Goal: Information Seeking & Learning: Learn about a topic

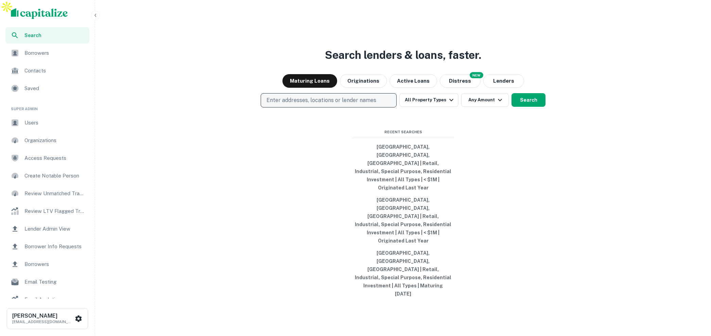
click at [306, 107] on button "Enter addresses, locations or lender names" at bounding box center [329, 100] width 136 height 14
type input "*******"
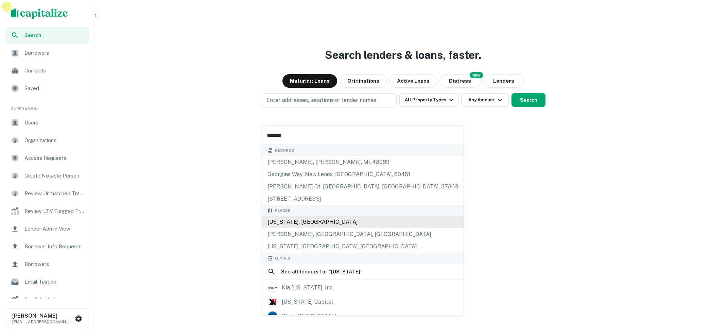
click at [289, 221] on div "[US_STATE], [GEOGRAPHIC_DATA]" at bounding box center [363, 222] width 202 height 12
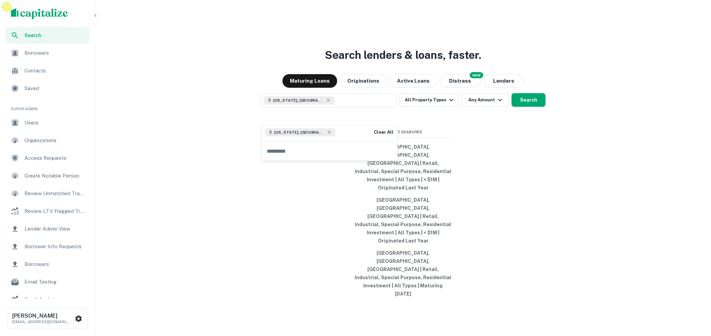
click at [310, 149] on input "text" at bounding box center [329, 150] width 135 height 19
type input "*******"
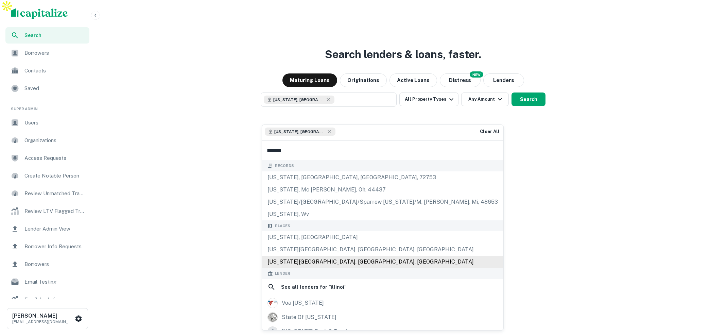
scroll to position [0, 0]
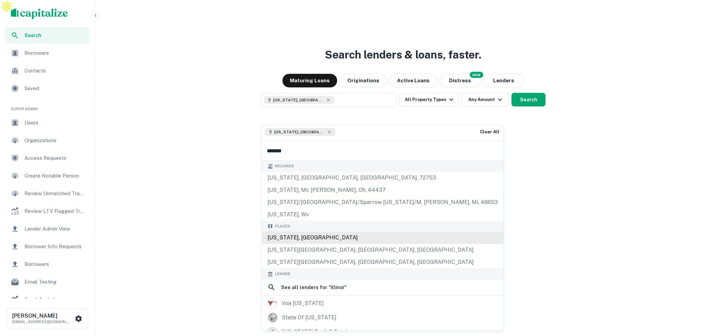
click at [286, 238] on div "Illinois, USA" at bounding box center [382, 237] width 241 height 12
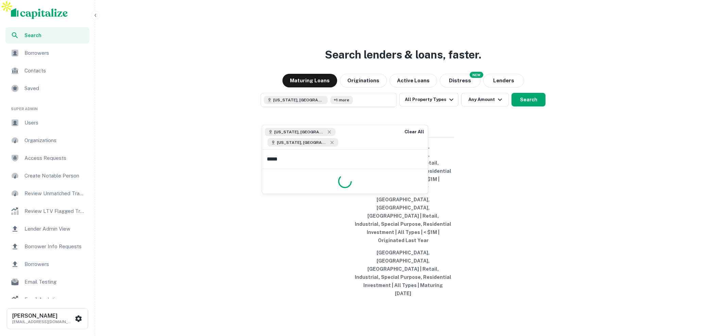
type input "******"
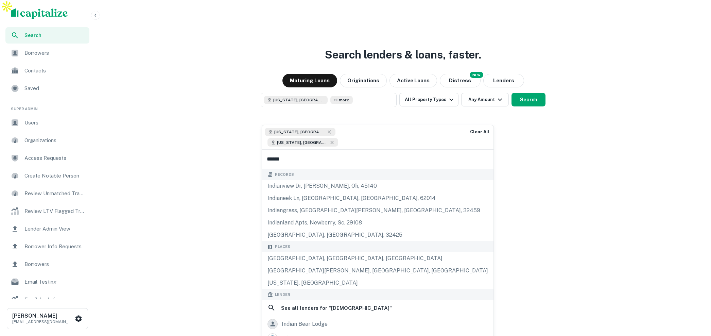
click at [321, 277] on div "Indiana, USA" at bounding box center [377, 283] width 231 height 12
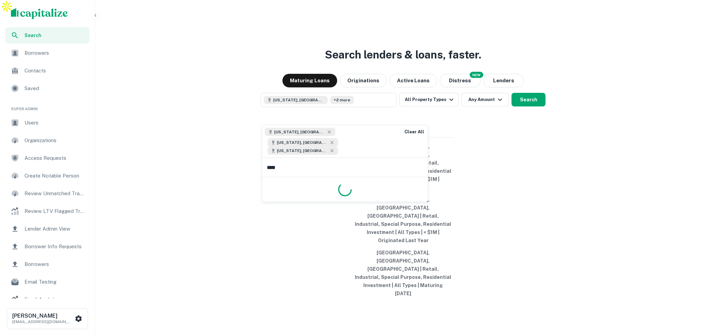
type input "*****"
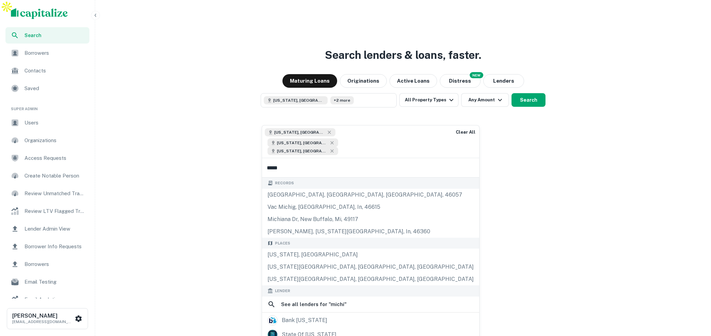
click at [303, 161] on input "*****" at bounding box center [370, 167] width 217 height 19
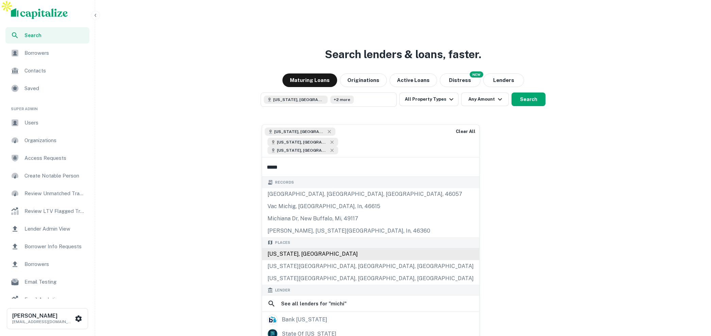
click at [296, 248] on div "Michigan, USA" at bounding box center [370, 254] width 217 height 12
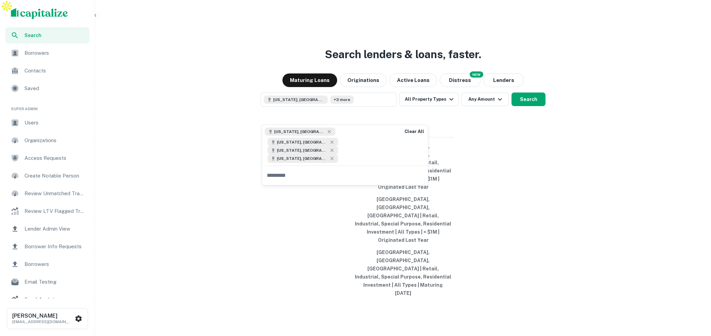
click at [330, 166] on input "text" at bounding box center [345, 175] width 166 height 19
type input "********"
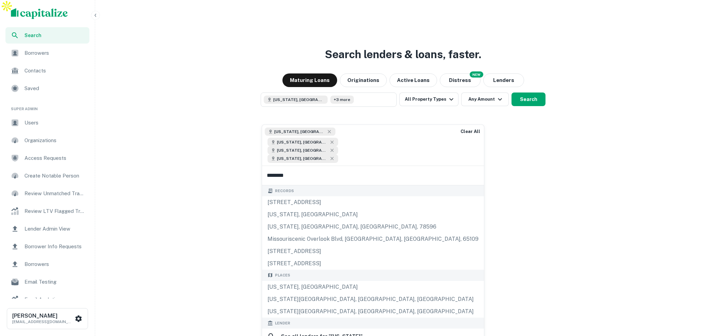
click at [311, 270] on div "Places Missouri, USA Missouri City, TX, USA Missouri Valley, IA, USA" at bounding box center [373, 294] width 222 height 48
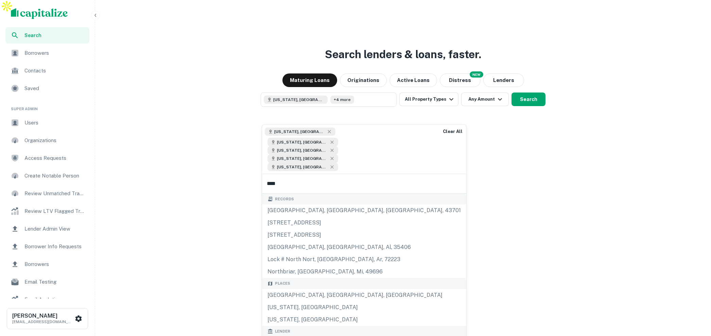
type input "*****"
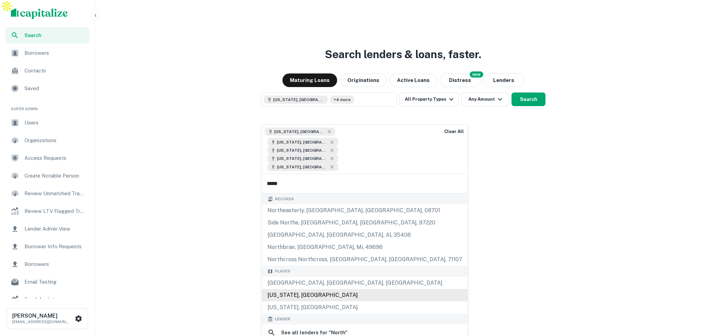
click at [310, 289] on div "North Carolina, USA" at bounding box center [365, 295] width 206 height 12
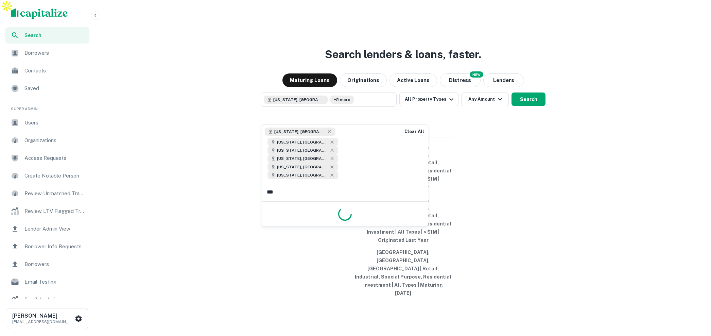
type input "****"
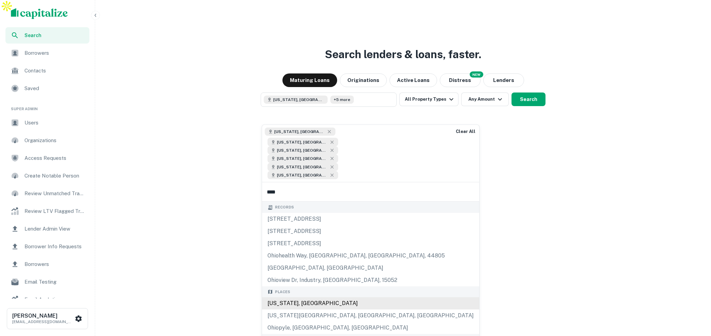
click at [288, 286] on div "Places Ohio, USA Ohio City, OH, USA Ohiopyle, PA, USA" at bounding box center [370, 310] width 217 height 48
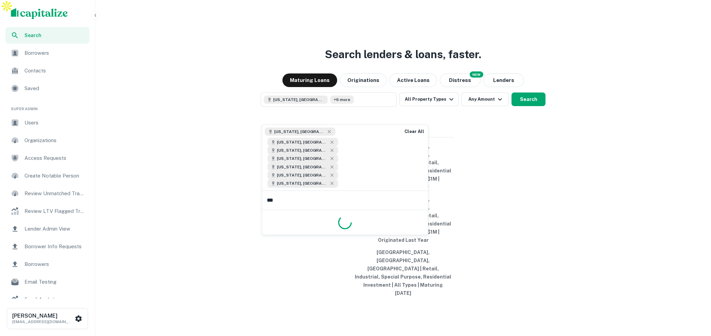
type input "****"
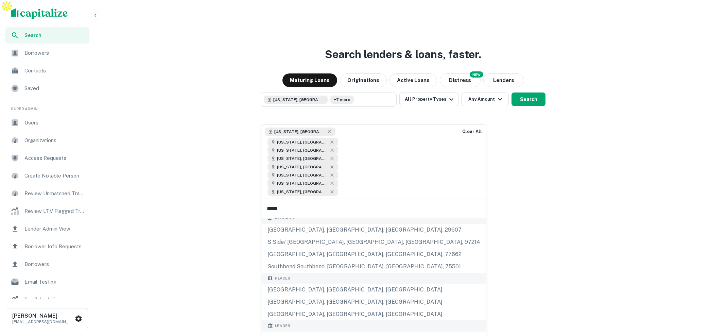
scroll to position [0, 0]
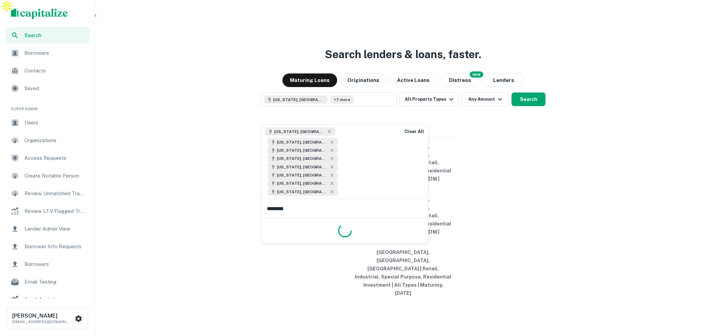
type input "*********"
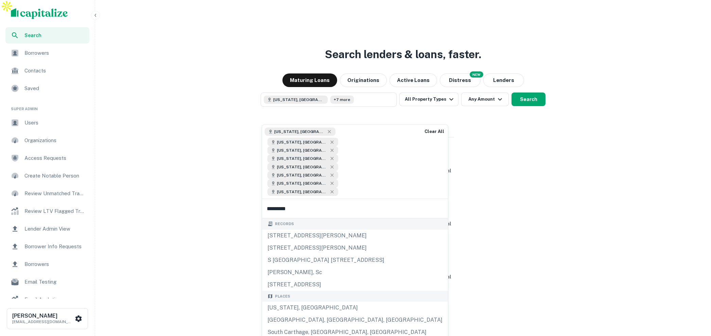
click at [300, 302] on div "South Carolina, USA" at bounding box center [355, 308] width 186 height 12
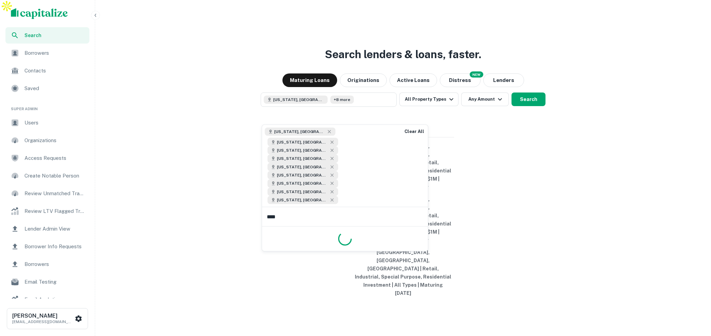
type input "*****"
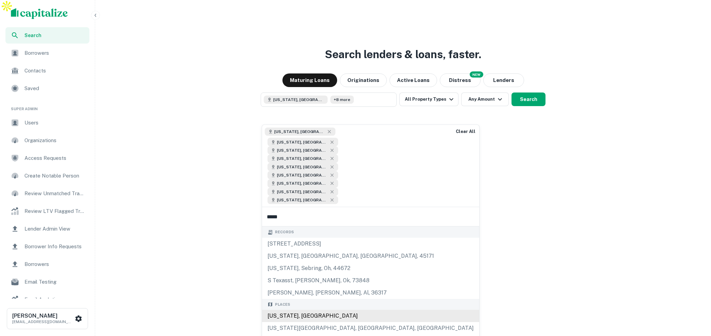
click at [296, 310] on div "Texas, USA" at bounding box center [370, 316] width 217 height 12
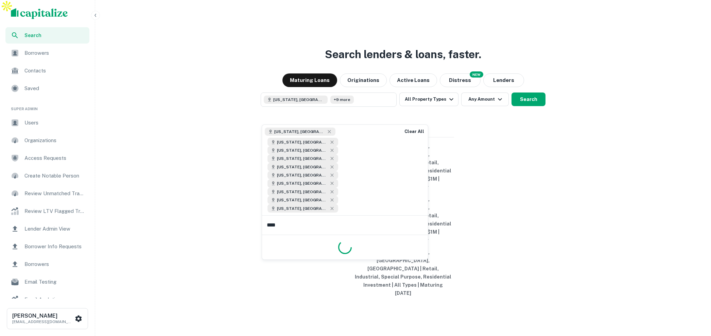
type input "*****"
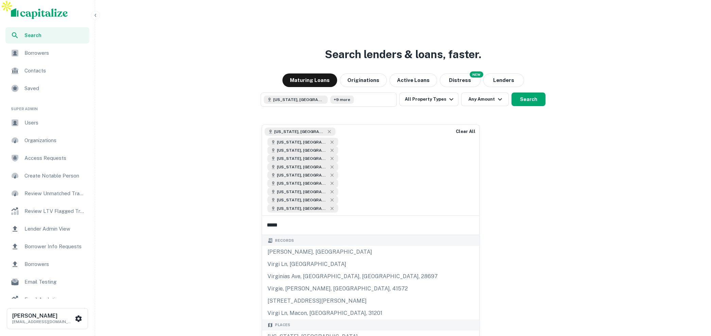
drag, startPoint x: 303, startPoint y: 293, endPoint x: 298, endPoint y: 292, distance: 4.2
click at [302, 330] on div "Virginia, USA" at bounding box center [370, 336] width 217 height 12
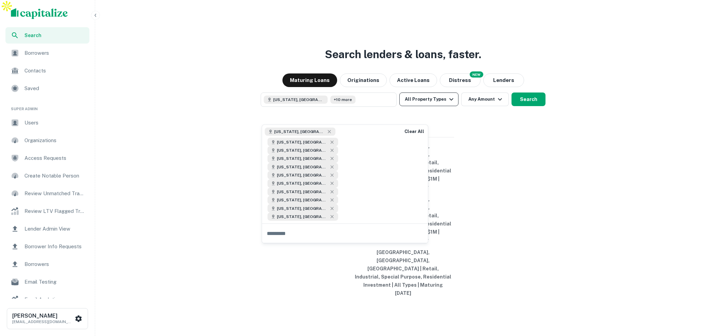
click at [447, 103] on icon "button" at bounding box center [451, 99] width 8 height 8
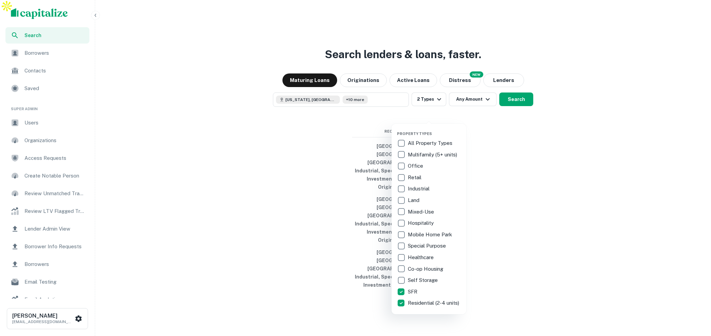
click at [469, 117] on div at bounding box center [355, 168] width 711 height 336
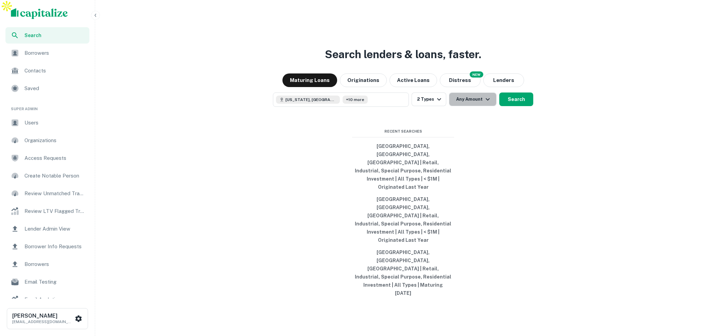
click at [472, 106] on button "Any Amount" at bounding box center [473, 99] width 48 height 14
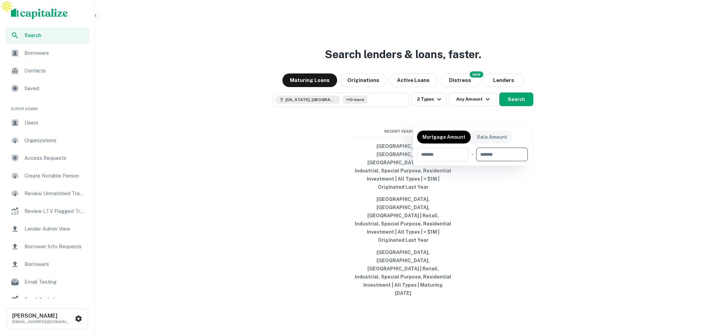
click at [493, 152] on input "number" at bounding box center [499, 155] width 47 height 14
type input "******"
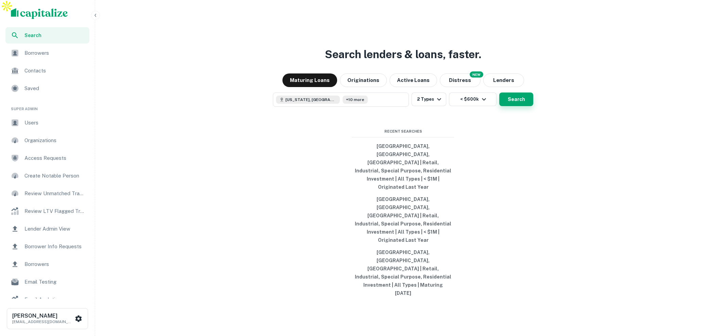
click at [521, 106] on button "Search" at bounding box center [516, 99] width 34 height 14
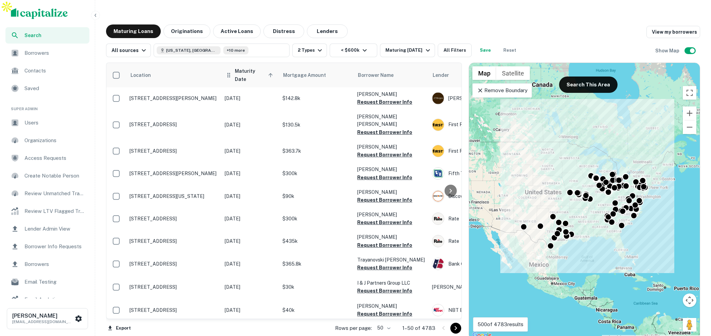
scroll to position [3, 0]
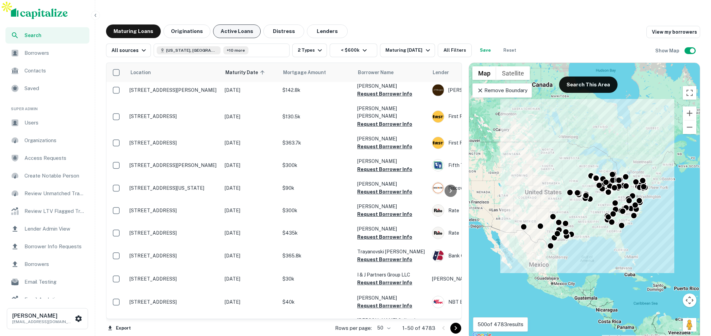
click at [230, 24] on button "Active Loans" at bounding box center [237, 31] width 48 height 14
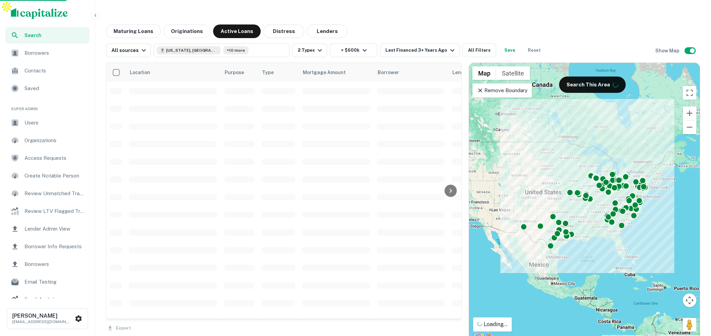
scroll to position [3, 0]
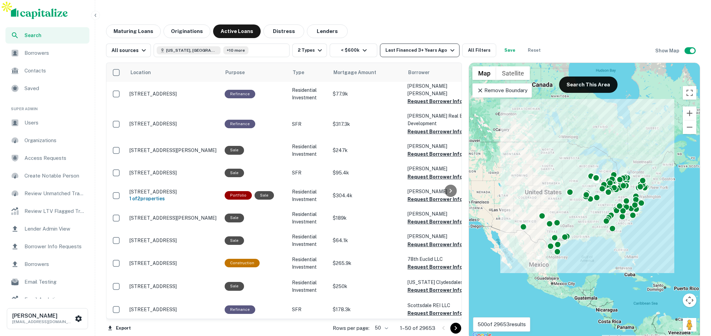
click at [436, 46] on div "Last Financed 3+ Years Ago" at bounding box center [420, 50] width 71 height 8
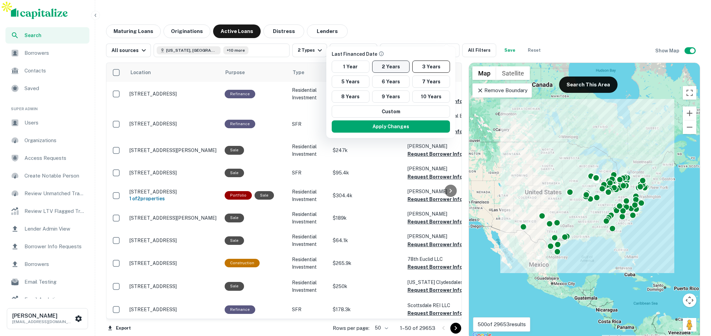
click at [388, 68] on button "2 Years" at bounding box center [391, 67] width 38 height 12
click at [429, 124] on button "Apply Changes" at bounding box center [391, 126] width 118 height 12
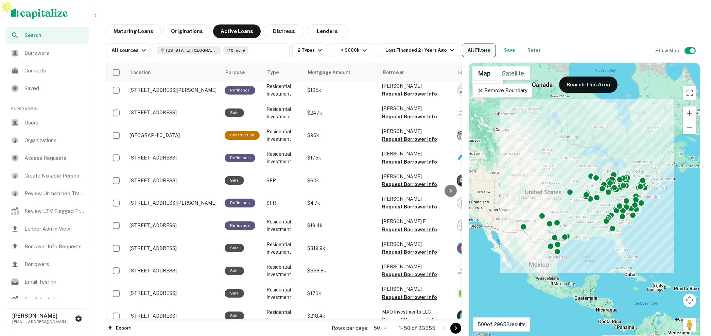
click at [469, 44] on button "All Filters" at bounding box center [479, 51] width 34 height 14
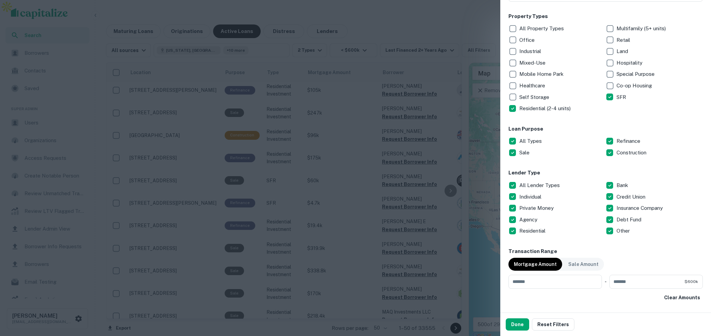
scroll to position [143, 0]
click at [516, 324] on button "Done" at bounding box center [517, 324] width 23 height 12
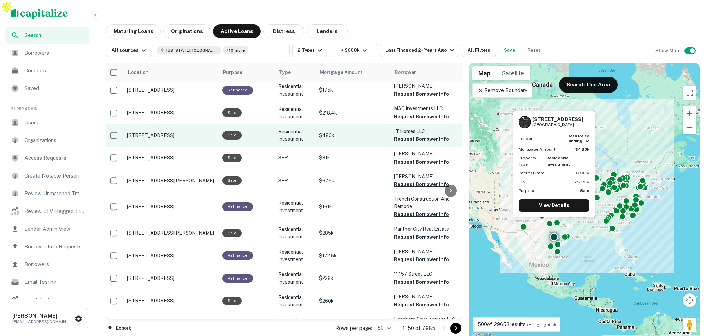
scroll to position [6, 0]
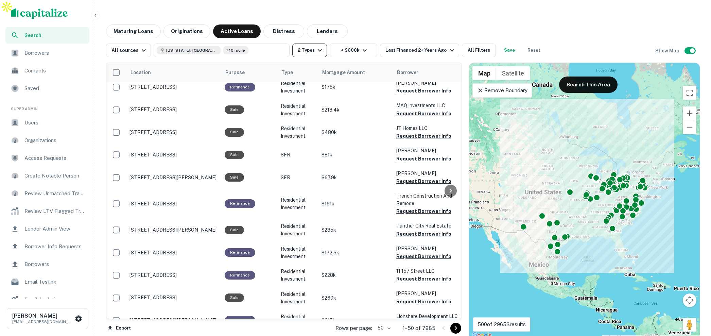
click at [311, 44] on button "2 Types" at bounding box center [309, 51] width 35 height 14
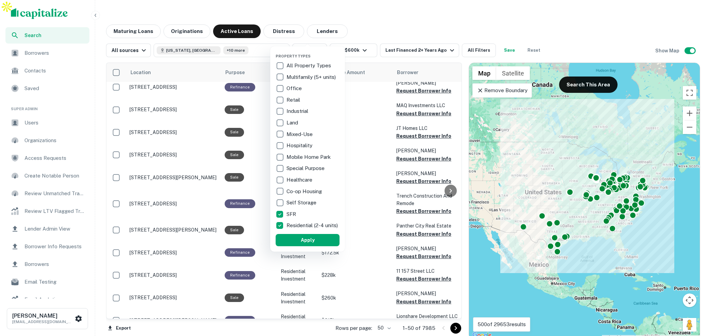
click at [448, 20] on div at bounding box center [355, 168] width 711 height 336
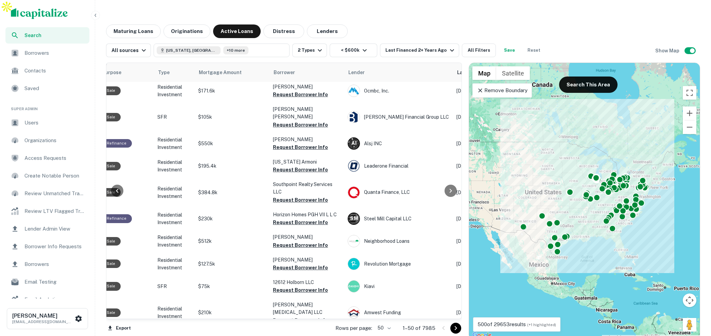
scroll to position [565, 123]
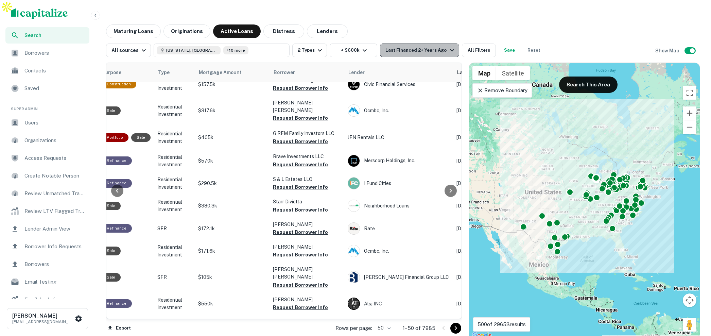
click at [440, 46] on div "Last Financed 2+ Years Ago" at bounding box center [420, 50] width 70 height 8
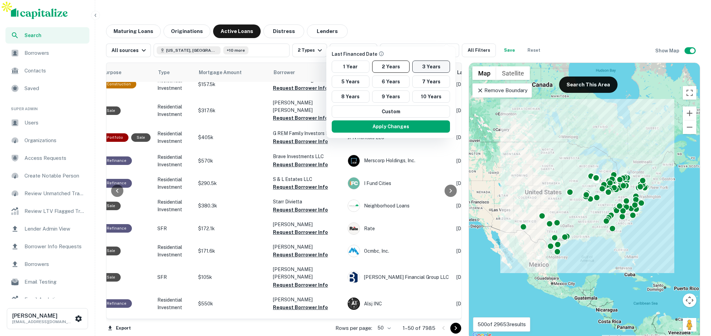
click at [426, 63] on button "3 Years" at bounding box center [431, 67] width 38 height 12
click at [404, 125] on button "Apply Changes" at bounding box center [391, 126] width 118 height 12
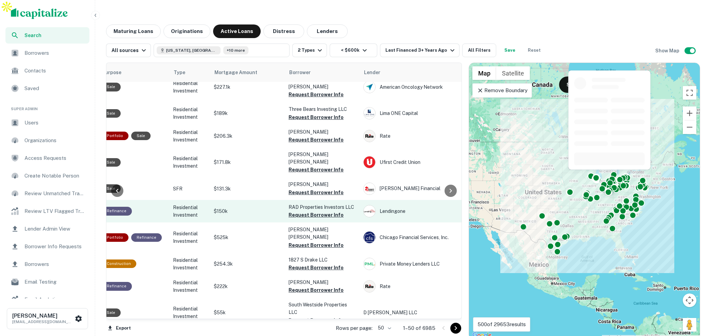
scroll to position [565, 125]
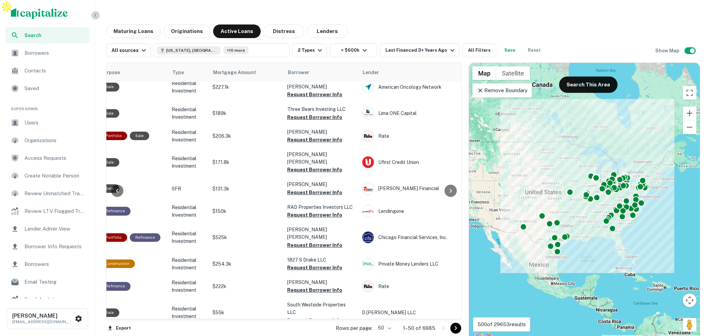
click at [93, 15] on icon "button" at bounding box center [95, 15] width 5 height 5
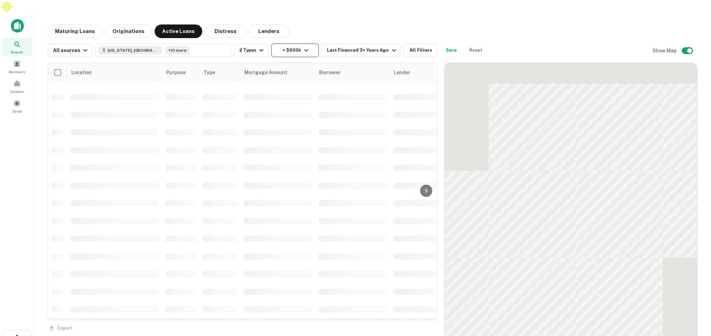
scroll to position [565, 0]
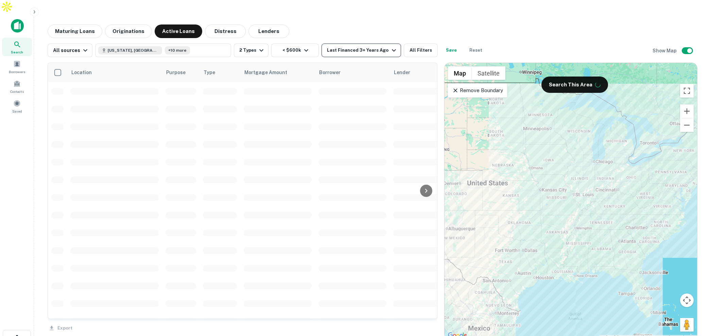
click at [363, 46] on div "Last Financed 3+ Years Ago" at bounding box center [362, 50] width 71 height 8
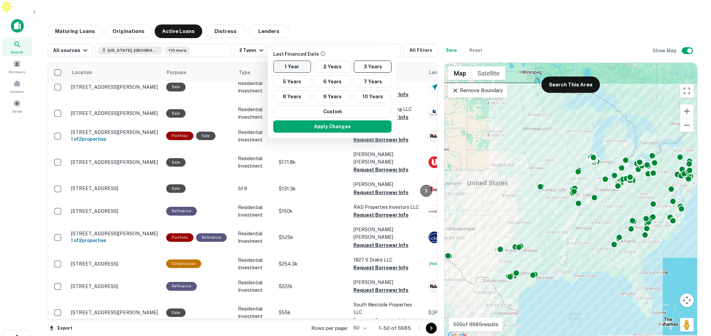
click at [292, 64] on button "1 Year" at bounding box center [292, 67] width 38 height 12
click at [348, 125] on button "Apply Changes" at bounding box center [329, 126] width 118 height 12
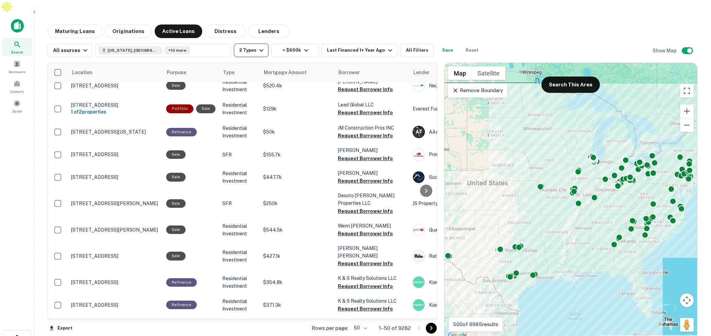
click at [253, 44] on button "2 Types" at bounding box center [251, 51] width 35 height 14
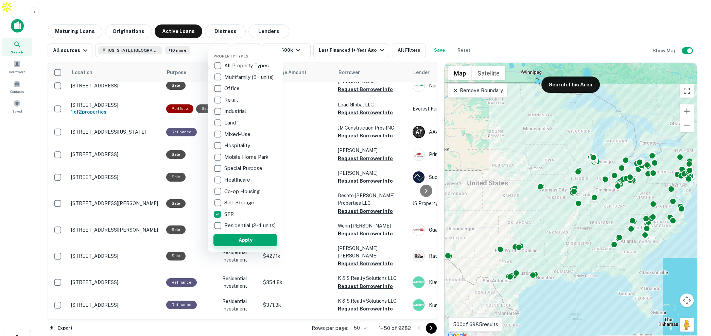
click at [256, 244] on button "Apply" at bounding box center [245, 240] width 64 height 12
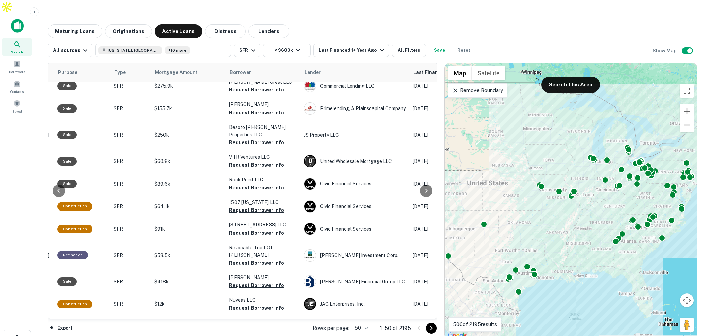
scroll to position [120, 105]
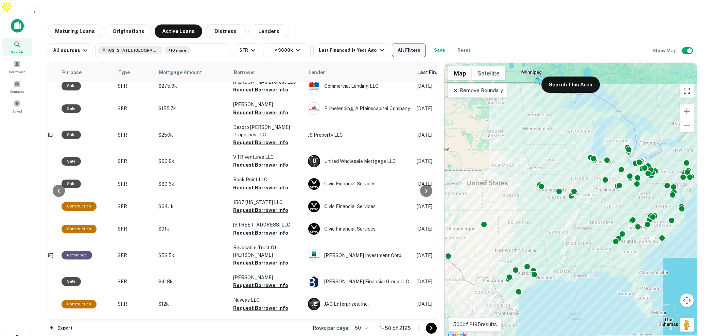
click at [406, 44] on button "All Filters" at bounding box center [409, 51] width 34 height 14
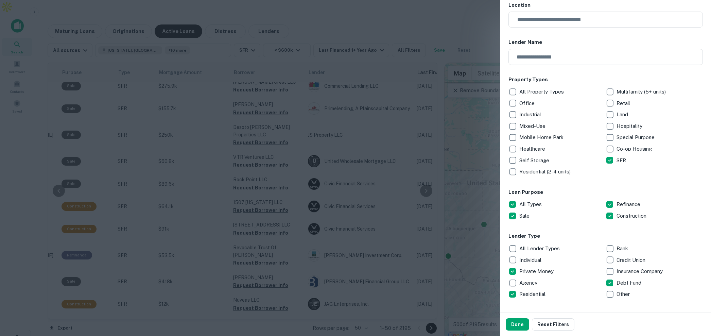
scroll to position [81, 0]
click at [519, 326] on button "Done" at bounding box center [517, 324] width 23 height 12
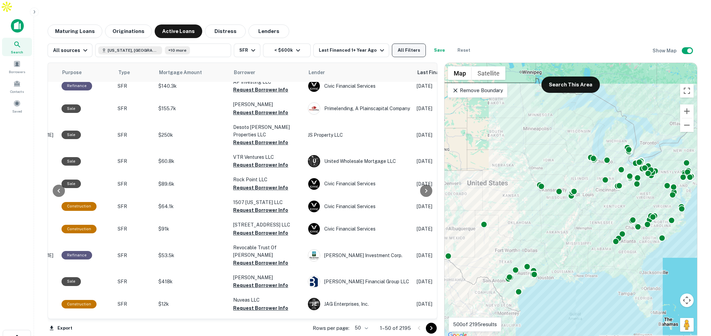
scroll to position [125, 105]
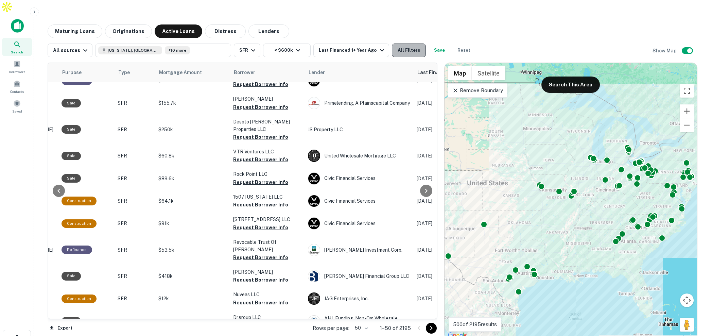
click at [414, 44] on button "All Filters" at bounding box center [409, 51] width 34 height 14
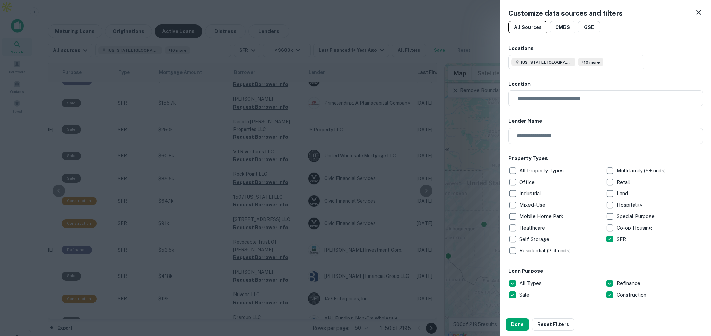
scroll to position [77, 0]
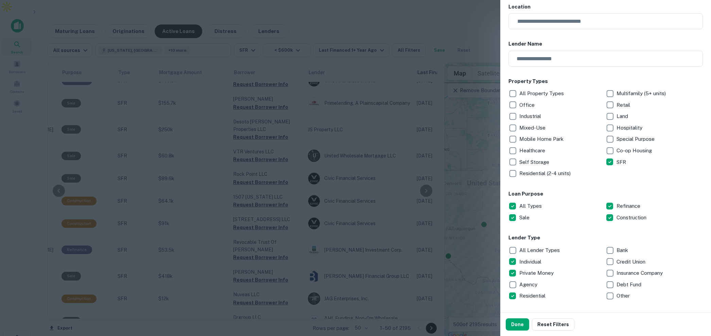
click at [523, 323] on button "Done" at bounding box center [517, 324] width 23 height 12
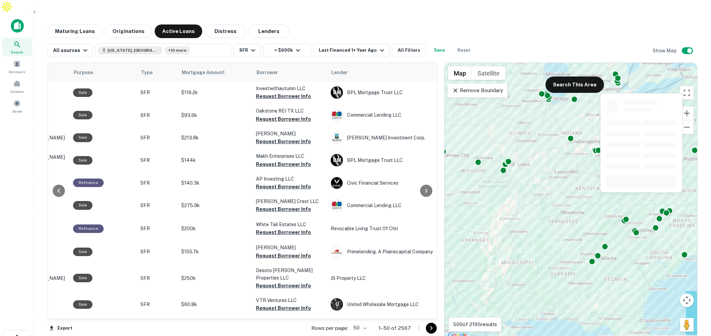
scroll to position [1, 93]
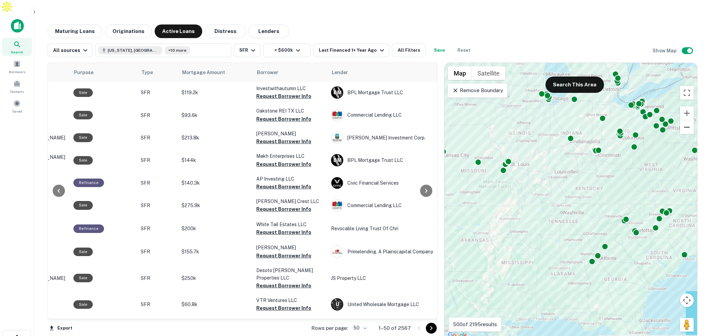
click at [687, 120] on button "Zoom out" at bounding box center [687, 127] width 14 height 14
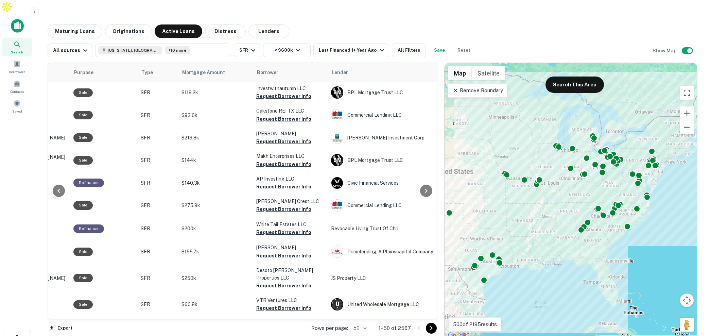
click at [687, 120] on button "Zoom out" at bounding box center [687, 127] width 14 height 14
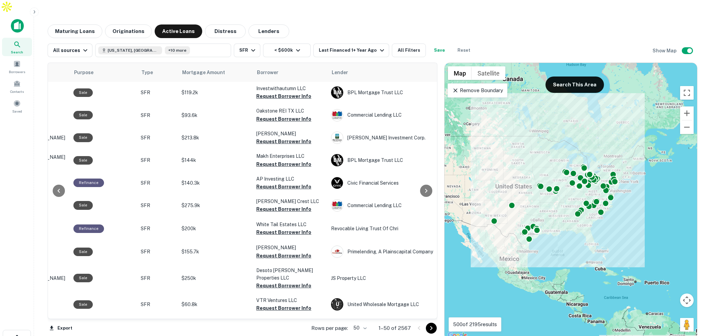
click at [548, 162] on div "To activate drag with keyboard, press Alt + Enter. Once in keyboard drag state,…" at bounding box center [571, 201] width 253 height 277
click at [544, 147] on div "To activate drag with keyboard, press Alt + Enter. Once in keyboard drag state,…" at bounding box center [571, 201] width 253 height 277
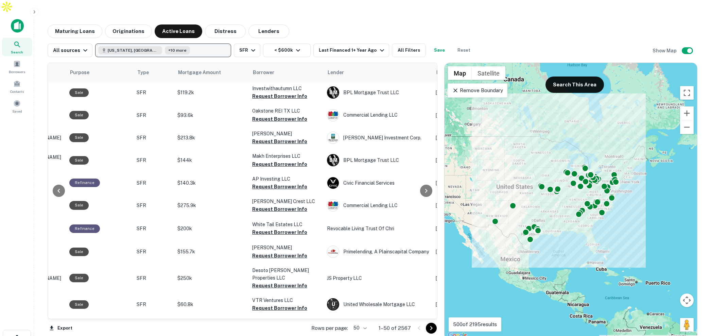
click at [181, 44] on button "Georgia, USA +10 more" at bounding box center [163, 51] width 136 height 14
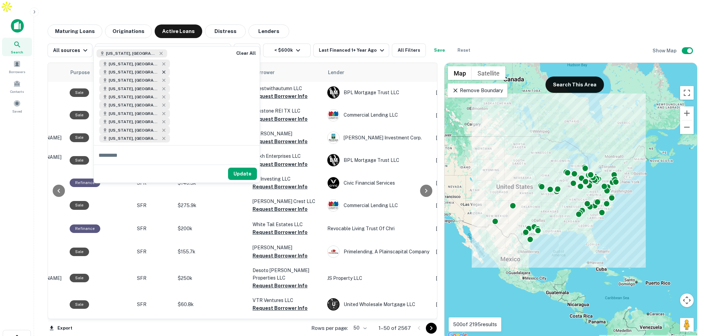
click at [161, 69] on icon at bounding box center [163, 71] width 5 height 5
click at [162, 70] on icon at bounding box center [163, 71] width 3 height 3
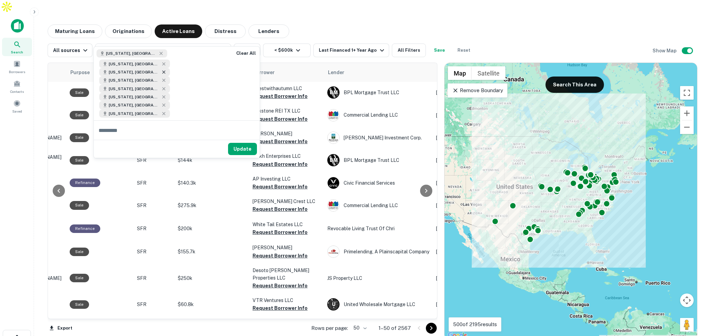
click at [161, 69] on icon at bounding box center [163, 71] width 5 height 5
click at [165, 79] on icon at bounding box center [163, 80] width 3 height 3
click at [167, 78] on icon at bounding box center [163, 80] width 5 height 5
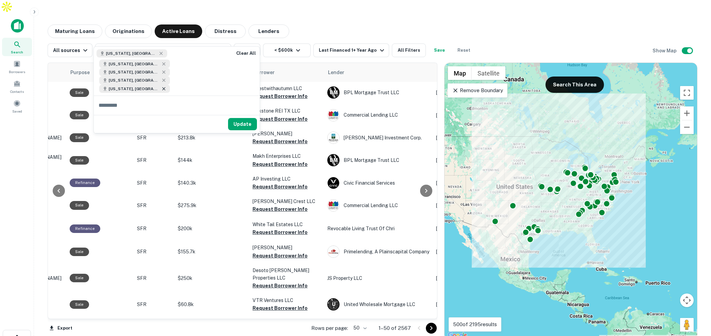
click at [161, 86] on icon at bounding box center [163, 88] width 5 height 5
click at [238, 110] on button "Update" at bounding box center [242, 116] width 29 height 12
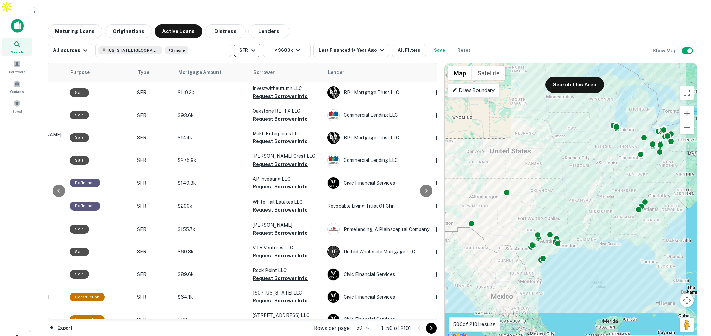
click at [253, 46] on icon "button" at bounding box center [253, 50] width 8 height 8
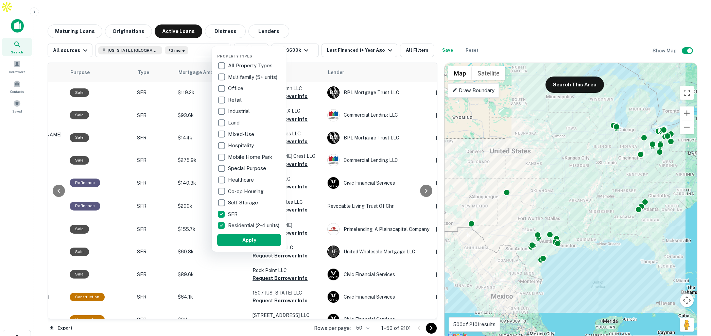
click at [257, 242] on button "Apply" at bounding box center [249, 240] width 64 height 12
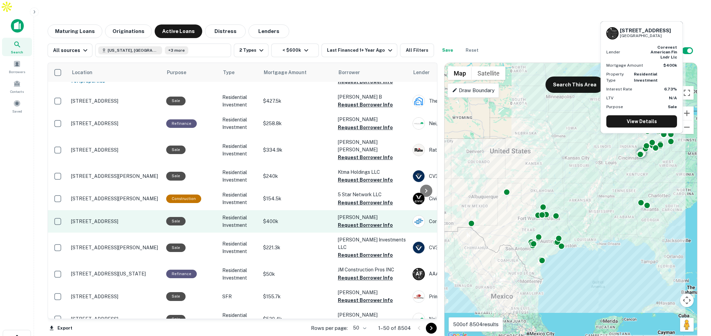
scroll to position [289, 0]
click at [135, 219] on p "6223 Coleridge Ave Cincinnati, OH 45213" at bounding box center [115, 222] width 88 height 6
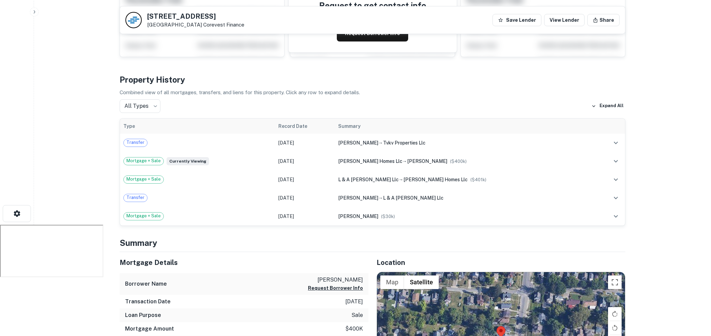
scroll to position [118, 0]
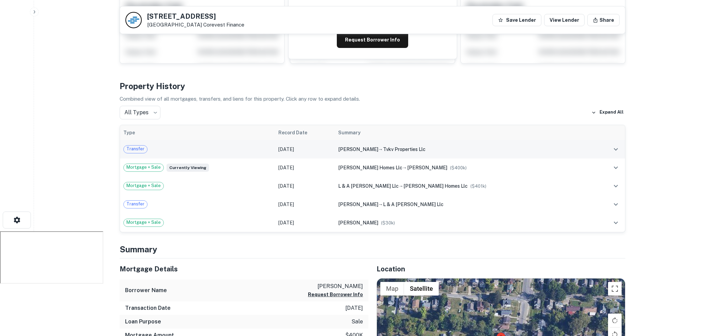
click at [221, 145] on div "Transfer" at bounding box center [197, 149] width 148 height 8
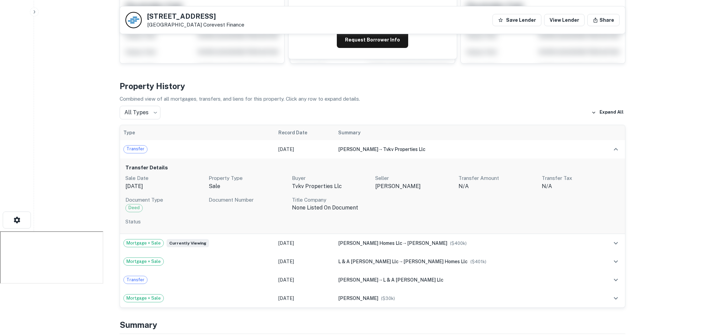
click at [183, 196] on p "Document Type" at bounding box center [164, 200] width 78 height 8
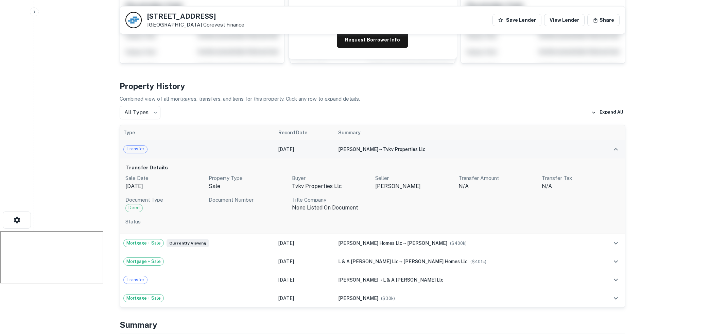
click at [158, 145] on div "Transfer" at bounding box center [197, 149] width 148 height 8
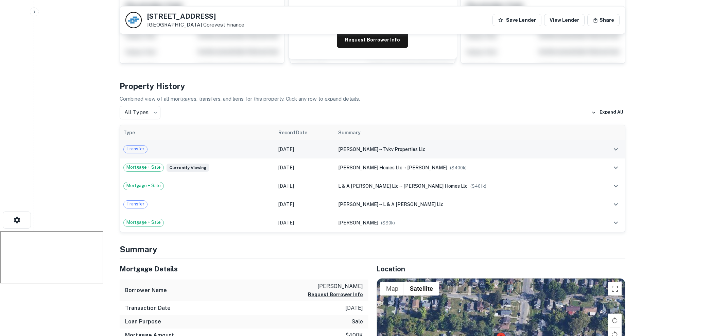
click at [161, 145] on div "Transfer" at bounding box center [197, 149] width 148 height 8
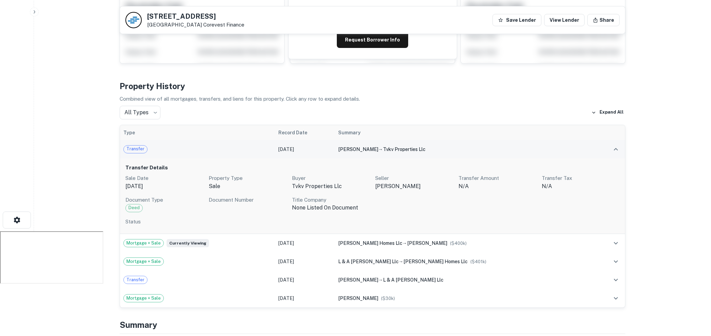
click at [275, 143] on td "Transfer" at bounding box center [197, 149] width 155 height 18
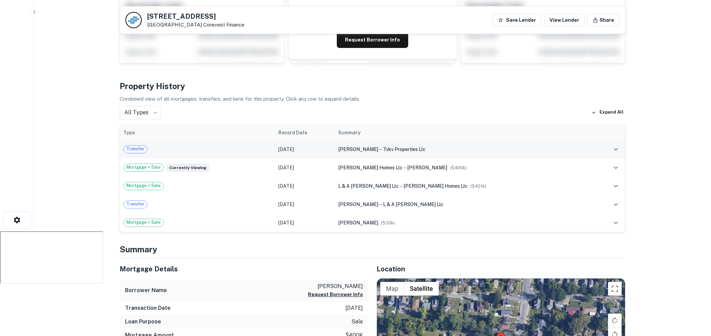
click at [272, 145] on div "Transfer" at bounding box center [197, 149] width 148 height 8
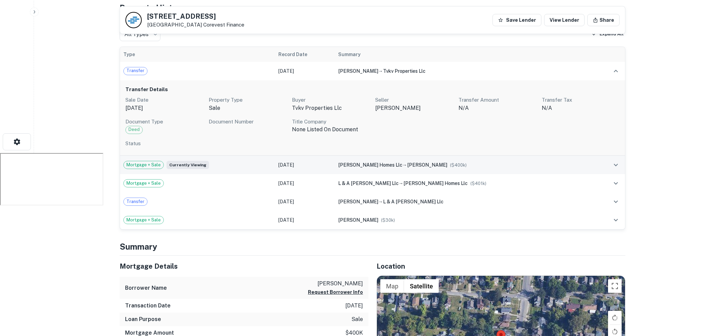
scroll to position [158, 0]
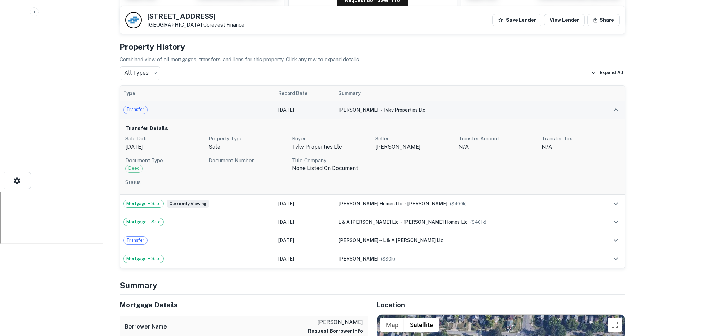
click at [177, 106] on div "Transfer" at bounding box center [197, 110] width 148 height 8
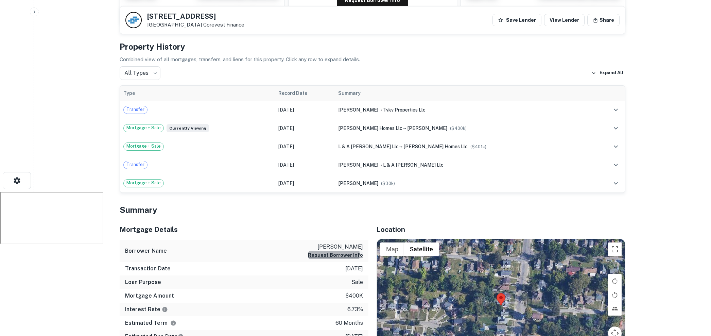
click at [332, 251] on button "Request Borrower Info" at bounding box center [335, 255] width 55 height 8
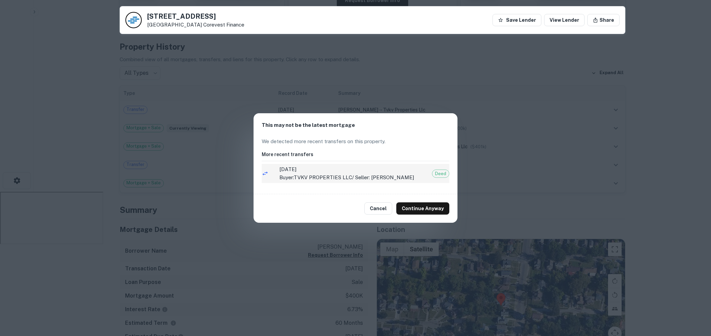
click at [327, 176] on p "Buyer: TVKV PROPERTIES LLC / Seller: VOLZ TODD" at bounding box center [356, 177] width 154 height 8
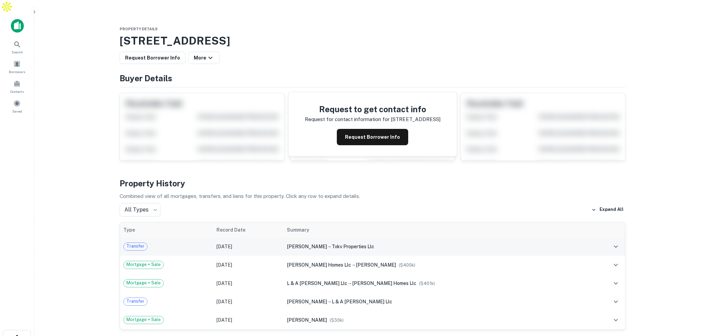
click at [210, 242] on div "Transfer" at bounding box center [166, 246] width 86 height 8
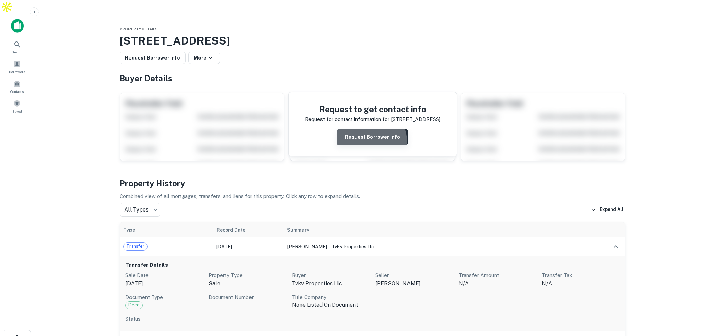
click at [371, 129] on button "Request Borrower Info" at bounding box center [372, 137] width 71 height 16
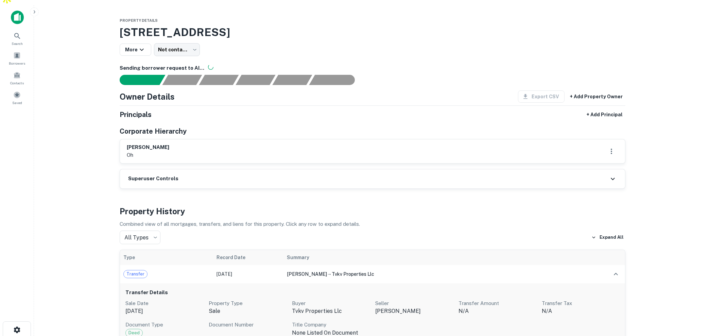
scroll to position [9, 0]
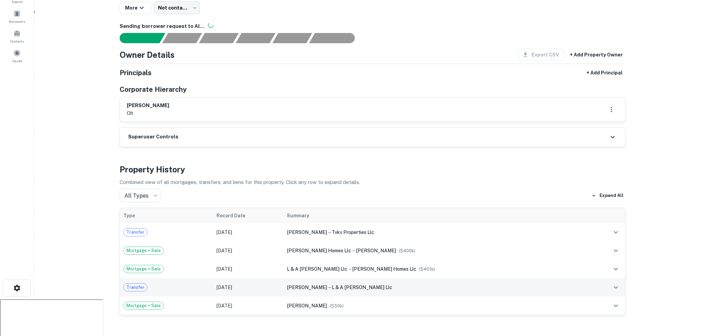
scroll to position [60, 0]
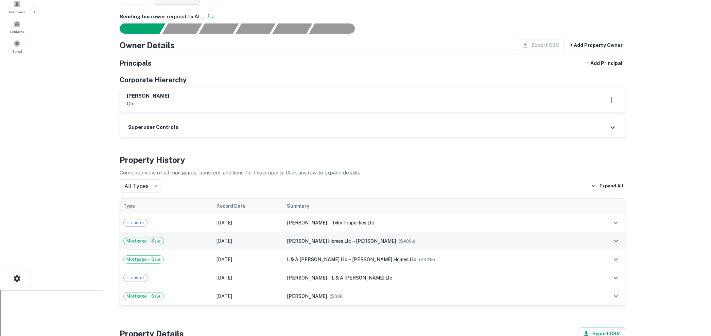
click at [178, 237] on div "Mortgage + Sale" at bounding box center [166, 241] width 86 height 8
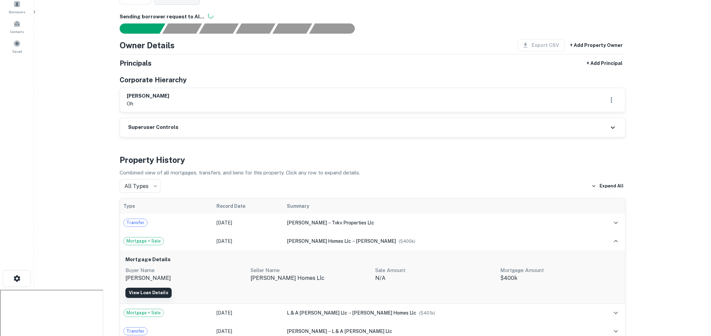
click at [149, 288] on link "View Loan Details" at bounding box center [148, 293] width 46 height 10
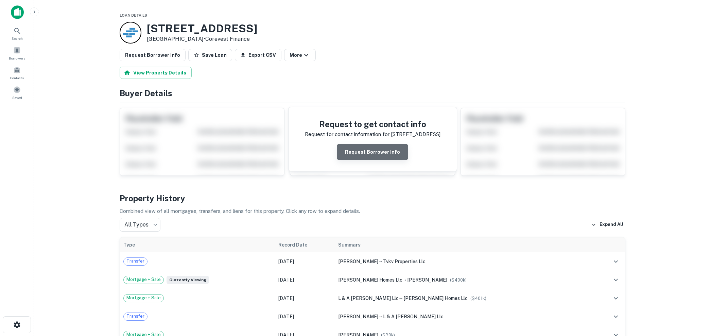
click at [376, 153] on button "Request Borrower Info" at bounding box center [372, 152] width 71 height 16
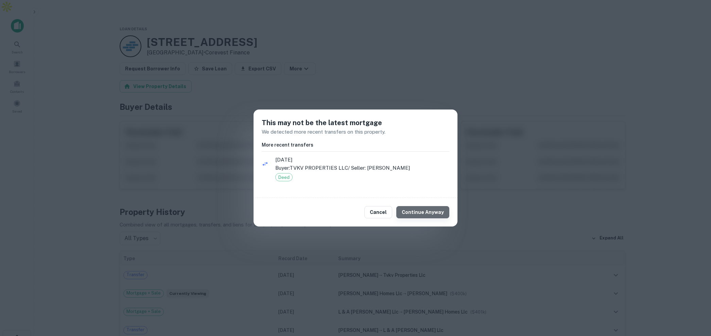
click at [430, 212] on button "Continue Anyway" at bounding box center [422, 212] width 53 height 12
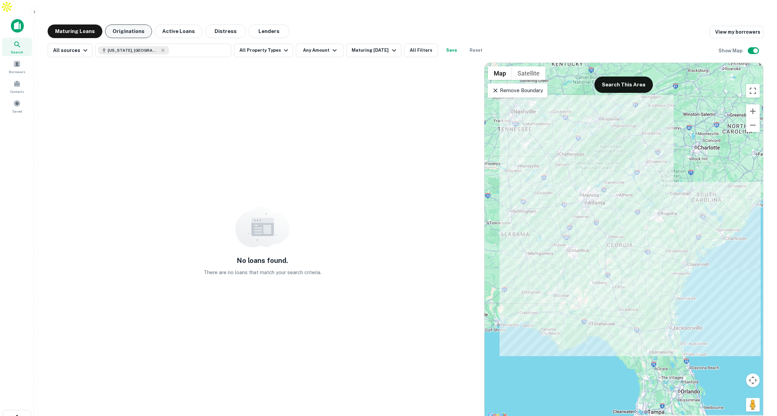
click at [130, 24] on button "Originations" at bounding box center [128, 31] width 47 height 14
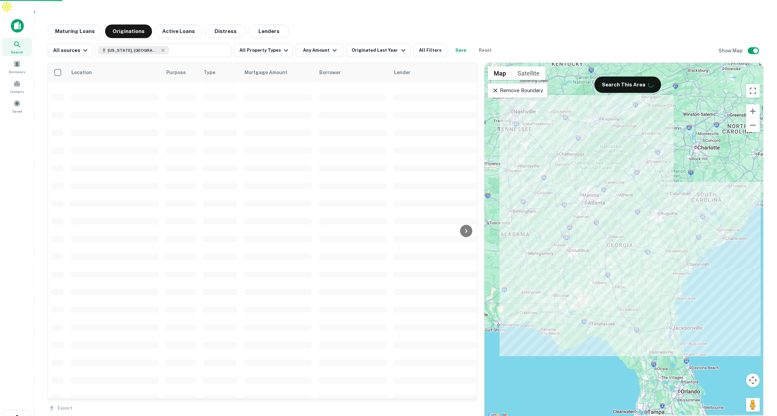
scroll to position [289, 0]
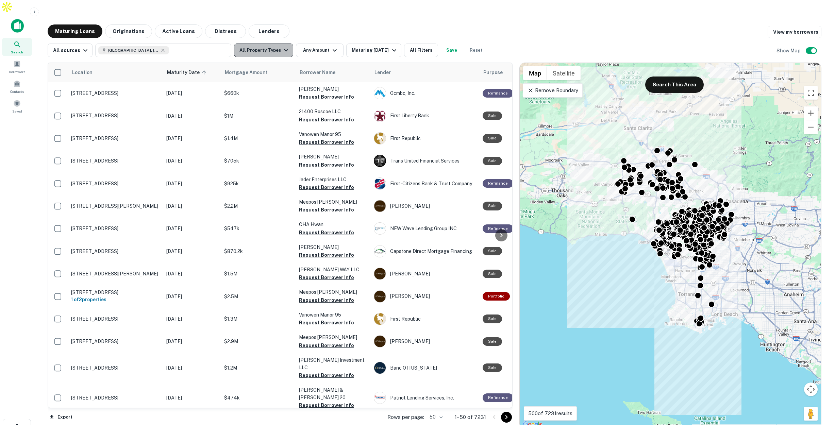
click at [276, 44] on button "All Property Types" at bounding box center [263, 51] width 59 height 14
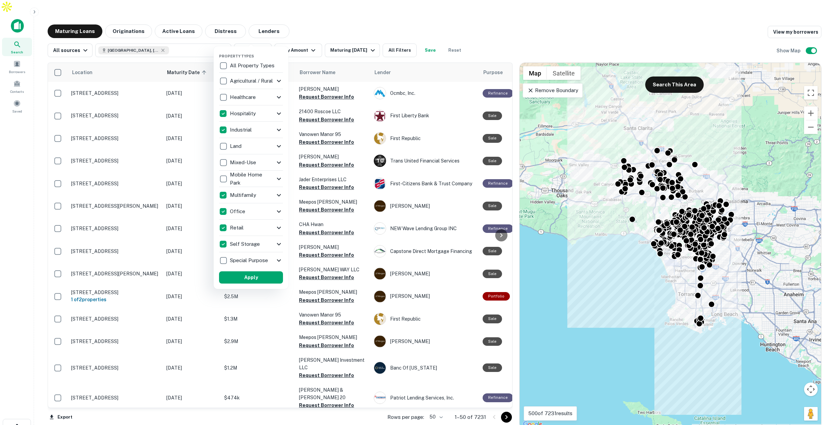
drag, startPoint x: 272, startPoint y: 273, endPoint x: 283, endPoint y: 162, distance: 111.7
click at [271, 273] on button "Apply" at bounding box center [251, 277] width 64 height 12
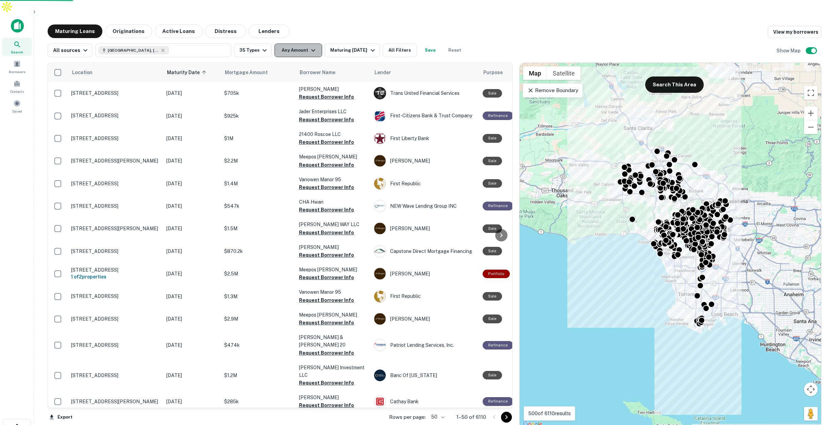
click at [309, 46] on icon "button" at bounding box center [313, 50] width 8 height 8
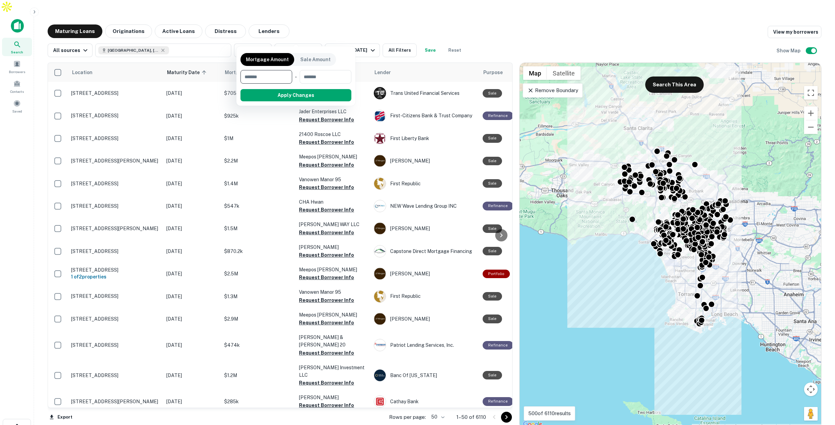
click at [282, 80] on input "number" at bounding box center [263, 77] width 47 height 14
type input "*******"
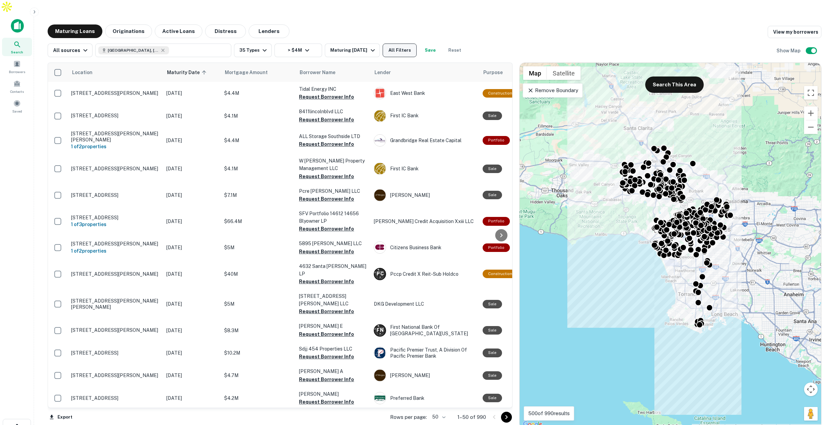
click at [407, 44] on button "All Filters" at bounding box center [399, 51] width 34 height 14
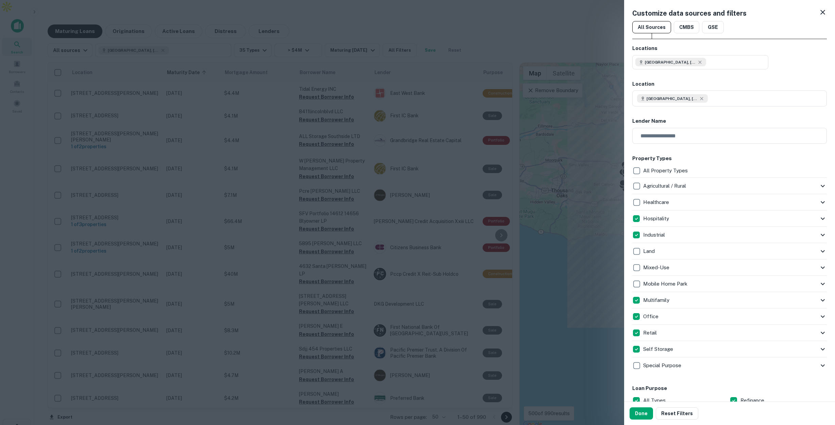
click at [821, 10] on icon at bounding box center [822, 12] width 8 height 8
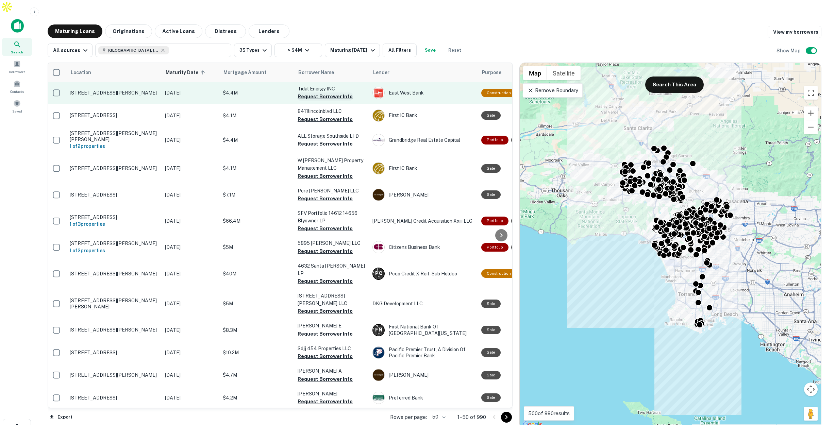
scroll to position [0, 0]
click at [309, 92] on button "Request Borrower Info" at bounding box center [326, 96] width 55 height 8
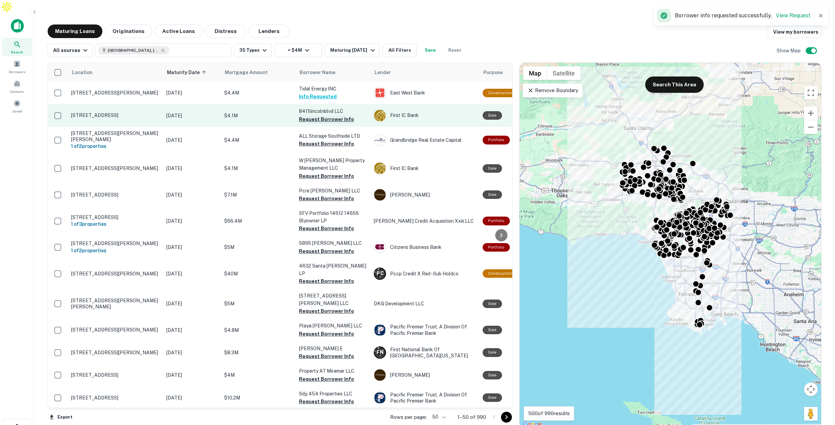
click at [312, 115] on button "Request Borrower Info" at bounding box center [326, 119] width 55 height 8
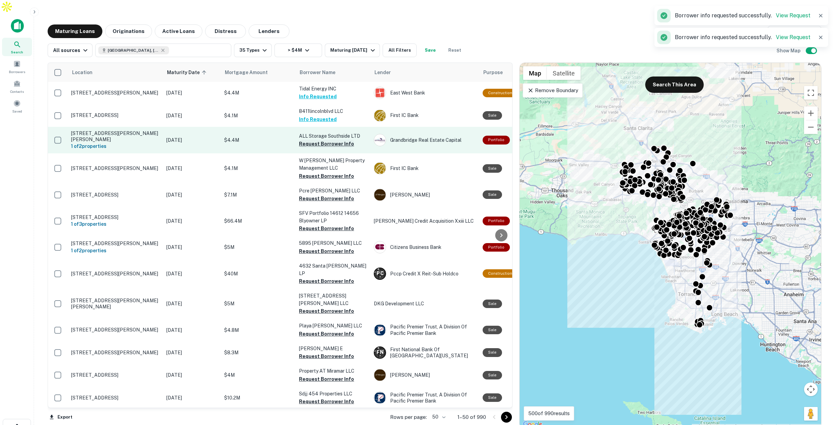
click at [312, 140] on button "Request Borrower Info" at bounding box center [326, 144] width 55 height 8
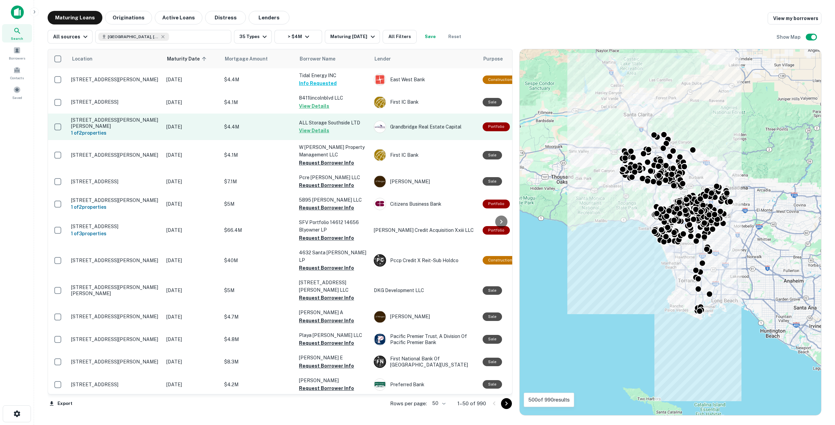
click at [256, 129] on p "$4.4M" at bounding box center [258, 126] width 68 height 7
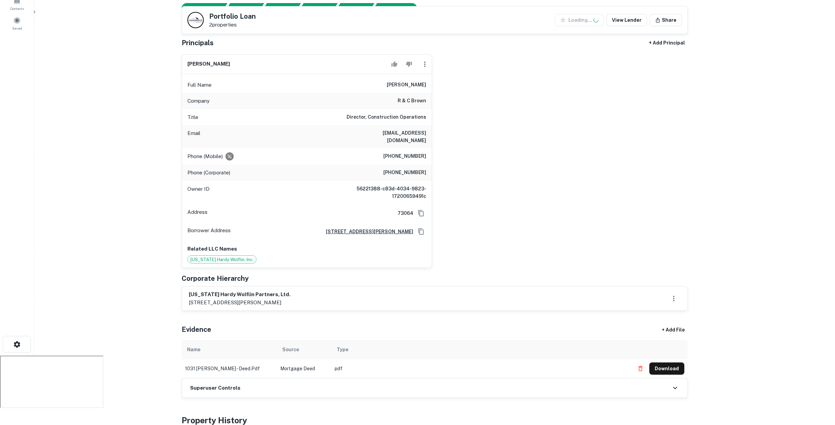
scroll to position [83, 0]
drag, startPoint x: 371, startPoint y: 117, endPoint x: 432, endPoint y: 120, distance: 60.9
click at [432, 120] on div "mark mcdowell Full Name mark mcdowell Company r & c brown Title Director, Const…" at bounding box center [431, 158] width 511 height 219
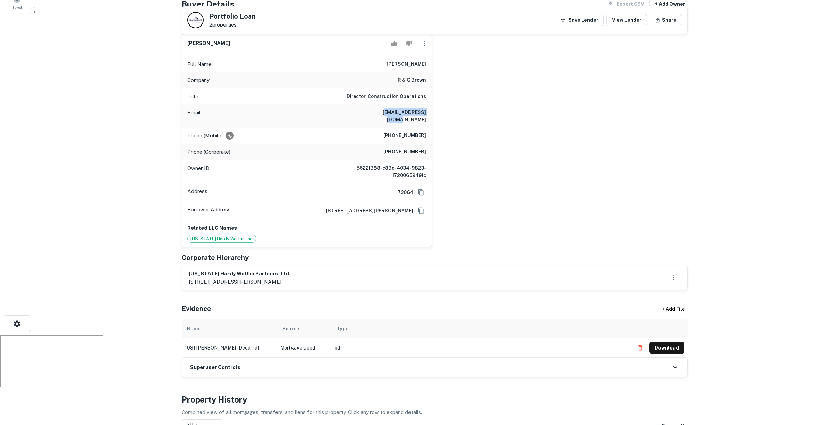
scroll to position [30, 0]
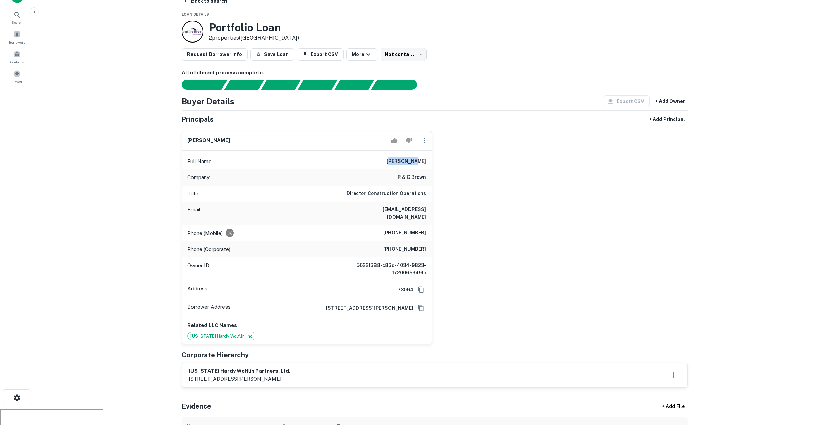
drag, startPoint x: 394, startPoint y: 147, endPoint x: 425, endPoint y: 151, distance: 31.6
click at [426, 153] on div "Full Name mark mcdowell" at bounding box center [307, 161] width 250 height 16
drag, startPoint x: 400, startPoint y: 162, endPoint x: 425, endPoint y: 163, distance: 24.5
click at [425, 173] on h6 "r & c brown" at bounding box center [411, 177] width 29 height 8
drag, startPoint x: 393, startPoint y: 210, endPoint x: 406, endPoint y: 210, distance: 12.9
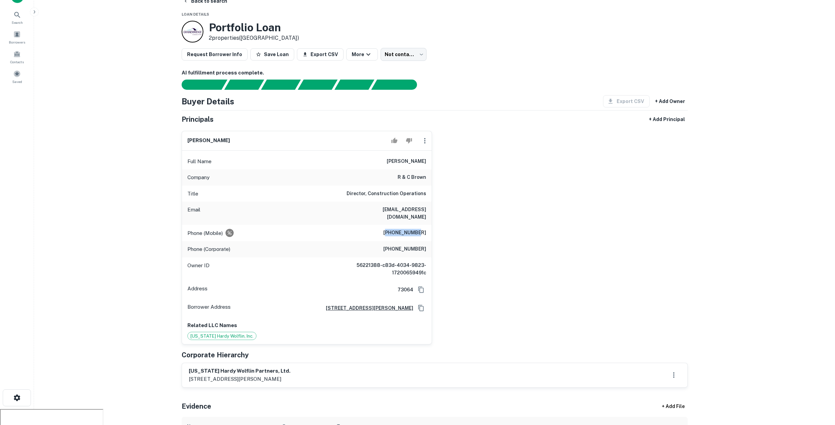
click at [419, 229] on h6 "(408) 921-3893" at bounding box center [404, 233] width 43 height 8
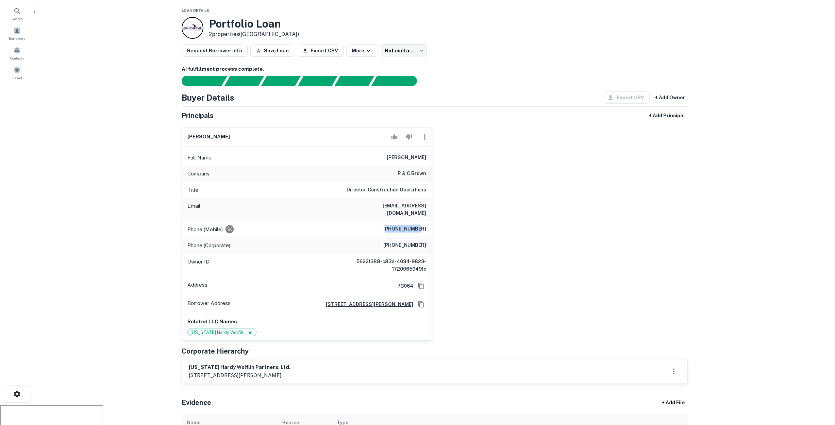
scroll to position [0, 0]
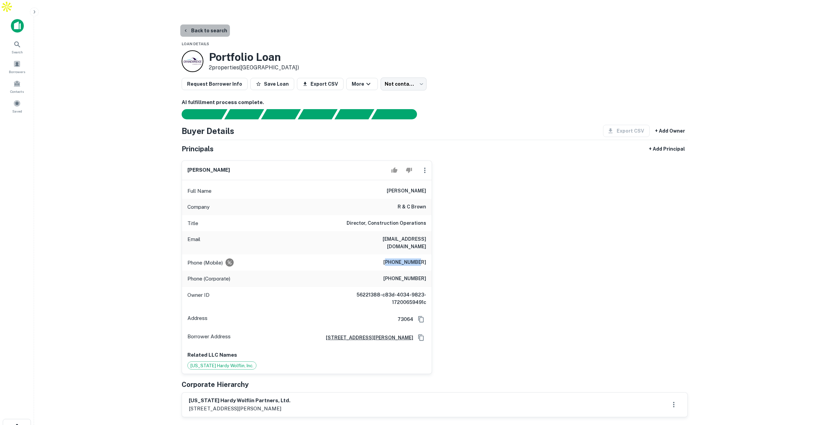
click at [205, 24] on button "Back to search" at bounding box center [205, 30] width 50 height 12
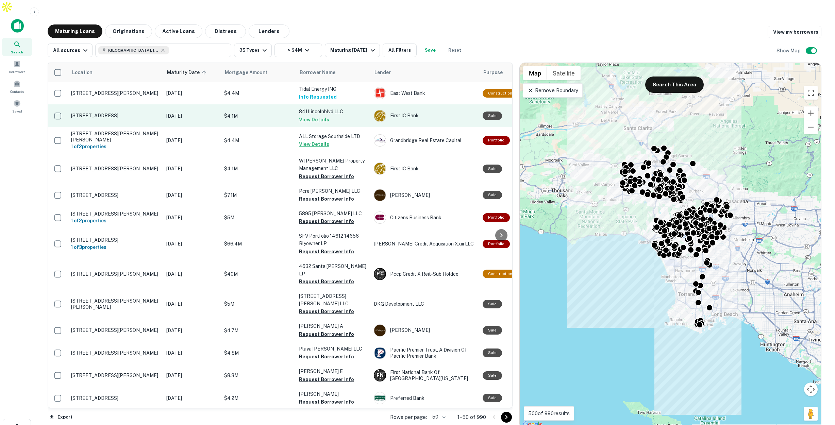
scroll to position [1, 0]
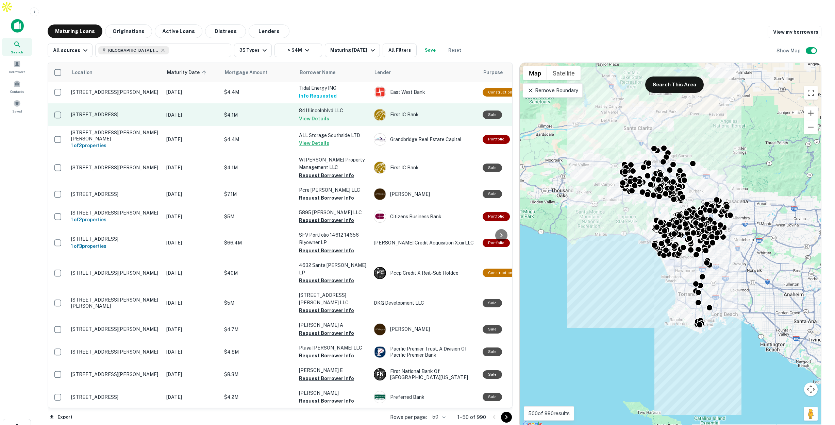
click at [270, 111] on p "$4.1M" at bounding box center [258, 114] width 68 height 7
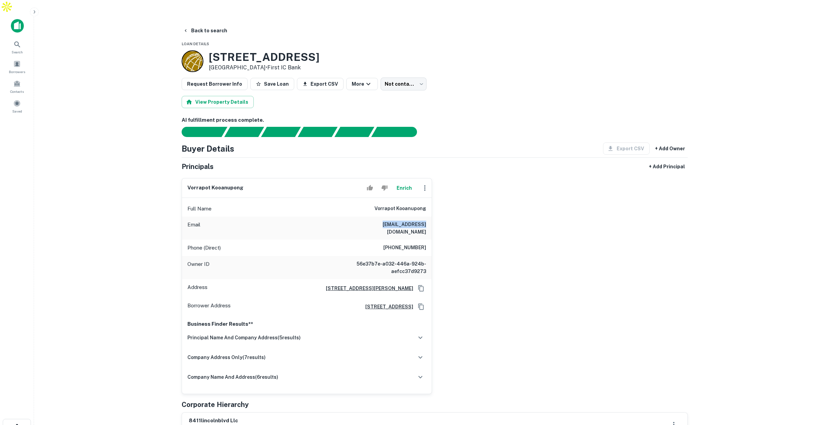
drag, startPoint x: 382, startPoint y: 210, endPoint x: 419, endPoint y: 211, distance: 36.7
click at [419, 221] on h6 "vor2b@hotmail.com" at bounding box center [385, 228] width 82 height 15
drag, startPoint x: 393, startPoint y: 226, endPoint x: 407, endPoint y: 221, distance: 15.3
click at [425, 244] on h6 "(310) 988-0196" at bounding box center [404, 248] width 43 height 8
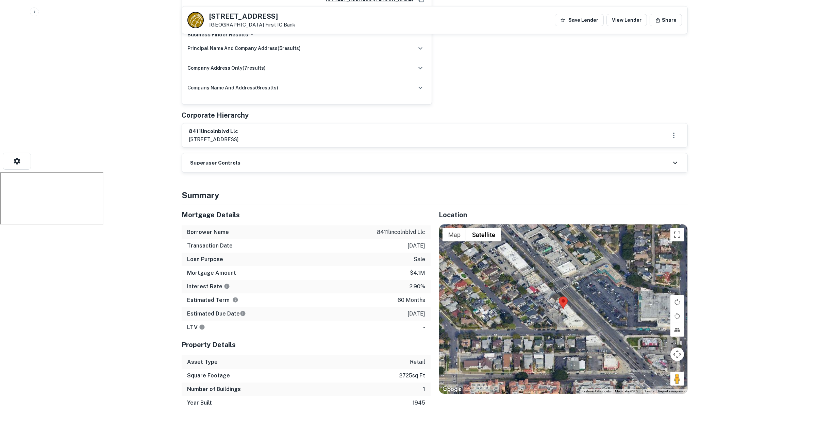
scroll to position [280, 0]
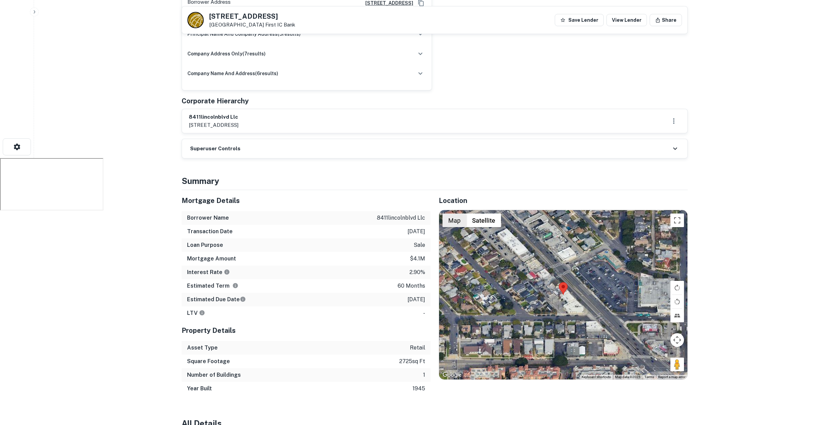
click at [454, 213] on button "Map" at bounding box center [454, 220] width 24 height 14
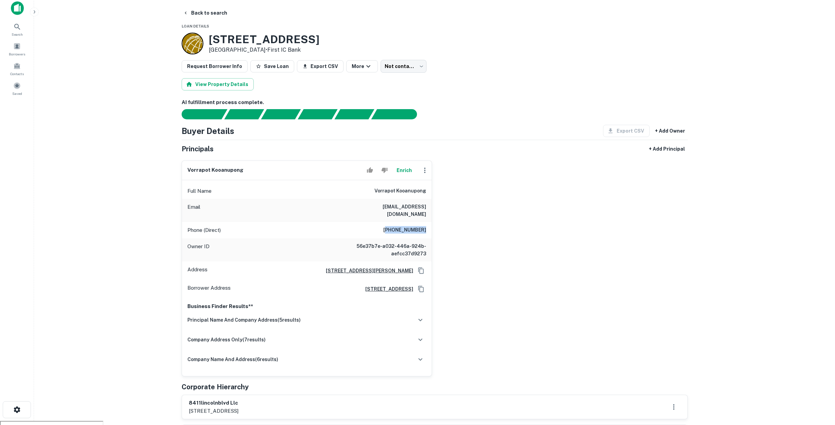
scroll to position [0, 0]
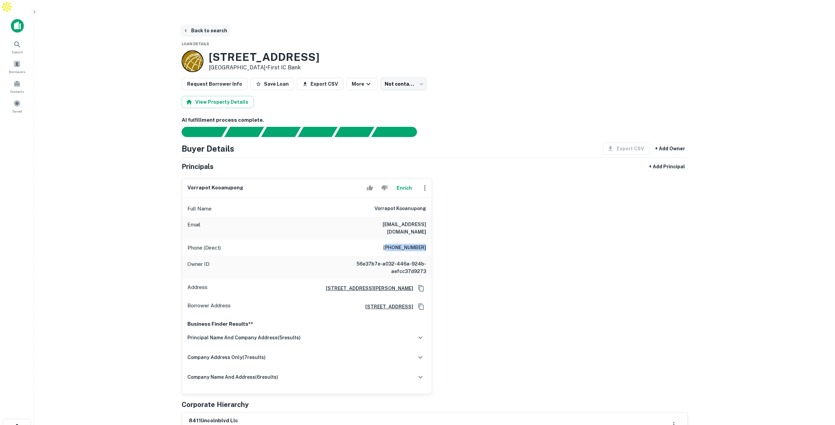
click at [206, 24] on button "Back to search" at bounding box center [205, 30] width 50 height 12
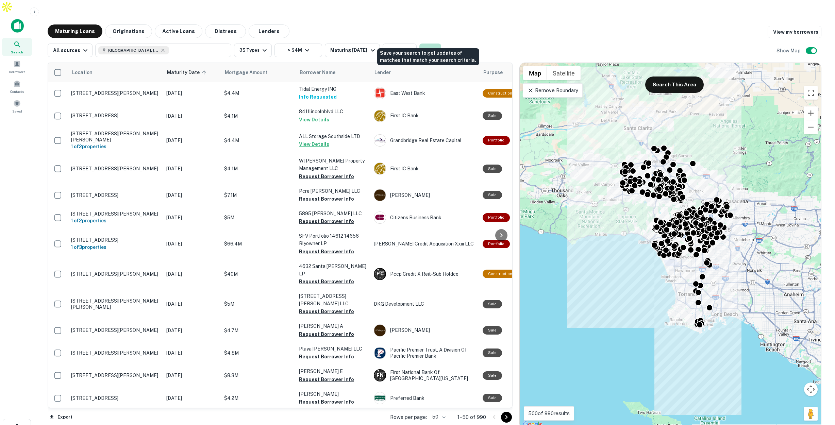
click at [429, 44] on button "Save" at bounding box center [430, 51] width 22 height 14
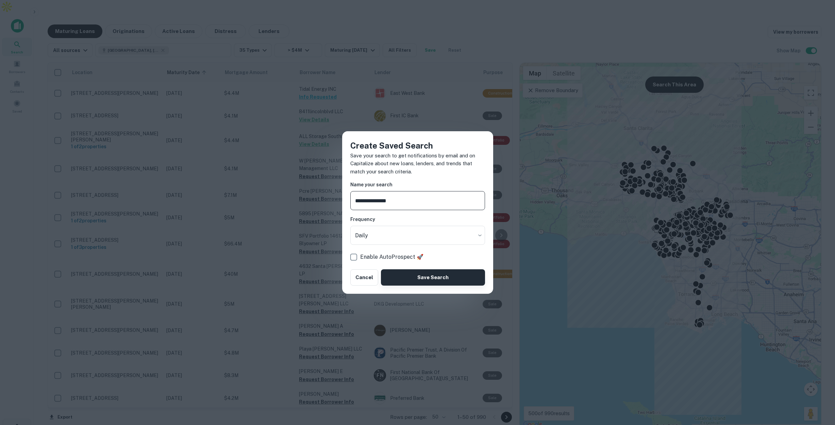
type input "**********"
click at [445, 279] on button "Save Search" at bounding box center [433, 277] width 104 height 16
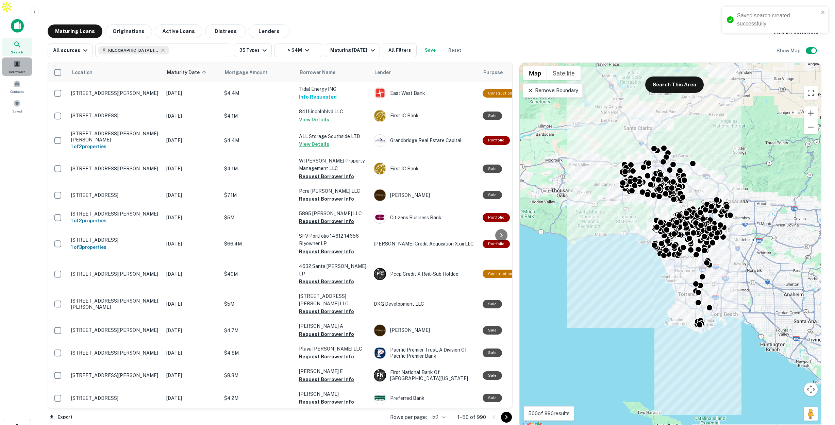
click at [16, 57] on div "Borrowers" at bounding box center [17, 66] width 30 height 18
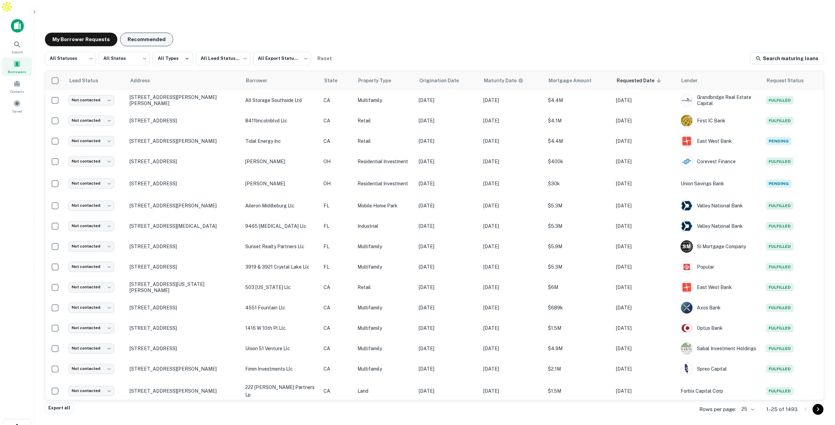
click at [153, 33] on button "Recommended" at bounding box center [146, 40] width 53 height 14
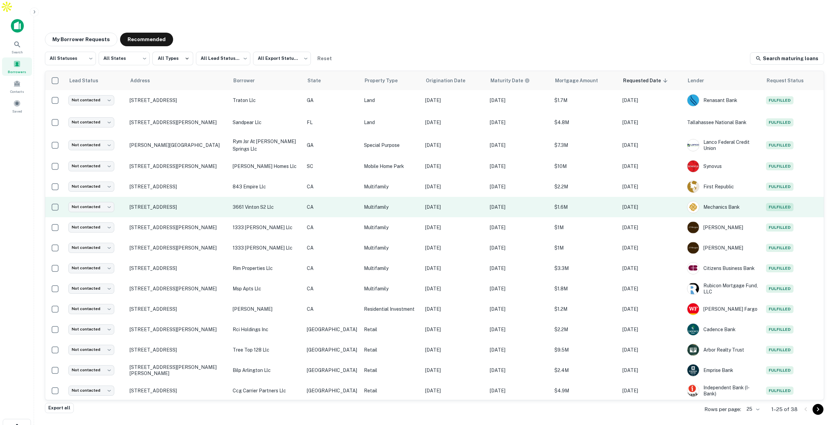
click at [340, 197] on td "CA" at bounding box center [331, 207] width 57 height 20
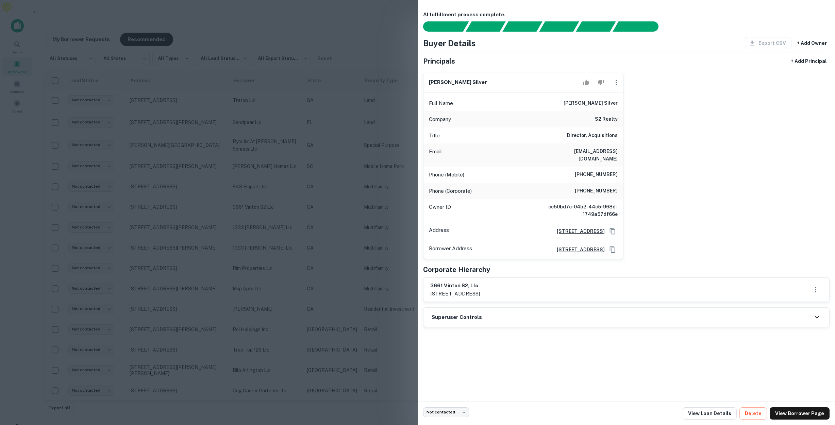
click at [334, 165] on div at bounding box center [417, 212] width 835 height 425
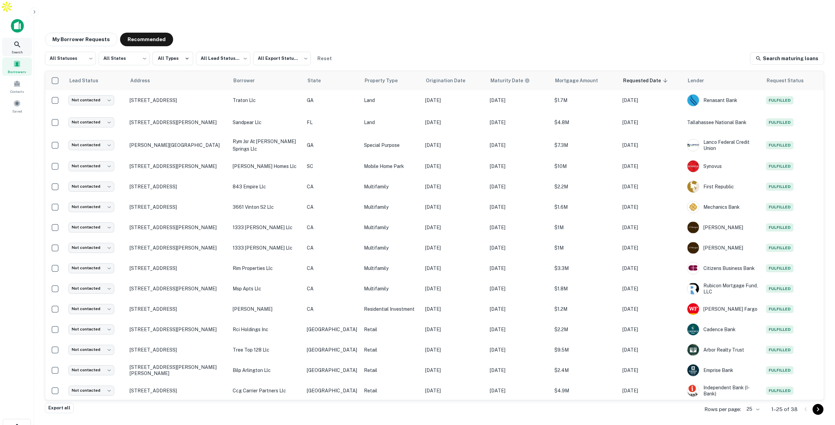
click at [20, 40] on icon at bounding box center [17, 44] width 8 height 8
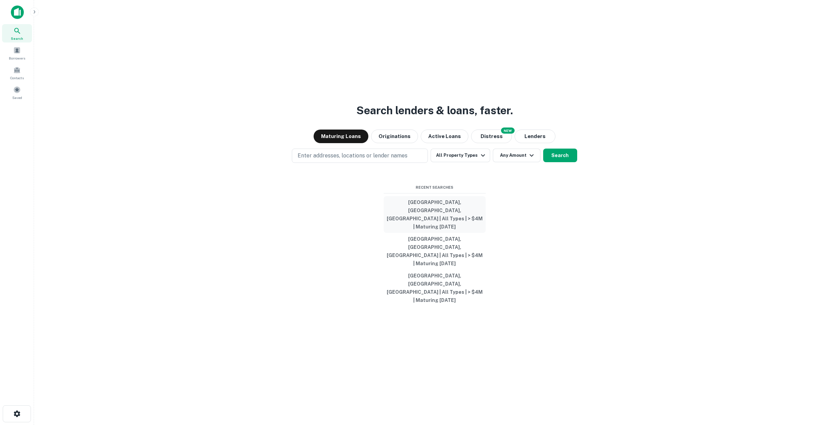
click at [435, 226] on button "[GEOGRAPHIC_DATA], [GEOGRAPHIC_DATA], [GEOGRAPHIC_DATA] | All Types | > $4M | M…" at bounding box center [434, 214] width 102 height 37
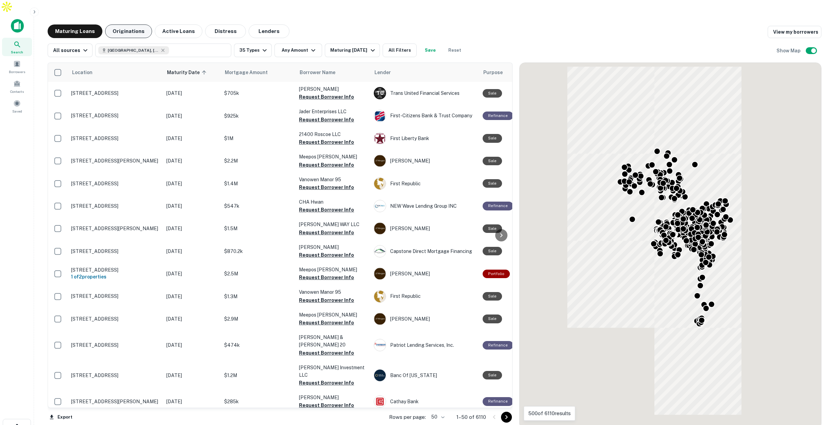
click at [135, 24] on button "Originations" at bounding box center [128, 31] width 47 height 14
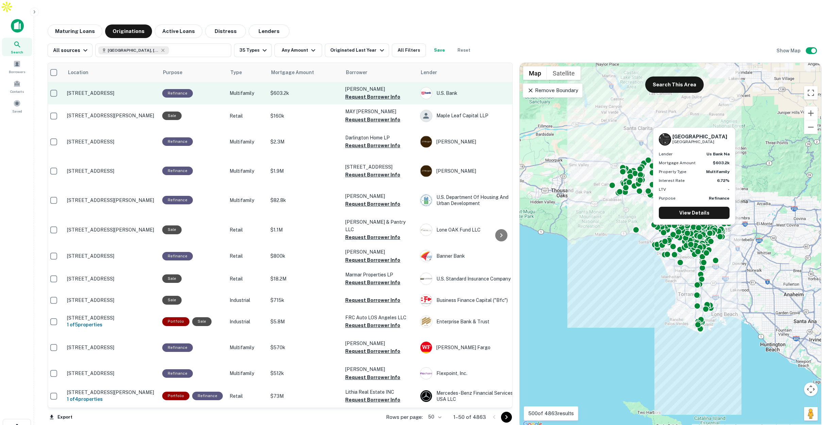
scroll to position [0, 5]
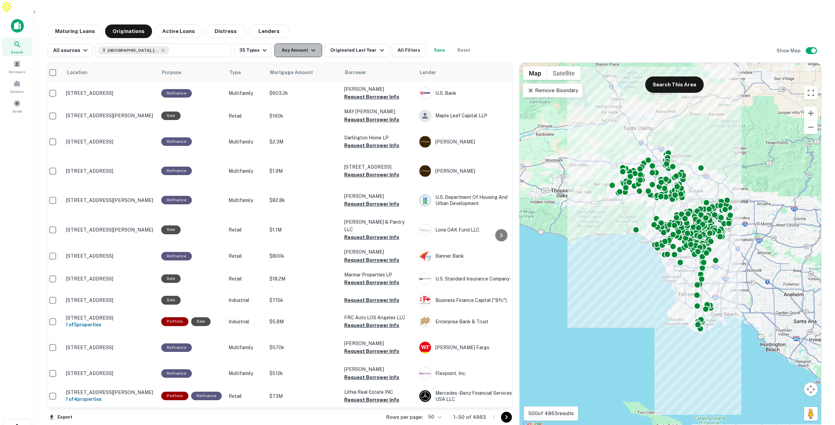
click at [309, 46] on icon "button" at bounding box center [313, 50] width 8 height 8
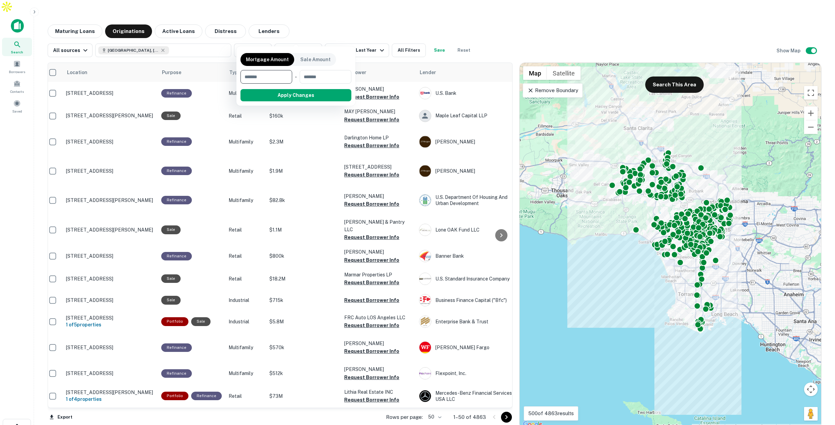
click at [279, 79] on input "number" at bounding box center [263, 77] width 47 height 14
type input "*******"
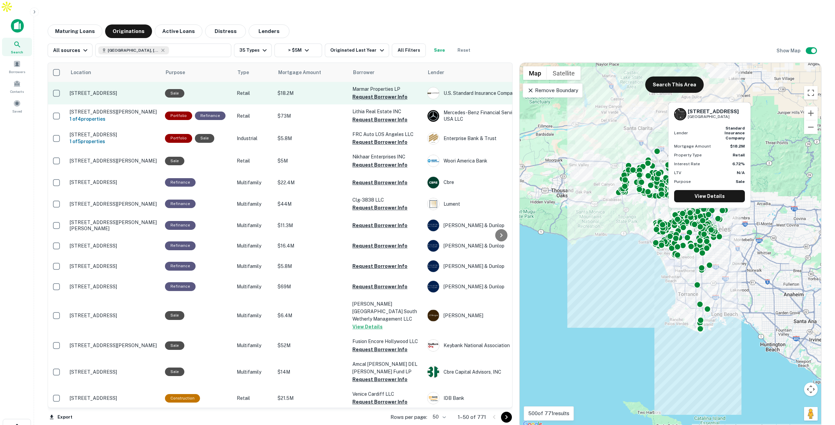
click at [365, 93] on button "Request Borrower Info" at bounding box center [379, 97] width 55 height 8
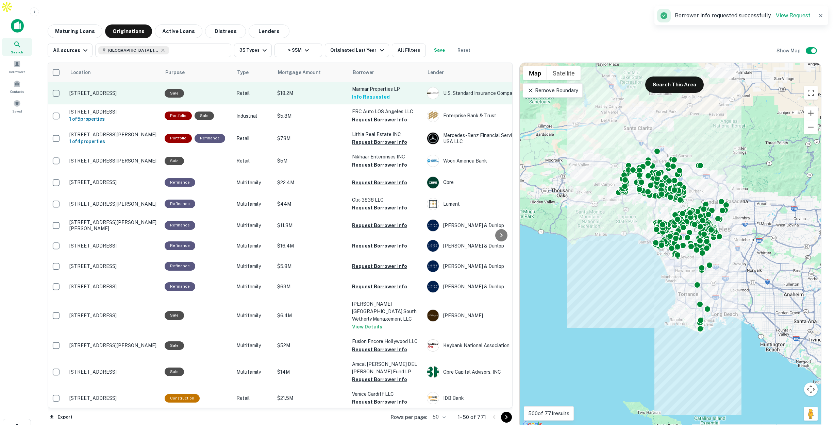
click at [320, 89] on p "$18.2M" at bounding box center [311, 92] width 68 height 7
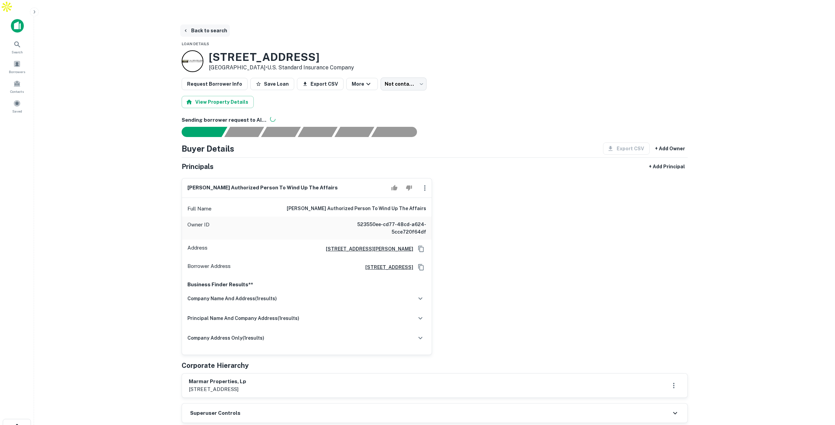
click at [210, 24] on button "Back to search" at bounding box center [205, 30] width 50 height 12
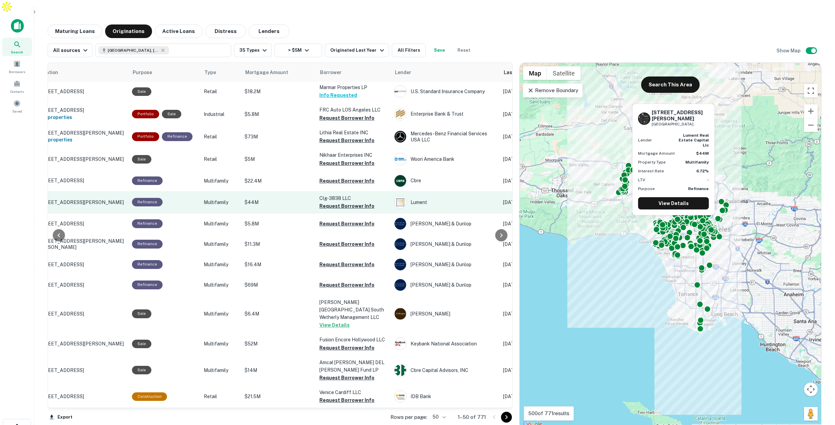
scroll to position [0, 34]
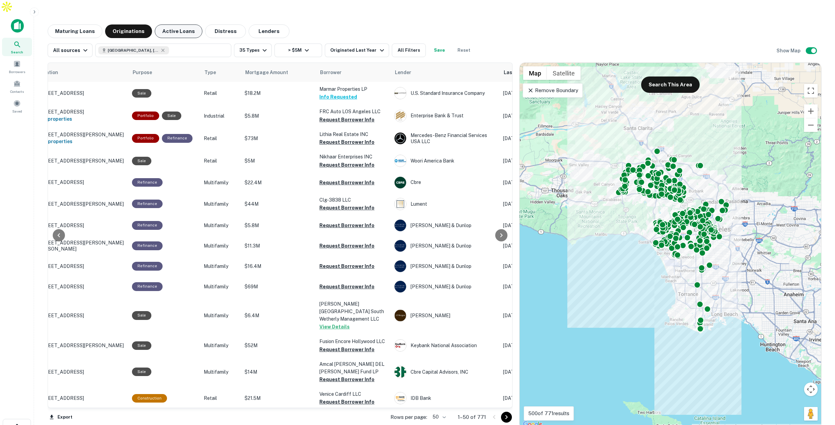
click at [178, 24] on button "Active Loans" at bounding box center [179, 31] width 48 height 14
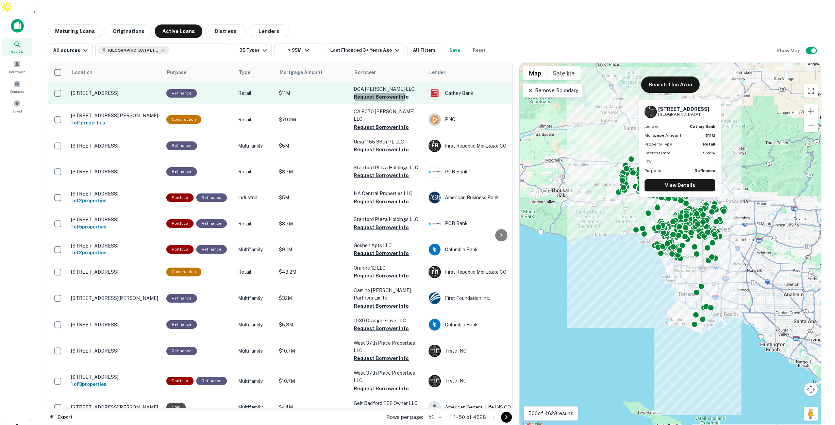
click at [363, 93] on button "Request Borrower Info" at bounding box center [381, 97] width 55 height 8
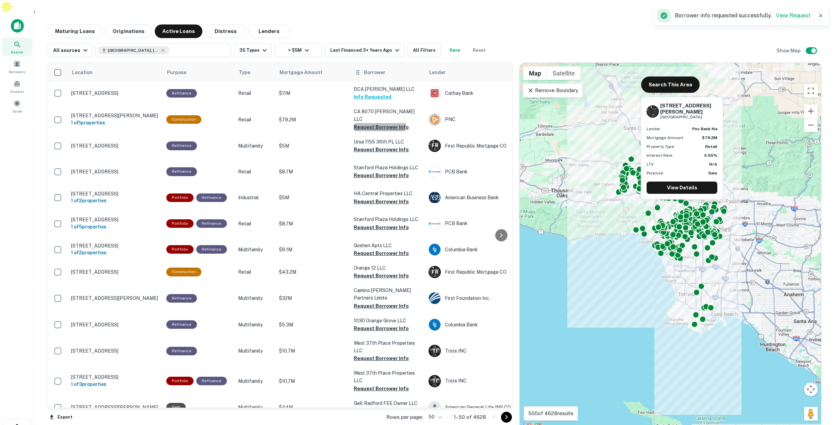
drag, startPoint x: 366, startPoint y: 106, endPoint x: 383, endPoint y: 57, distance: 51.6
click at [366, 123] on button "Request Borrower Info" at bounding box center [381, 127] width 55 height 8
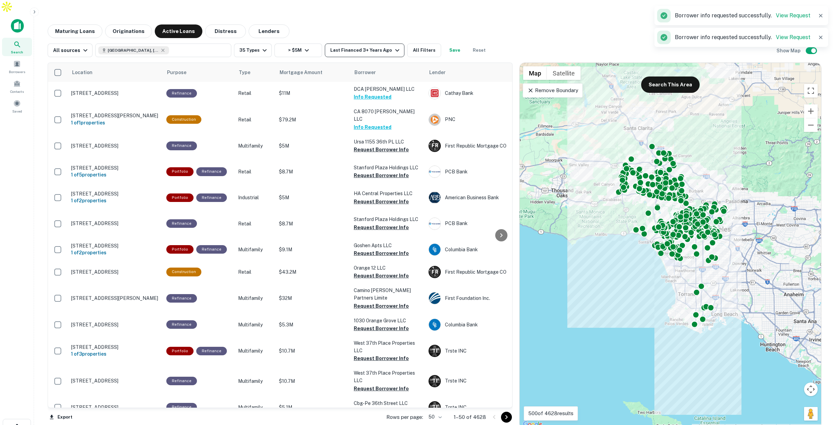
click at [385, 46] on div "Last Financed 3+ Years Ago" at bounding box center [365, 50] width 71 height 8
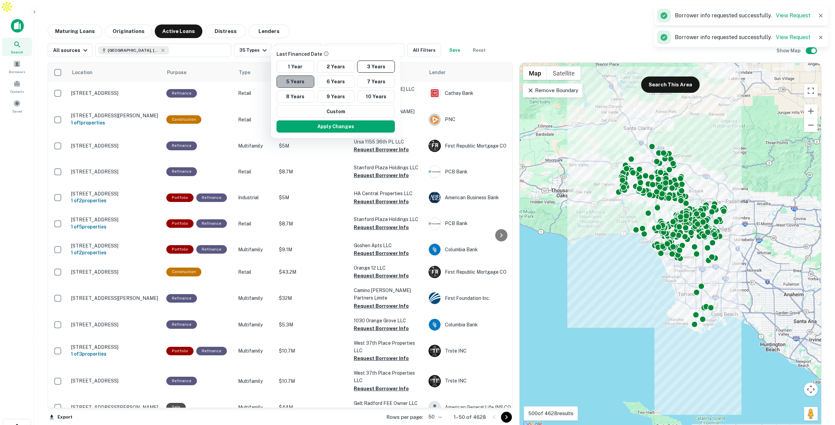
click at [297, 81] on button "5 Years" at bounding box center [295, 81] width 38 height 12
click at [348, 124] on button "Apply Changes" at bounding box center [336, 126] width 118 height 12
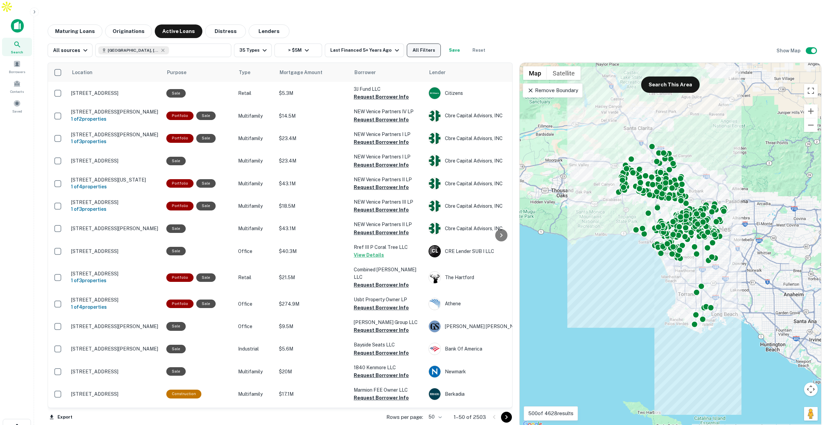
click at [422, 44] on button "All Filters" at bounding box center [424, 51] width 34 height 14
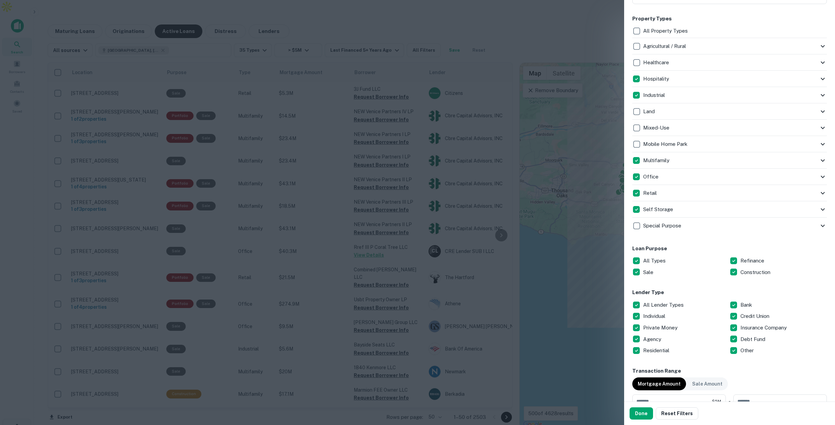
scroll to position [152, 0]
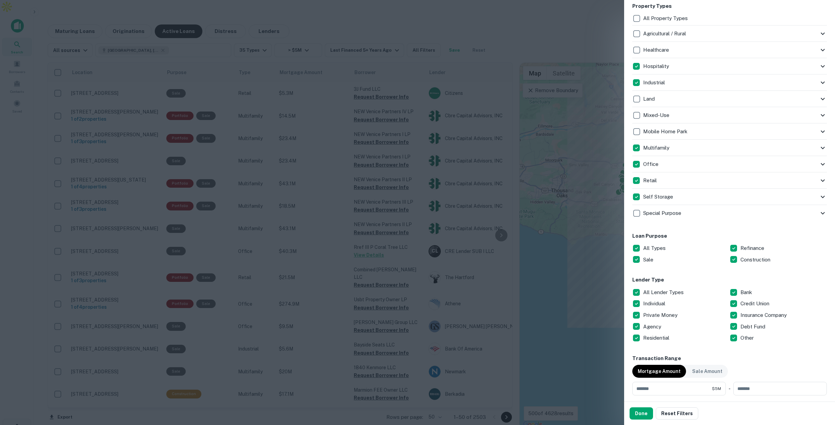
click at [574, 36] on div at bounding box center [417, 212] width 835 height 425
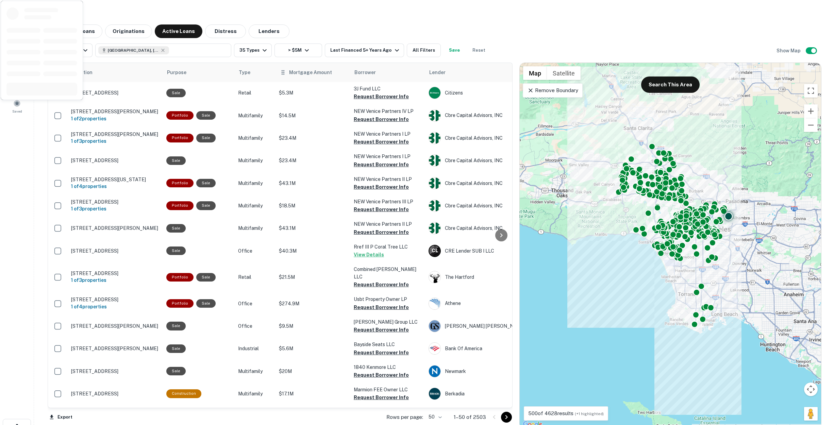
scroll to position [1, 0]
click at [263, 24] on button "Lenders" at bounding box center [268, 31] width 41 height 14
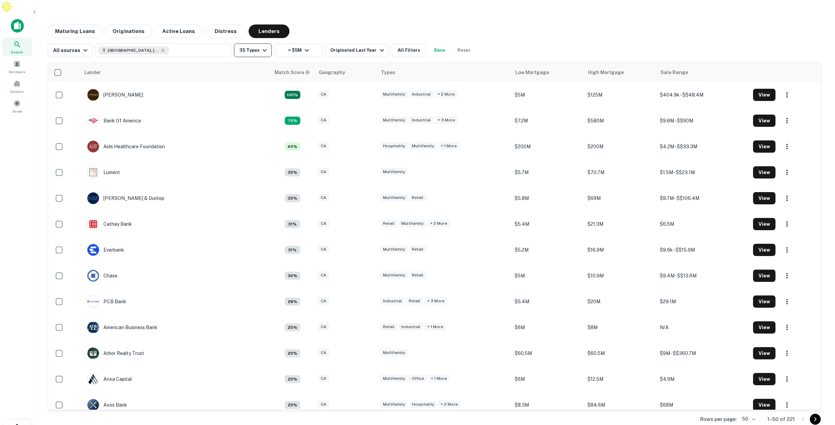
click at [250, 44] on button "35 Types" at bounding box center [253, 51] width 38 height 14
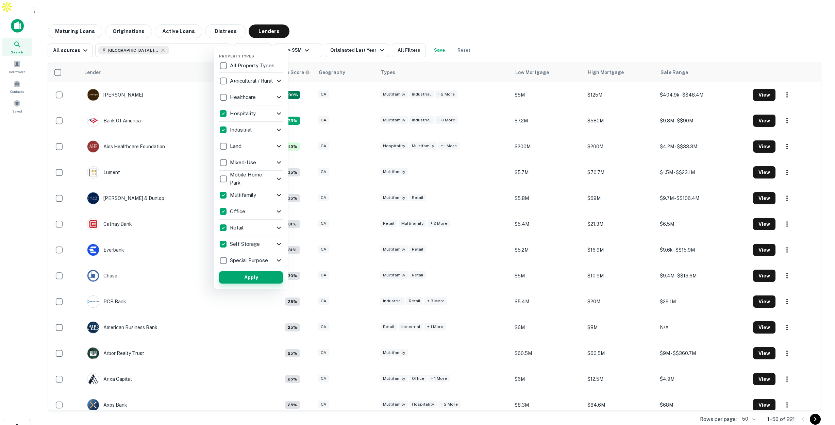
click at [258, 276] on button "Apply" at bounding box center [251, 277] width 64 height 12
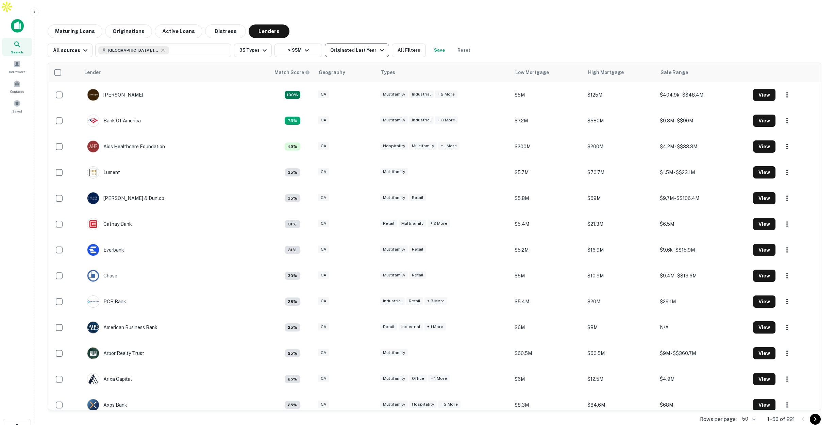
click at [368, 46] on div "Originated Last Year" at bounding box center [357, 50] width 55 height 8
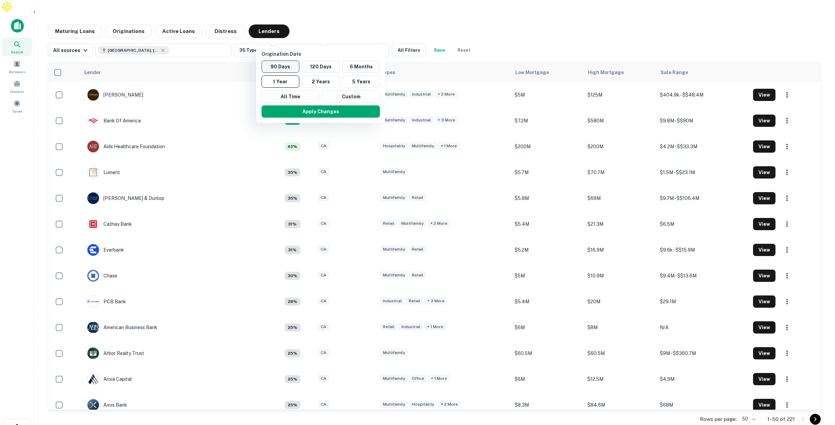
click at [282, 69] on button "90 Days" at bounding box center [280, 67] width 38 height 12
click at [323, 113] on button "Apply Changes" at bounding box center [328, 111] width 118 height 12
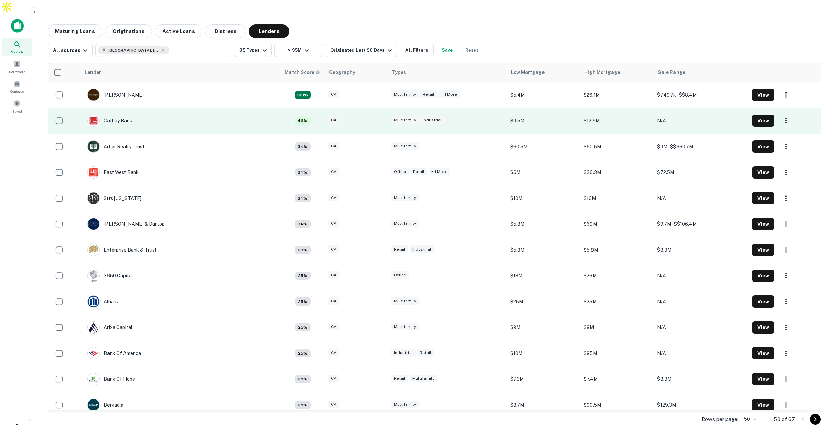
click at [114, 115] on div "Cathay Bank" at bounding box center [109, 121] width 45 height 12
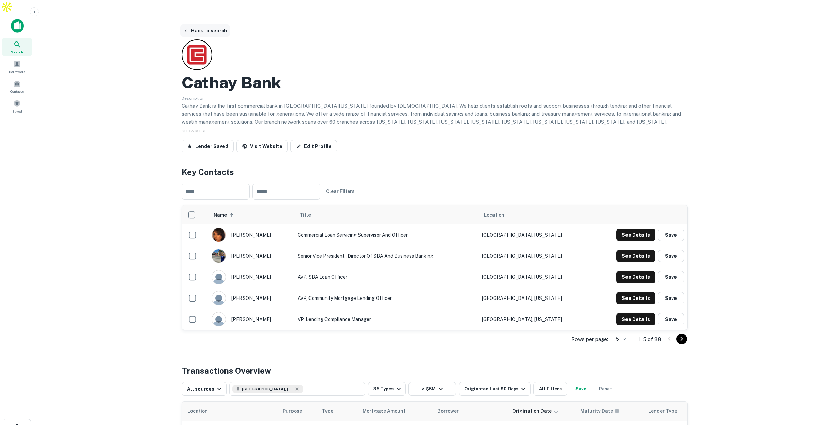
click at [214, 24] on button "Back to search" at bounding box center [205, 30] width 50 height 12
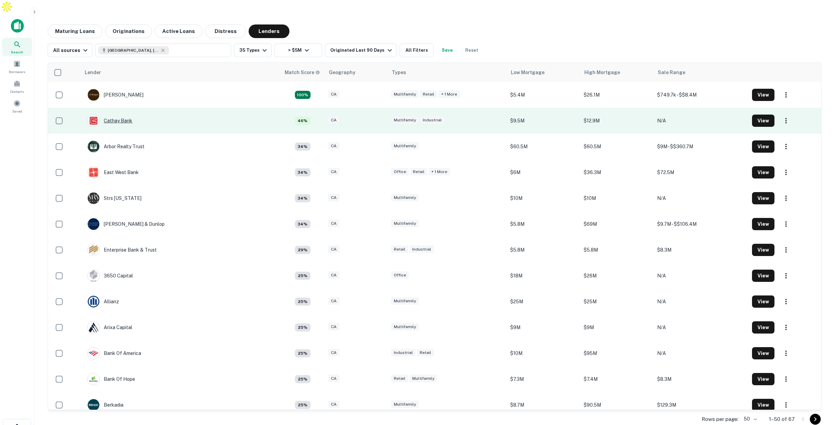
click at [115, 115] on div "Cathay Bank" at bounding box center [109, 121] width 45 height 12
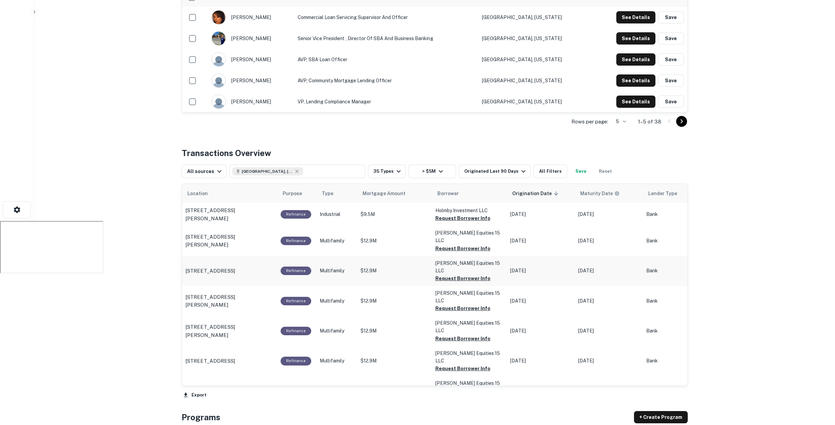
scroll to position [221, 0]
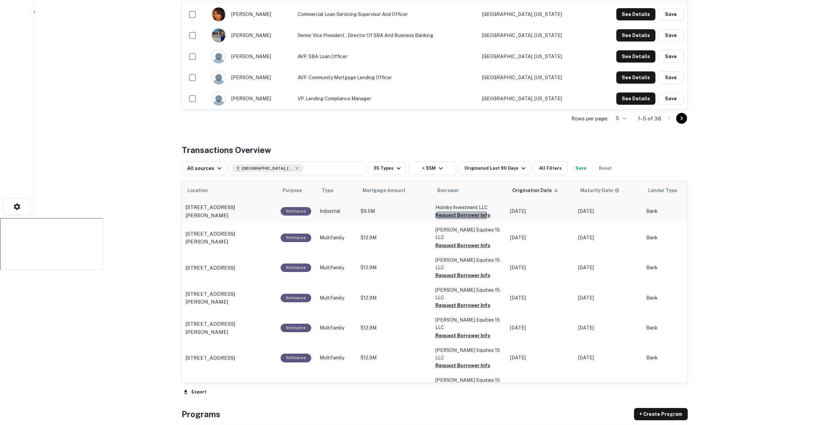
click at [451, 211] on button "Request Borrower Info" at bounding box center [462, 215] width 55 height 8
click at [454, 241] on button "Request Borrower Info" at bounding box center [462, 245] width 55 height 8
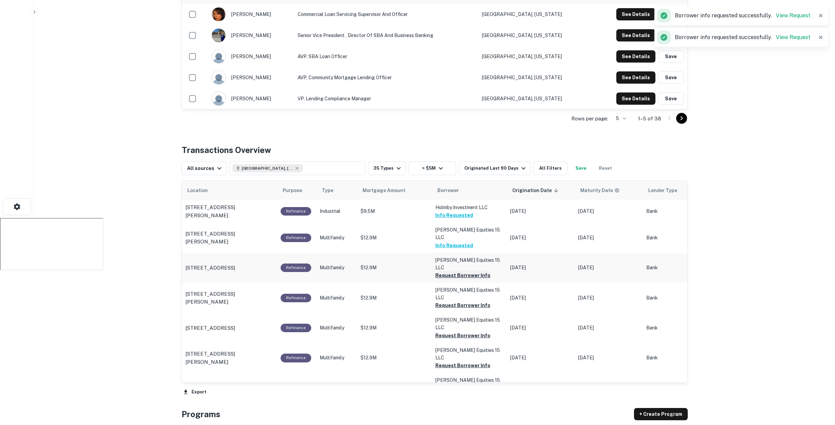
click at [450, 271] on button "Request Borrower Info" at bounding box center [462, 275] width 55 height 8
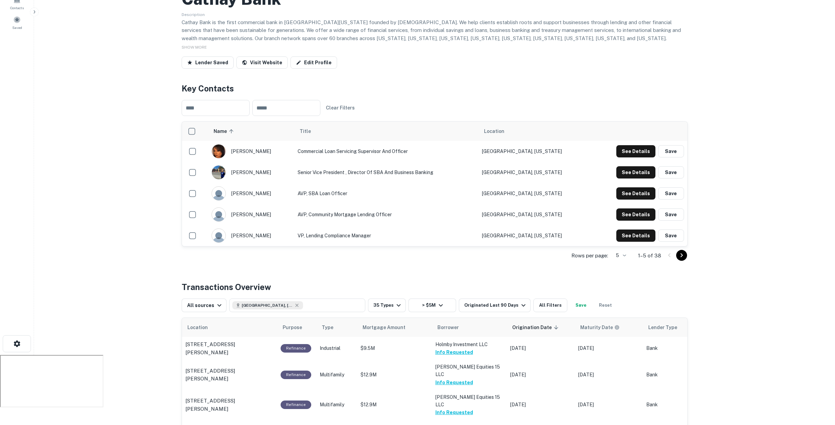
scroll to position [0, 0]
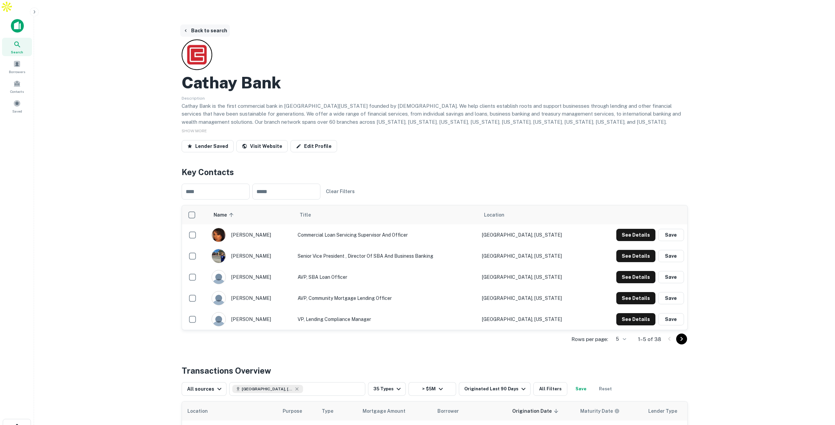
click at [212, 24] on button "Back to search" at bounding box center [205, 30] width 50 height 12
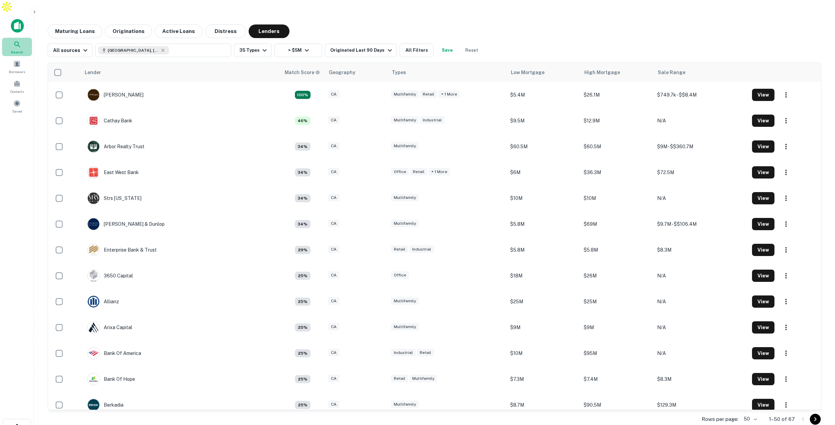
click at [18, 40] on icon at bounding box center [17, 44] width 8 height 8
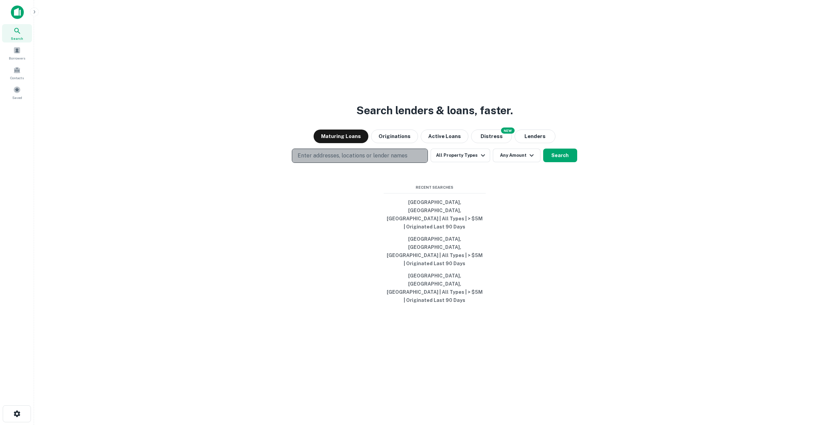
click at [357, 160] on p "Enter addresses, locations or lender names" at bounding box center [352, 156] width 110 height 8
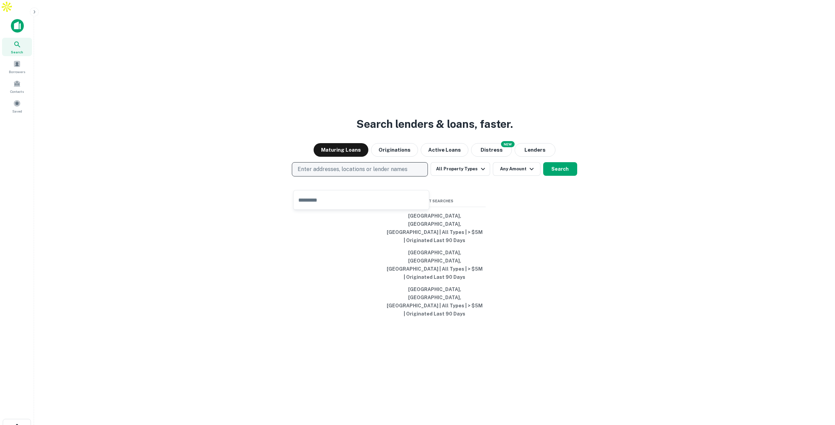
type input "*"
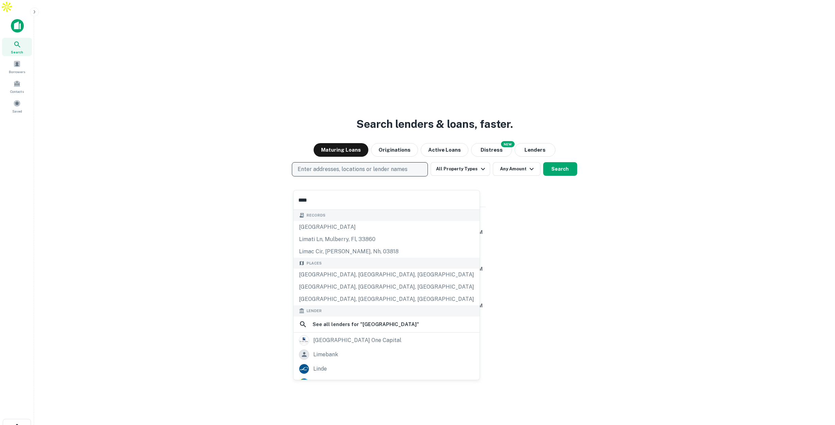
scroll to position [11, 0]
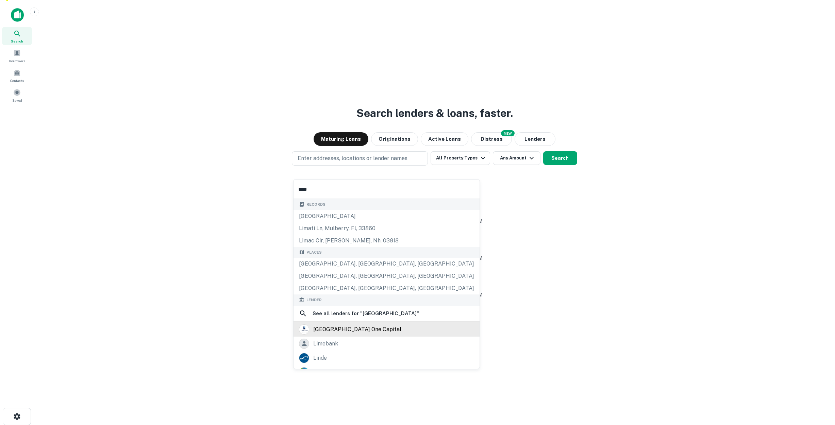
type input "****"
click at [348, 332] on div "[GEOGRAPHIC_DATA] one capital" at bounding box center [357, 329] width 88 height 10
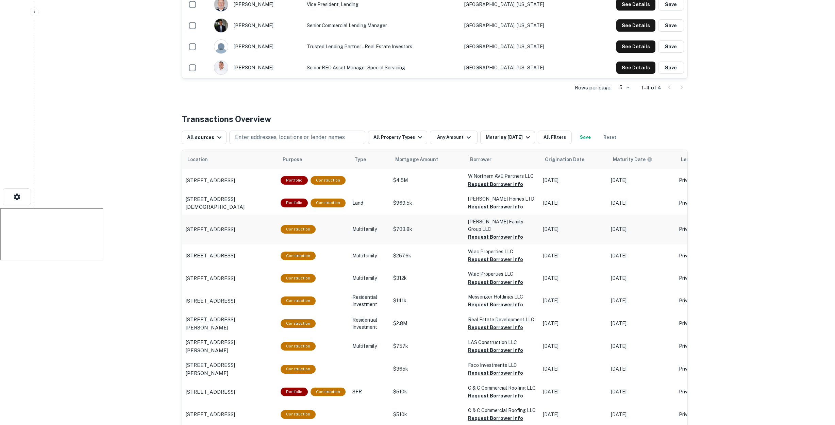
scroll to position [226, 0]
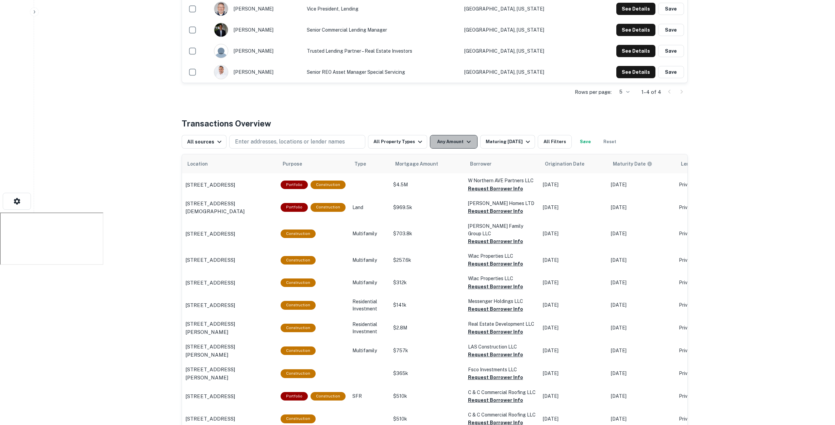
click at [464, 138] on icon "button" at bounding box center [468, 142] width 8 height 8
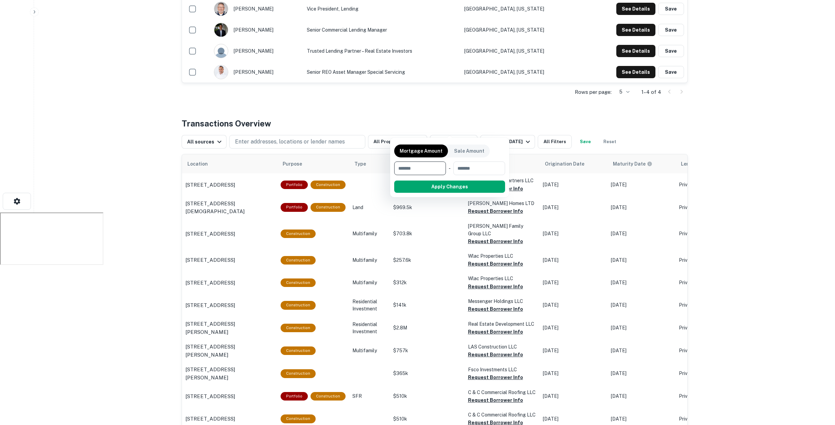
click at [421, 165] on input "number" at bounding box center [417, 168] width 47 height 14
type input "*******"
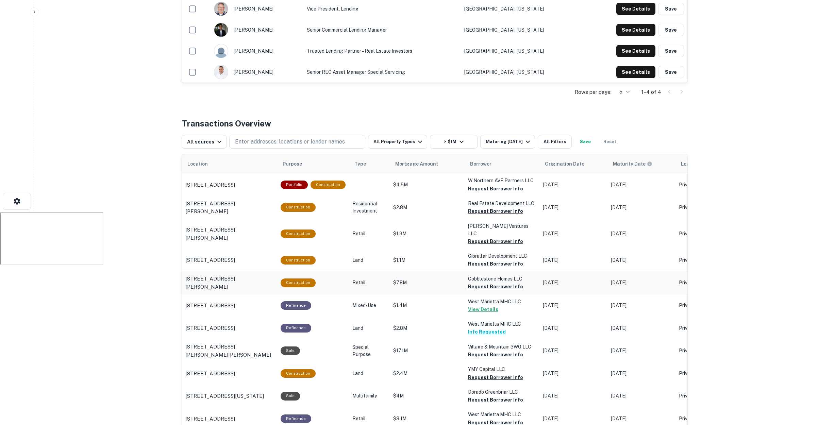
drag, startPoint x: 483, startPoint y: 263, endPoint x: 484, endPoint y: 252, distance: 10.9
click at [483, 282] on button "Request Borrower Info" at bounding box center [495, 286] width 55 height 8
click at [485, 260] on button "Request Borrower Info" at bounding box center [495, 264] width 55 height 8
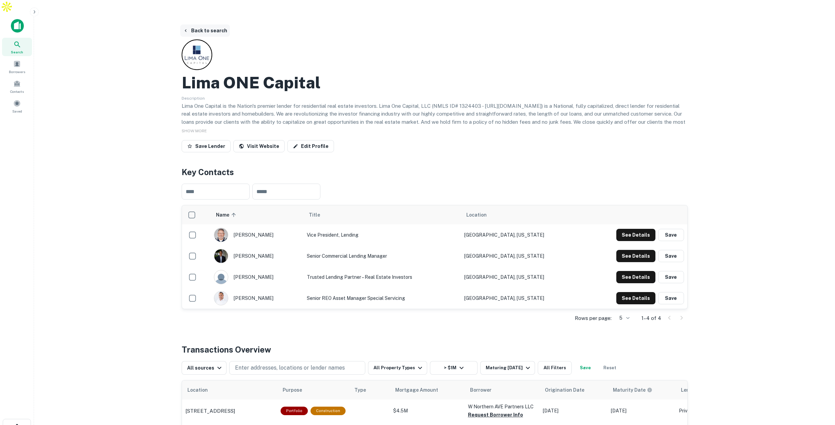
click at [208, 24] on button "Back to search" at bounding box center [205, 30] width 50 height 12
click at [670, 229] on button "Save" at bounding box center [671, 235] width 26 height 12
click at [667, 250] on button "Save" at bounding box center [671, 256] width 26 height 12
click at [667, 271] on button "Save" at bounding box center [671, 277] width 26 height 12
click at [17, 60] on span at bounding box center [16, 63] width 7 height 7
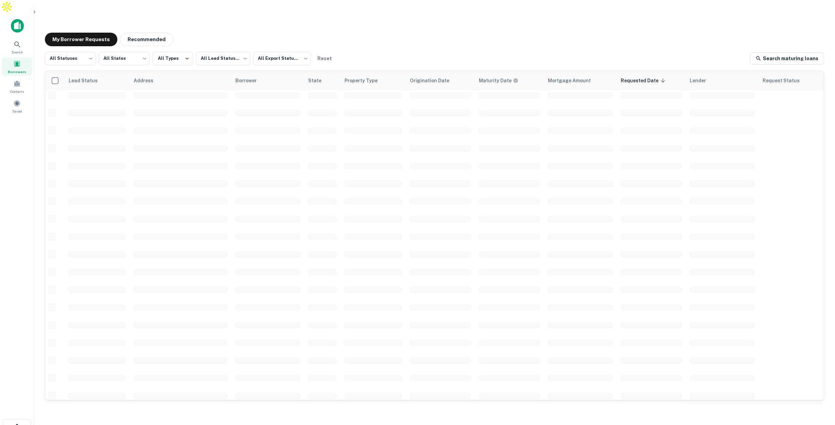
scroll to position [3, 0]
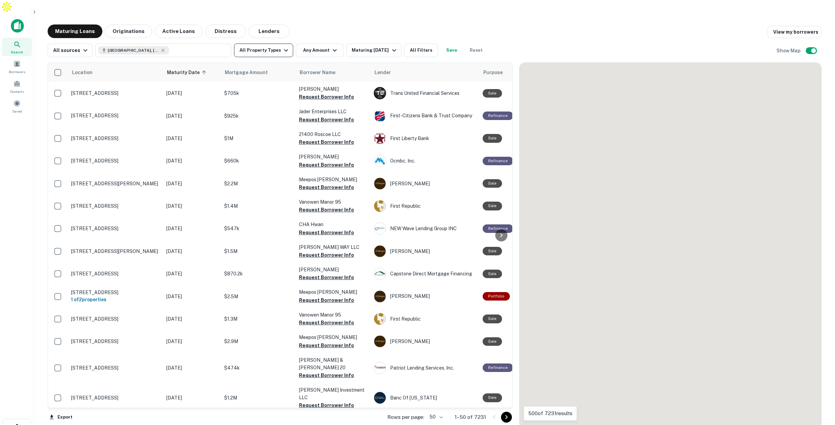
click at [268, 44] on button "All Property Types" at bounding box center [263, 51] width 59 height 14
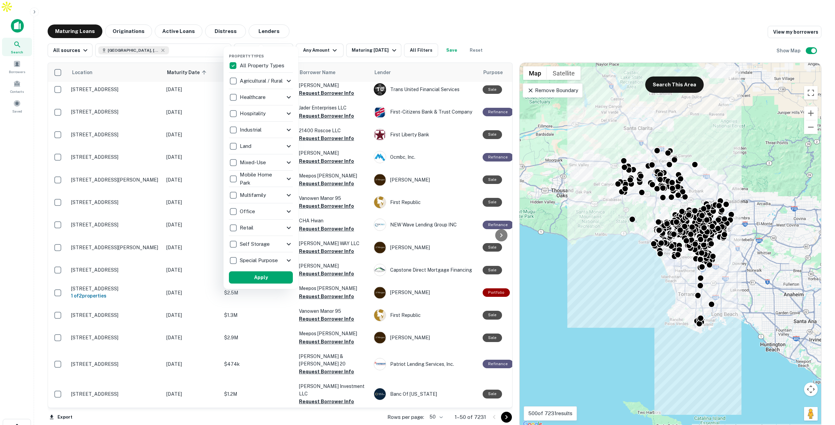
click at [282, 193] on div "Multifamily" at bounding box center [257, 195] width 56 height 12
click at [274, 194] on icon at bounding box center [278, 195] width 8 height 8
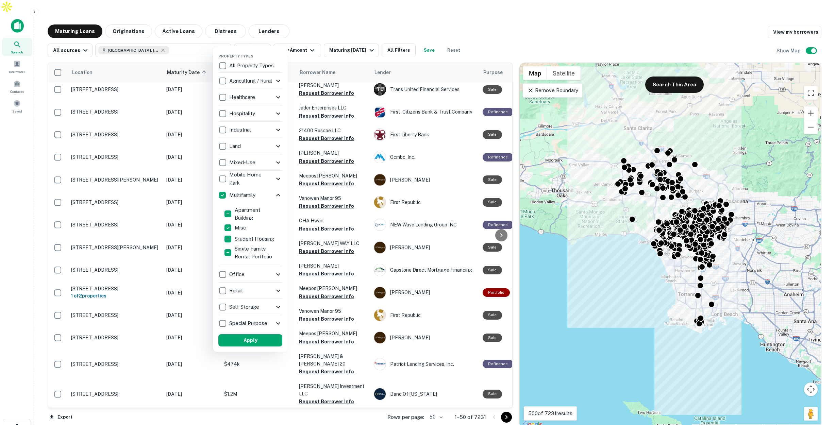
click at [271, 195] on div "Multifamily" at bounding box center [246, 195] width 56 height 12
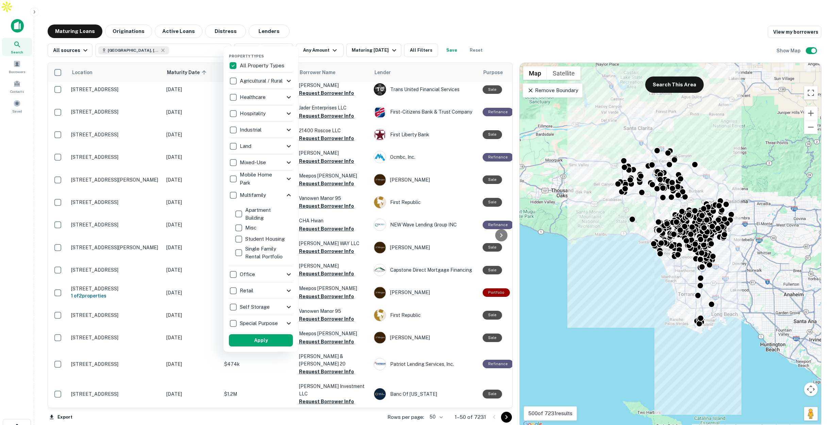
click at [288, 179] on icon at bounding box center [289, 178] width 4 height 2
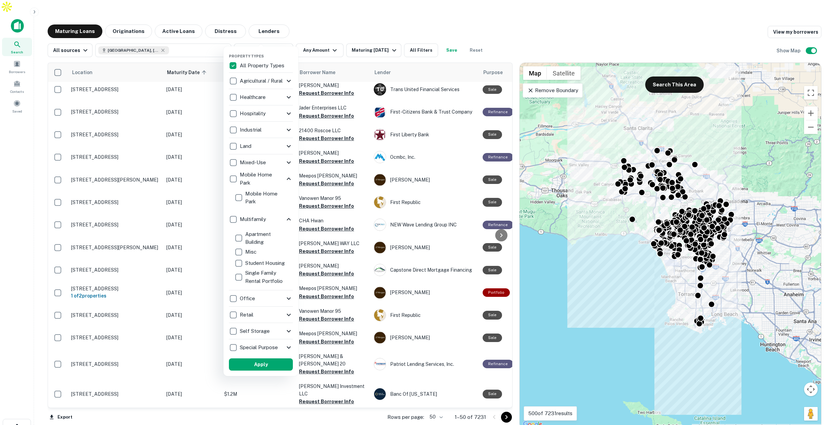
click at [278, 178] on p "Mobile Home Park" at bounding box center [262, 179] width 45 height 16
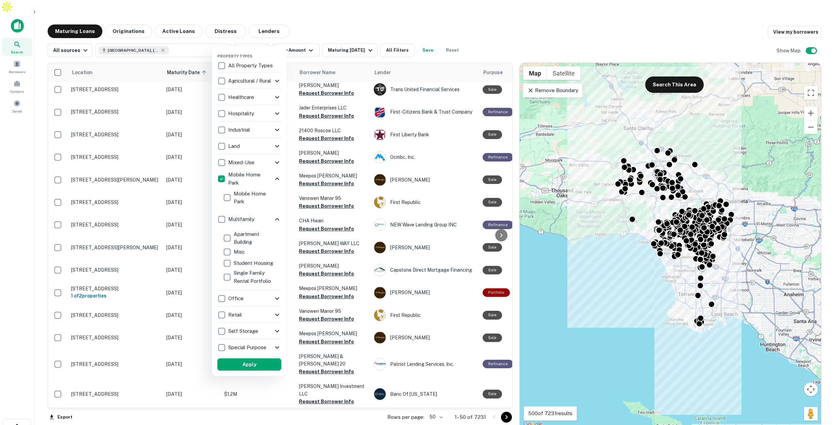
click at [241, 178] on p "Mobile Home Park" at bounding box center [250, 179] width 45 height 16
click at [262, 363] on button "Apply" at bounding box center [249, 364] width 64 height 12
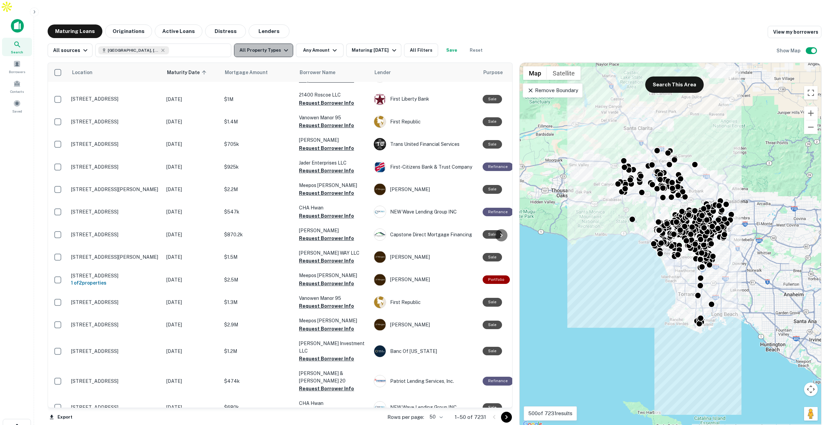
click at [276, 44] on button "All Property Types" at bounding box center [263, 51] width 59 height 14
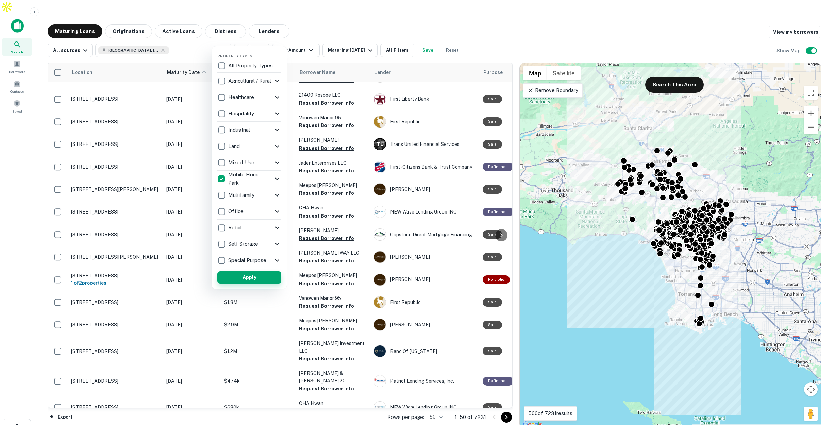
click at [260, 274] on button "Apply" at bounding box center [249, 277] width 64 height 12
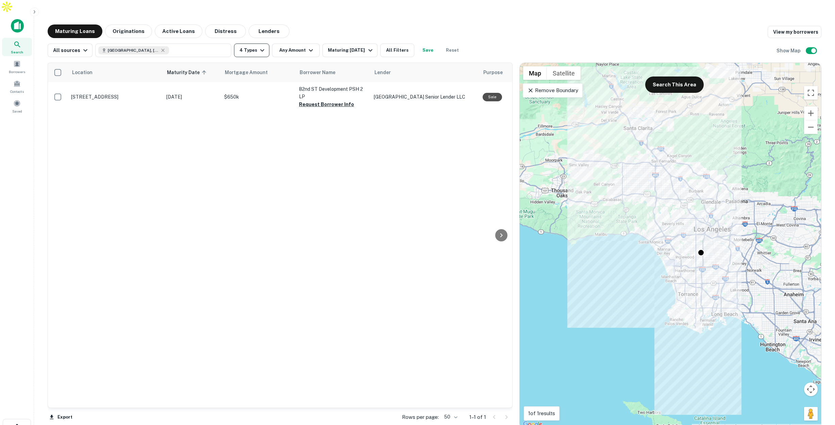
click at [260, 46] on icon "button" at bounding box center [262, 50] width 8 height 8
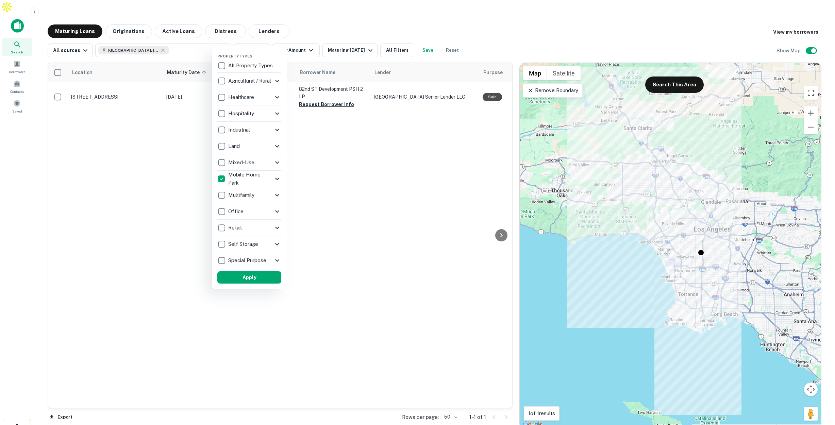
click at [264, 176] on p "Mobile Home Park" at bounding box center [250, 179] width 45 height 16
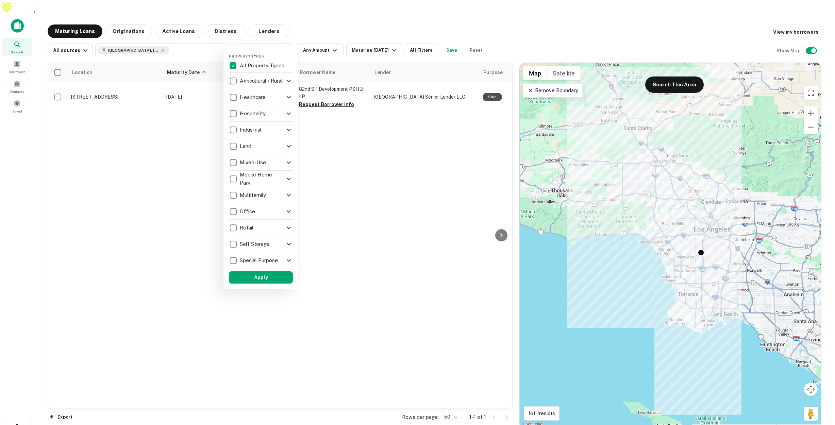
click at [263, 176] on p "Mobile Home Park" at bounding box center [262, 179] width 45 height 16
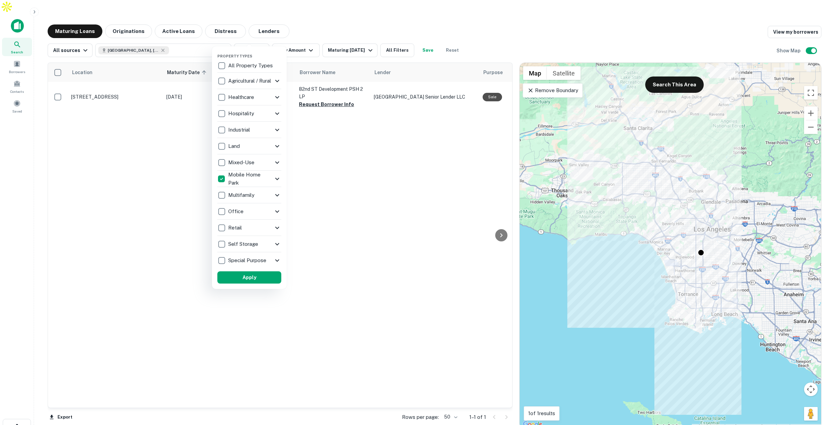
click at [275, 179] on icon at bounding box center [277, 179] width 8 height 8
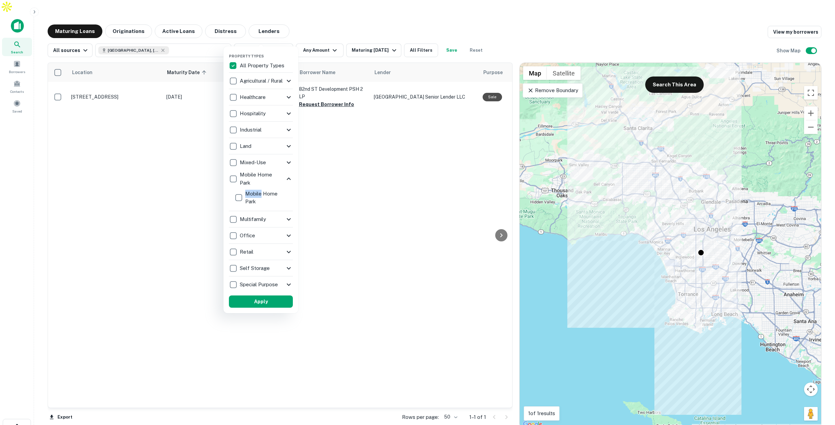
click at [229, 195] on div "Mobile Home Park" at bounding box center [261, 199] width 64 height 24
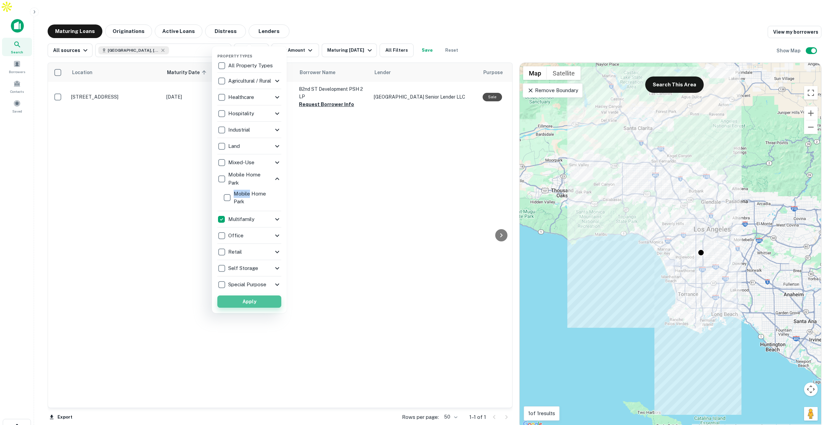
click at [271, 303] on button "Apply" at bounding box center [249, 301] width 64 height 12
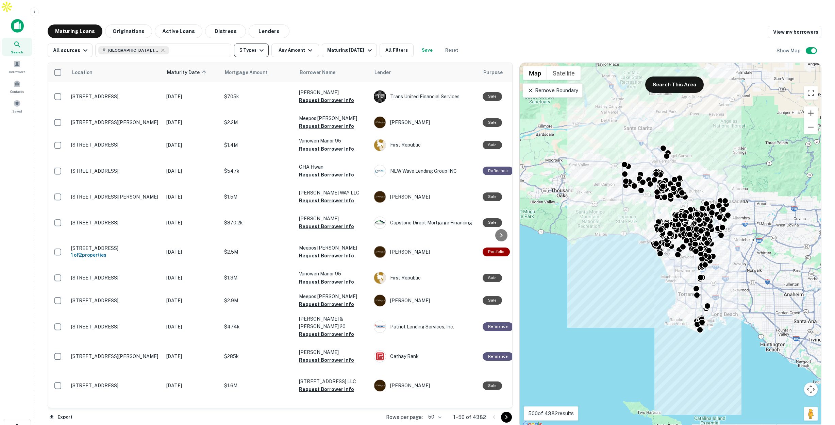
click at [259, 49] on icon "button" at bounding box center [261, 50] width 4 height 2
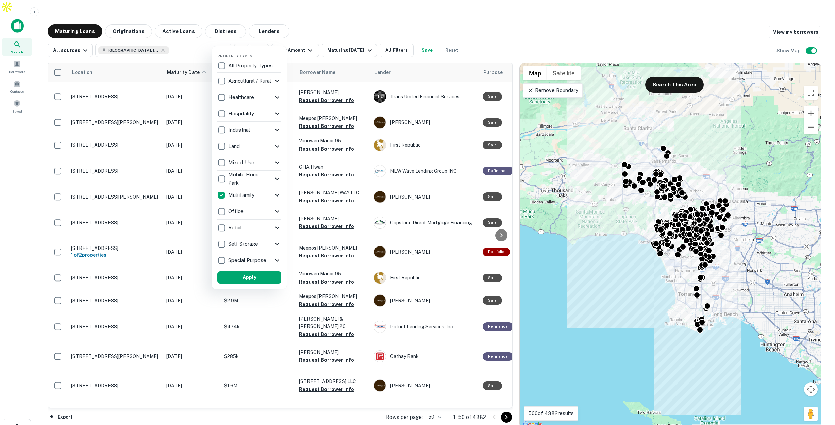
click at [273, 79] on icon at bounding box center [277, 81] width 8 height 8
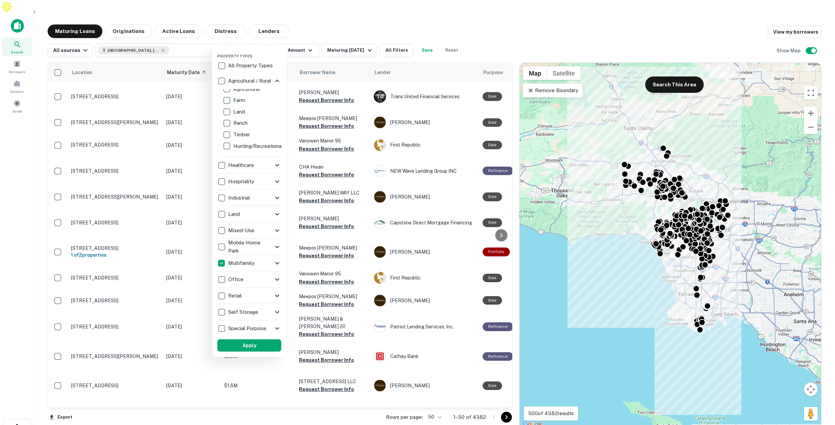
scroll to position [0, 0]
click at [272, 80] on p "Agricultural / Rural" at bounding box center [252, 81] width 44 height 8
click at [264, 162] on div "Healthcare" at bounding box center [245, 165] width 56 height 12
click at [269, 163] on div "Healthcare" at bounding box center [246, 165] width 56 height 12
click at [275, 164] on icon at bounding box center [277, 165] width 4 height 2
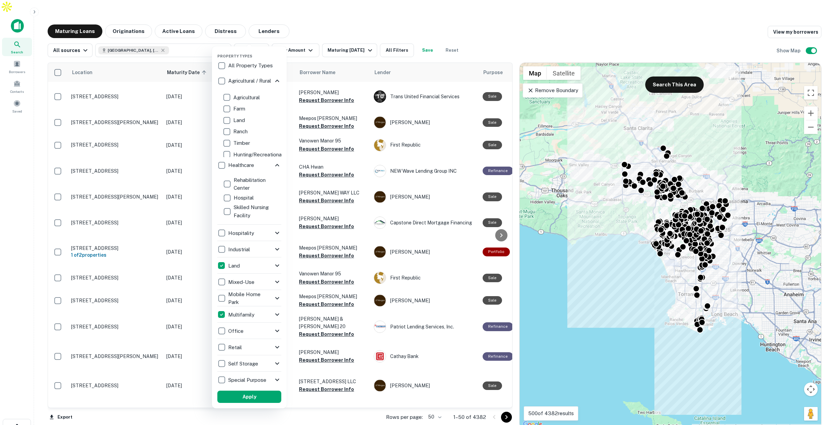
click at [275, 164] on icon at bounding box center [277, 165] width 8 height 8
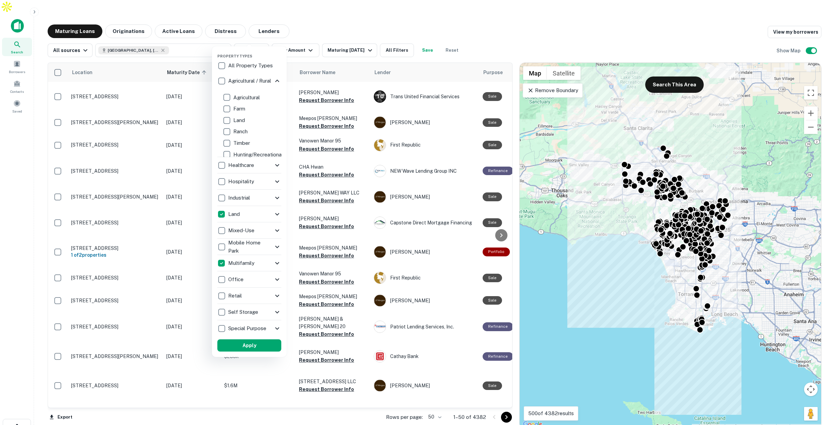
click at [276, 180] on icon at bounding box center [277, 181] width 8 height 8
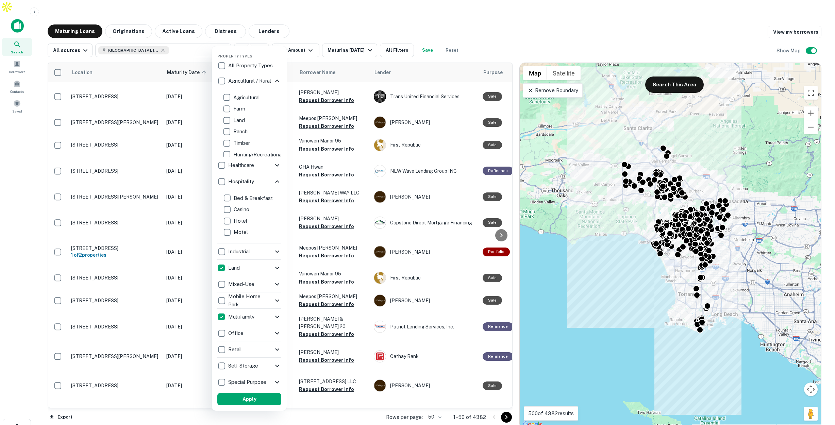
click at [275, 183] on icon at bounding box center [277, 181] width 8 height 8
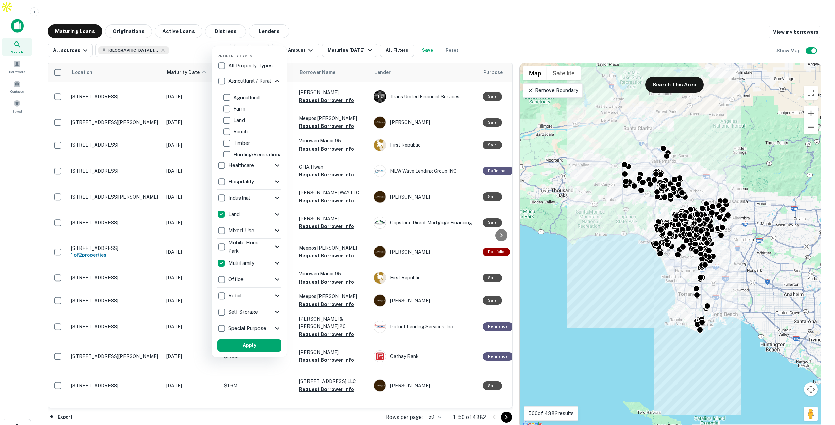
click at [272, 197] on div "Industrial" at bounding box center [245, 198] width 56 height 12
click at [277, 200] on icon at bounding box center [279, 198] width 8 height 8
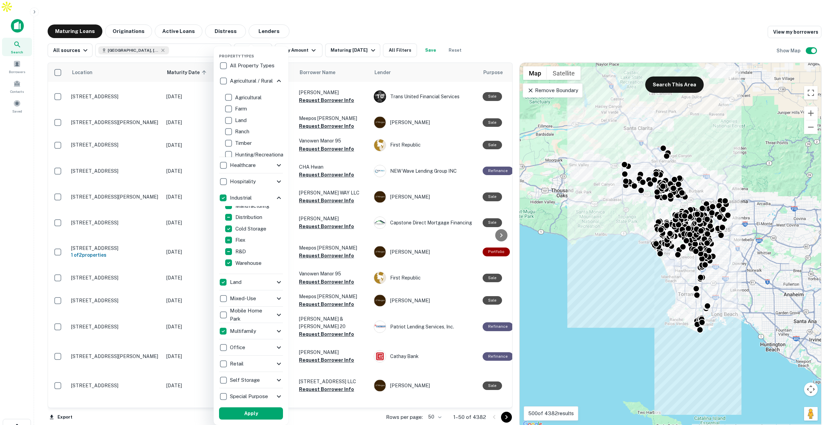
scroll to position [0, 0]
click at [278, 278] on icon at bounding box center [277, 279] width 4 height 2
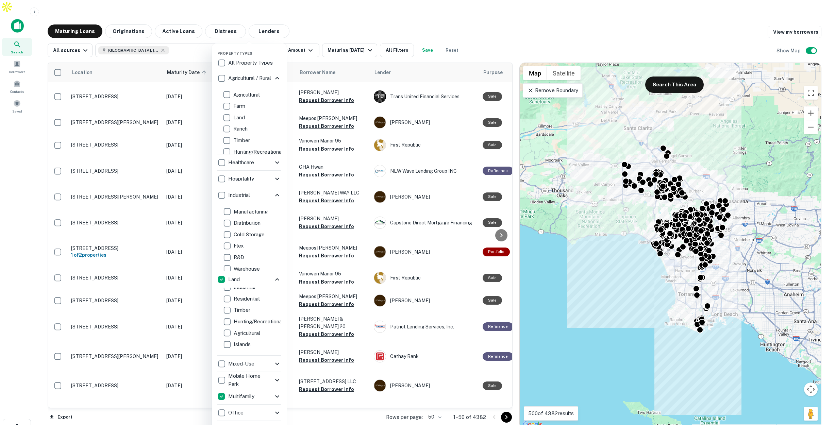
scroll to position [8, 0]
click at [276, 413] on icon at bounding box center [277, 413] width 8 height 8
click at [279, 281] on icon at bounding box center [277, 279] width 8 height 8
click at [276, 191] on icon at bounding box center [277, 195] width 8 height 8
click at [276, 162] on icon at bounding box center [277, 162] width 8 height 8
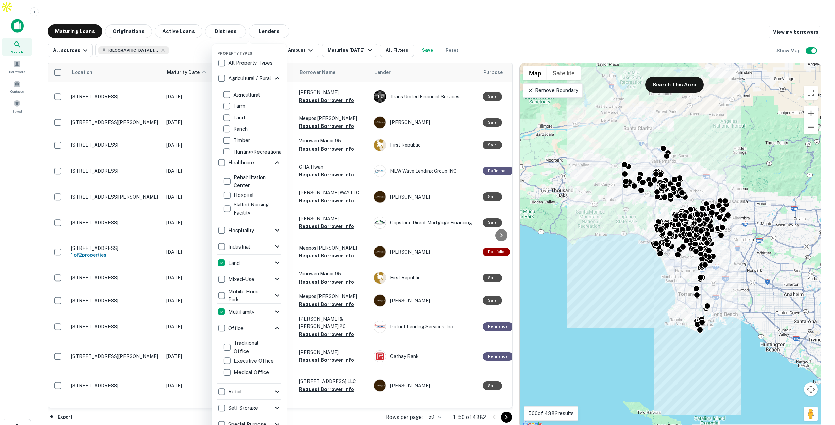
click at [276, 162] on icon at bounding box center [277, 162] width 4 height 2
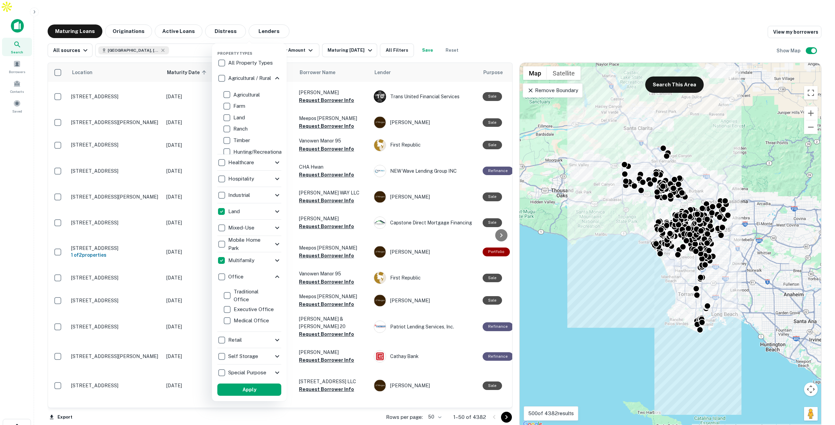
click at [279, 78] on icon at bounding box center [277, 78] width 8 height 8
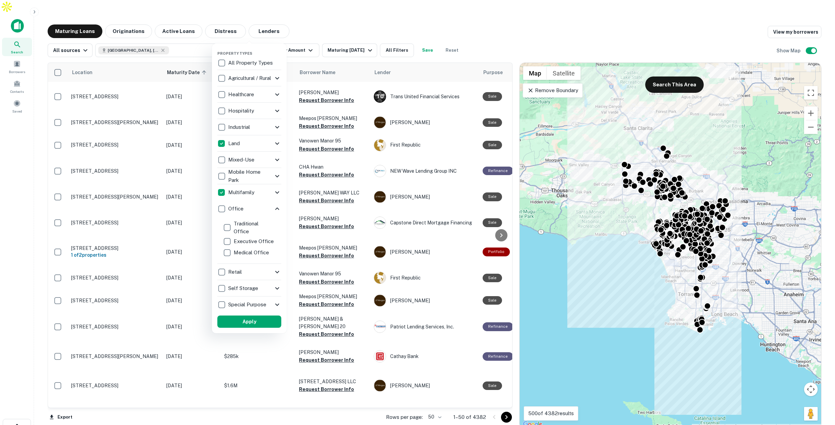
click at [277, 272] on icon at bounding box center [277, 272] width 4 height 2
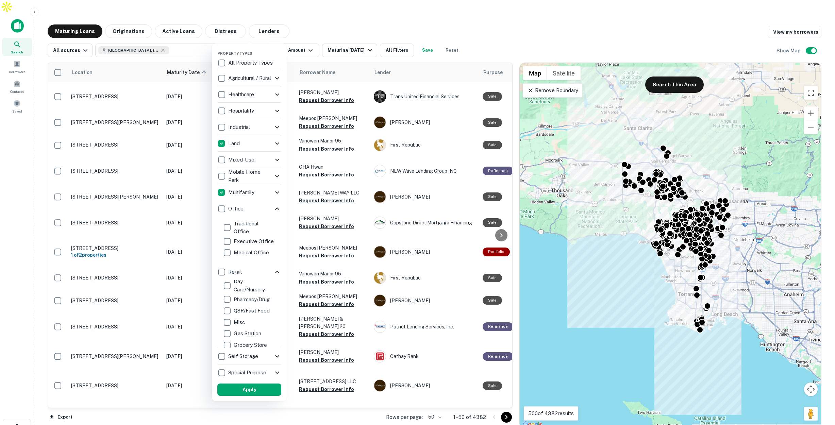
scroll to position [86, 0]
click at [264, 390] on button "Apply" at bounding box center [249, 392] width 64 height 12
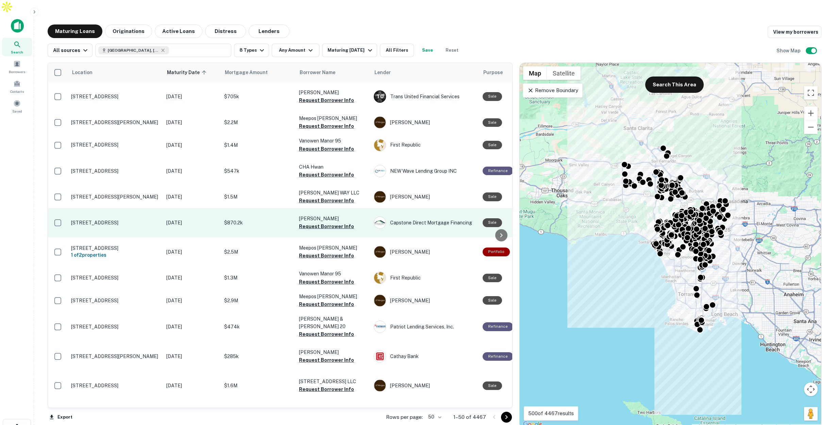
scroll to position [0, 15]
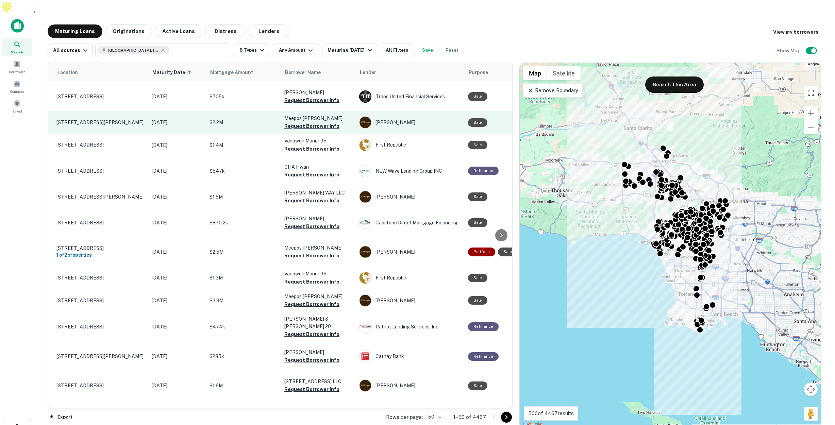
click at [237, 113] on td "$2.2M" at bounding box center [243, 122] width 75 height 22
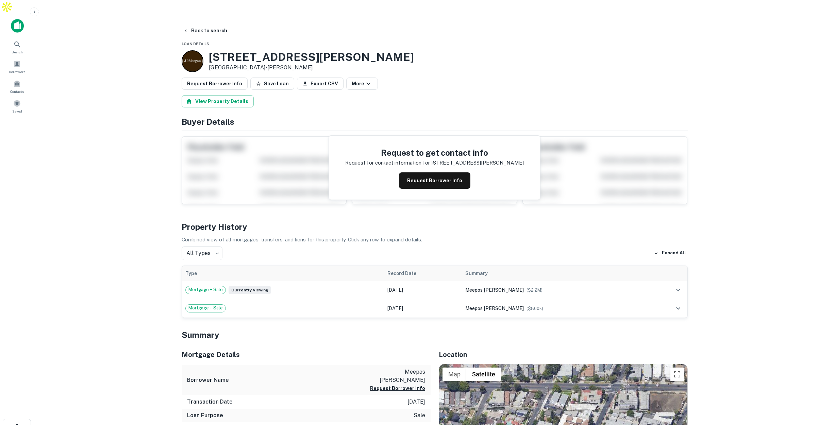
scroll to position [153, 0]
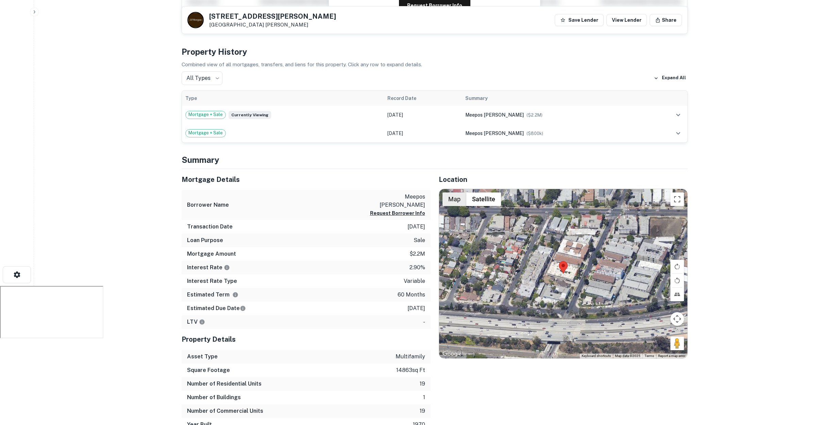
click at [452, 192] on button "Map" at bounding box center [454, 199] width 24 height 14
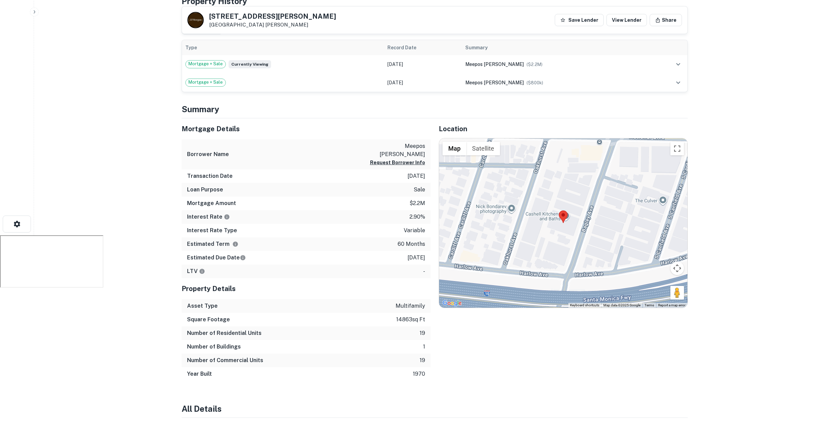
scroll to position [0, 0]
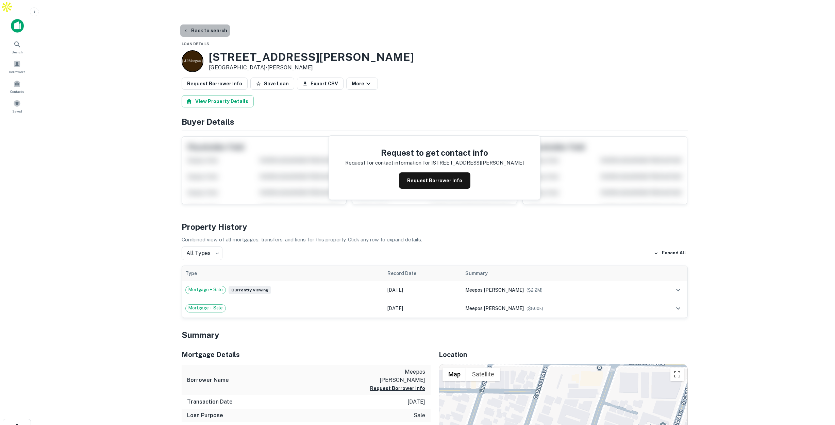
click at [216, 24] on button "Back to search" at bounding box center [205, 30] width 50 height 12
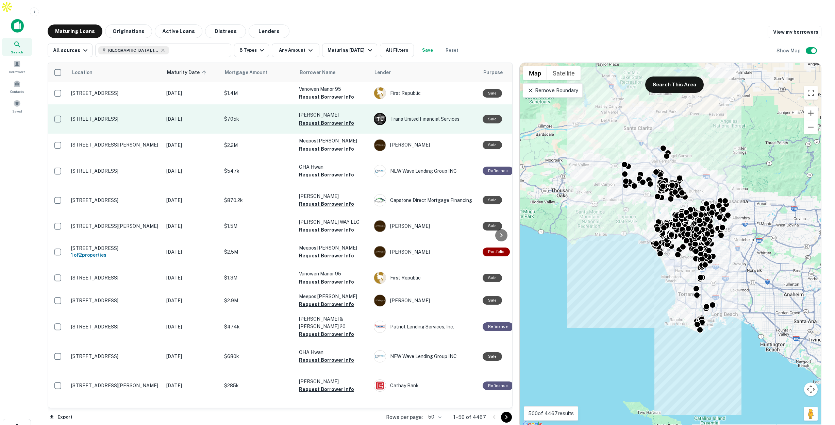
scroll to position [31, 0]
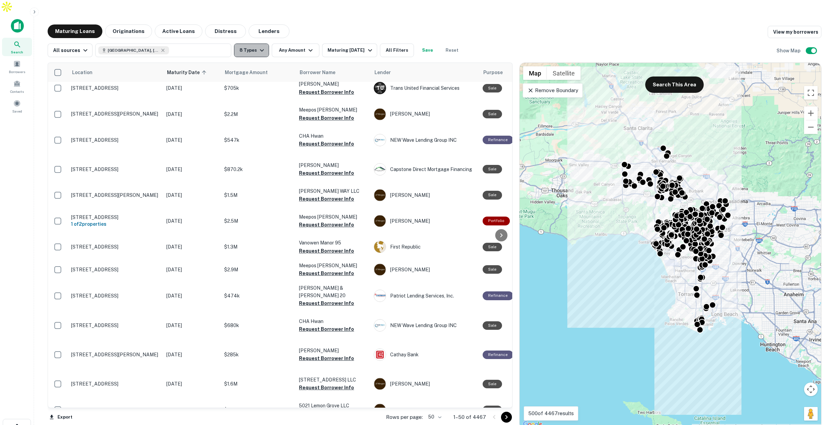
click at [255, 44] on button "8 Types" at bounding box center [251, 51] width 35 height 14
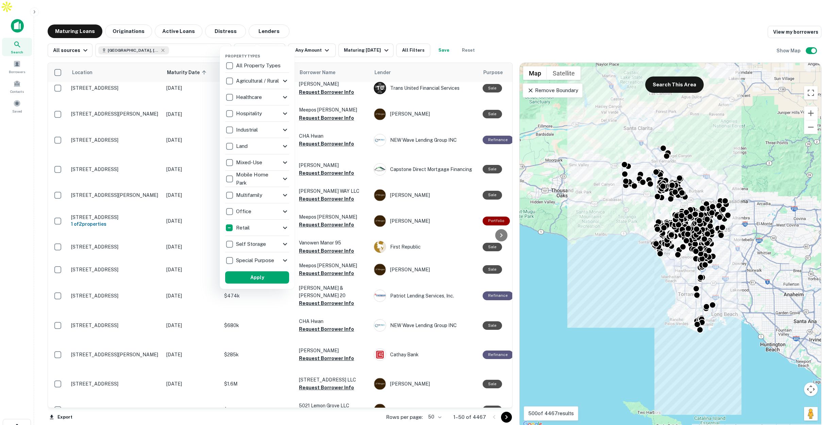
click at [275, 227] on div "Retail" at bounding box center [253, 228] width 56 height 12
click at [275, 227] on icon at bounding box center [279, 228] width 8 height 8
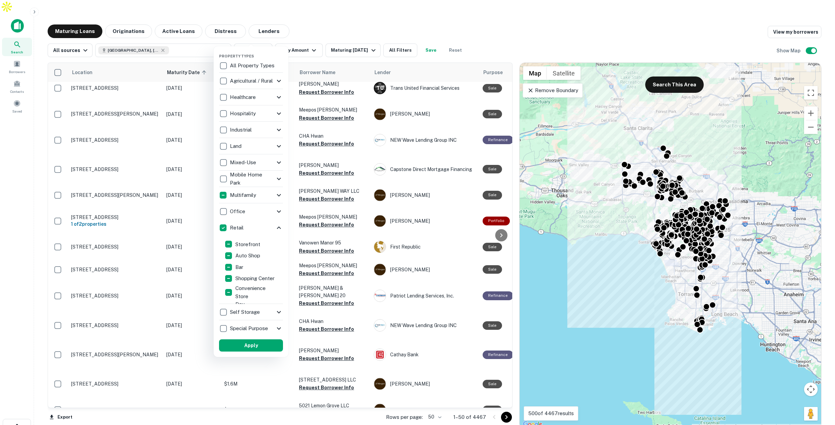
click at [266, 197] on div "Multifamily" at bounding box center [247, 195] width 56 height 12
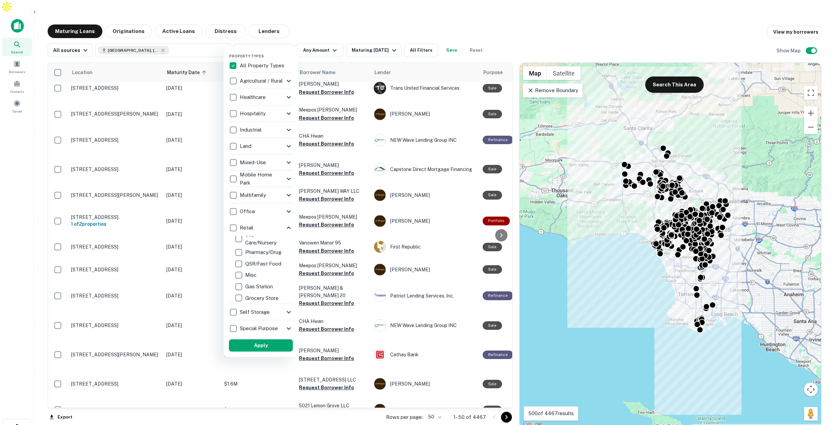
scroll to position [70, 0]
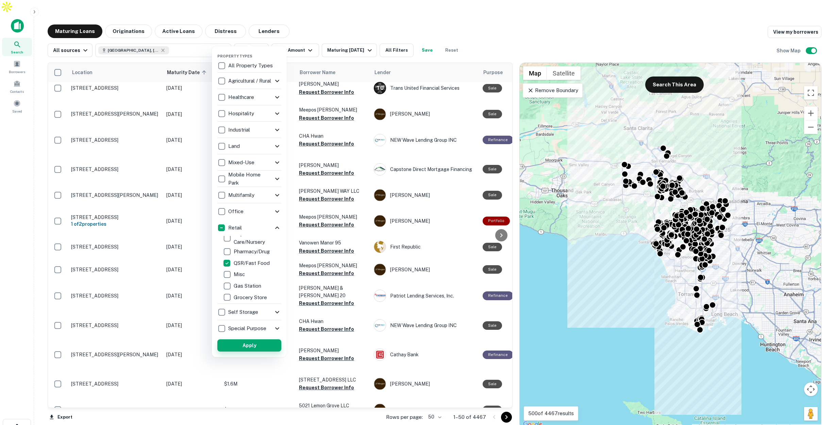
click at [263, 341] on button "Apply" at bounding box center [249, 345] width 64 height 12
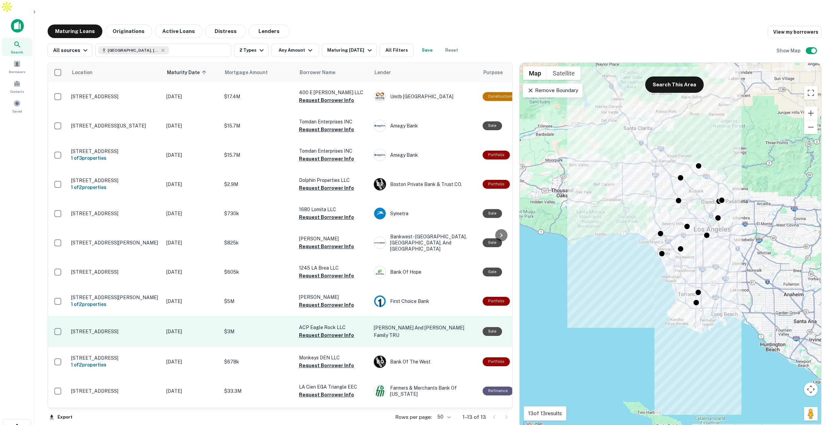
click at [251, 328] on p "$3M" at bounding box center [258, 331] width 68 height 7
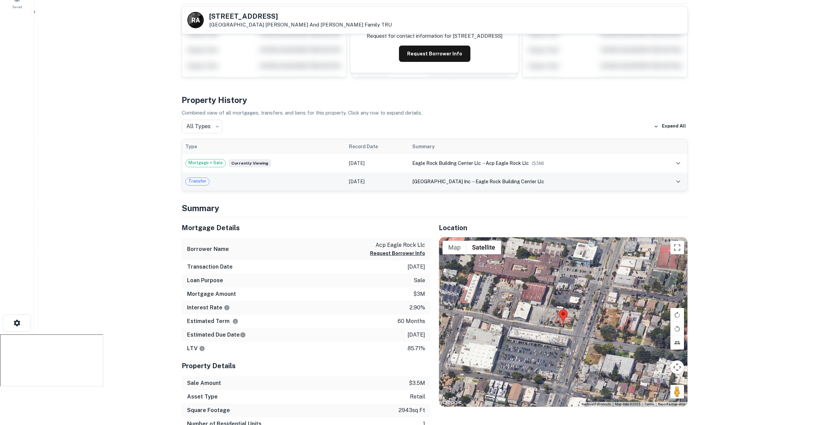
scroll to position [117, 0]
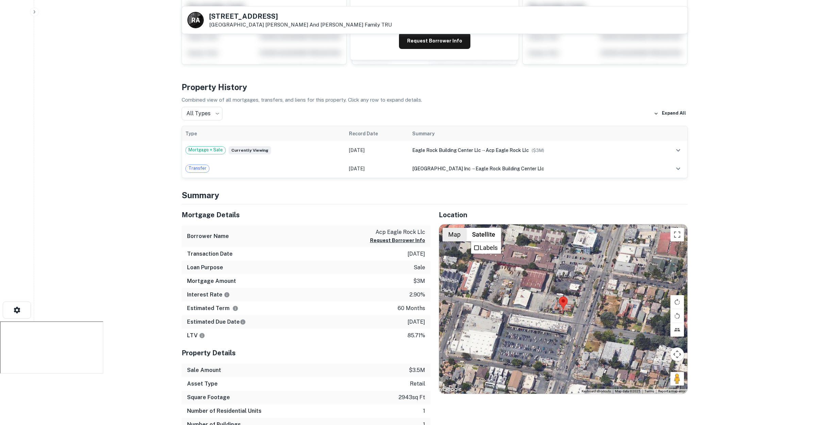
click at [456, 228] on button "Map" at bounding box center [454, 235] width 24 height 14
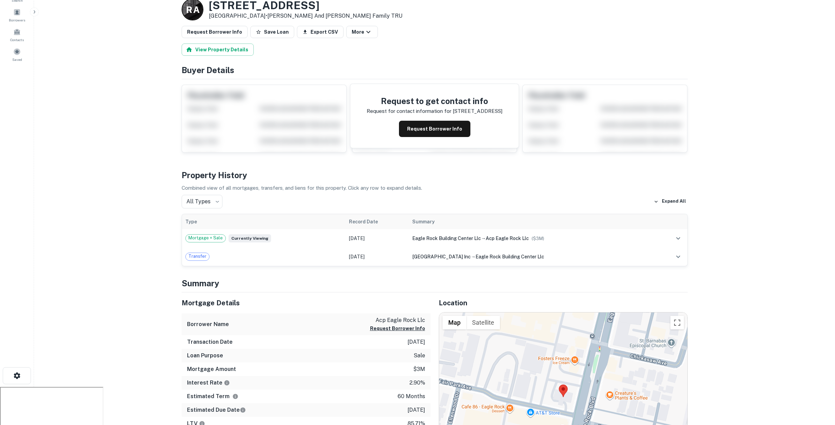
scroll to position [0, 0]
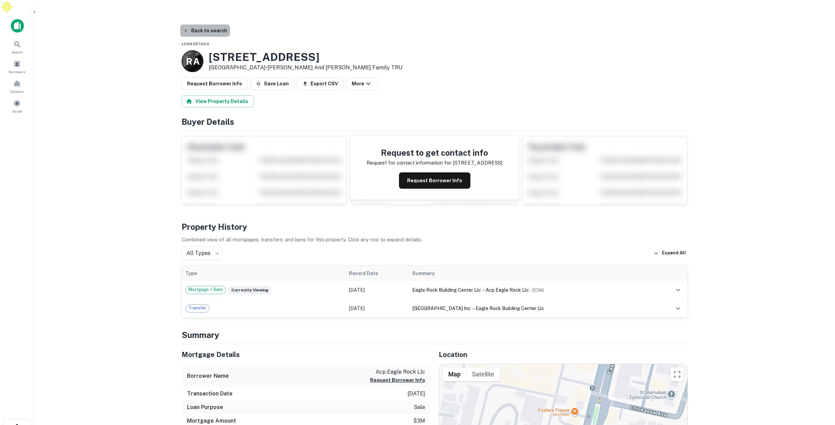
click at [204, 24] on button "Back to search" at bounding box center [205, 30] width 50 height 12
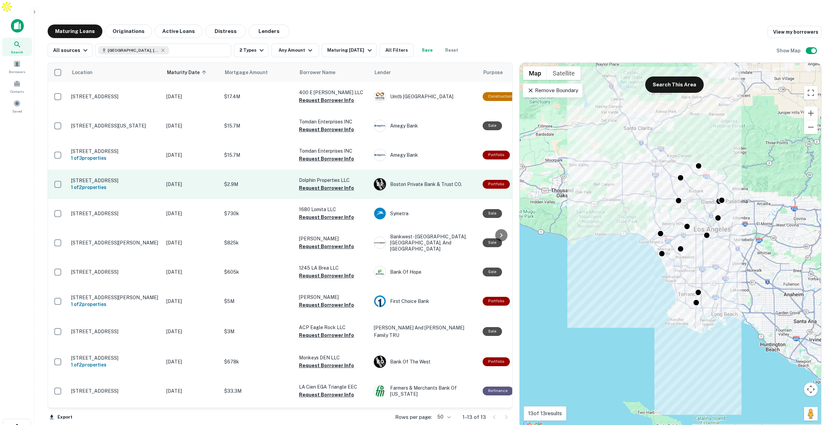
click at [254, 181] on p "$2.9M" at bounding box center [258, 184] width 68 height 7
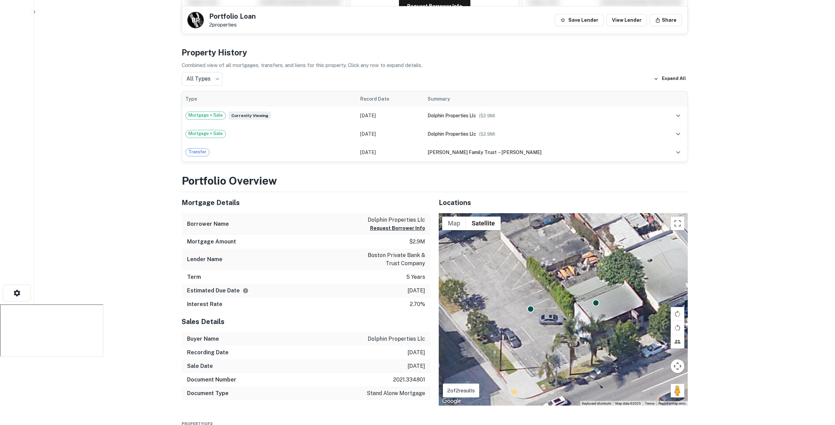
scroll to position [152, 0]
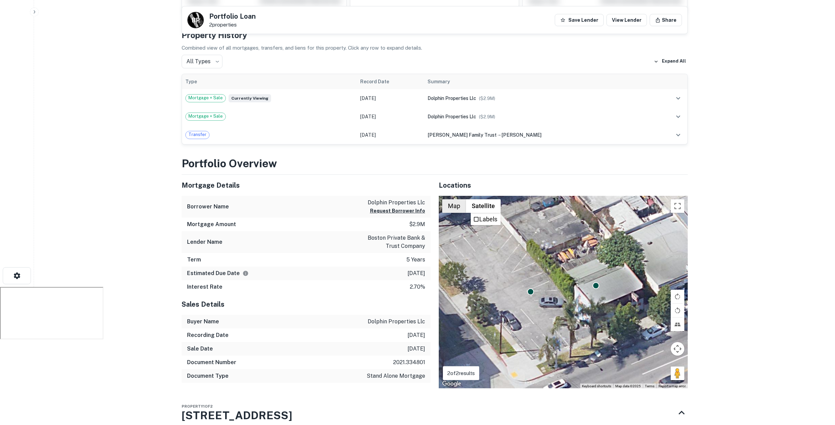
click at [451, 199] on button "Map" at bounding box center [454, 206] width 24 height 14
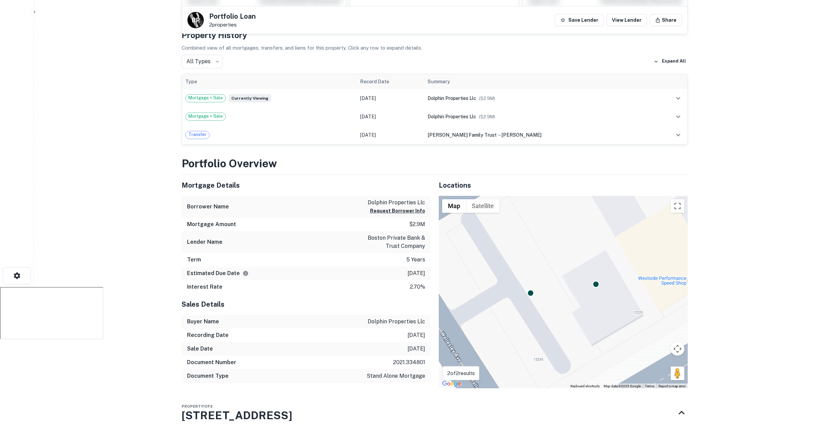
click at [451, 199] on button "Map" at bounding box center [454, 206] width 24 height 14
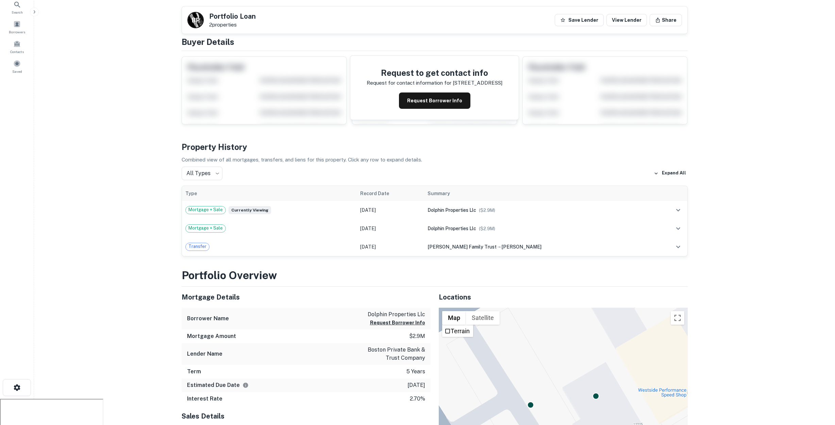
scroll to position [0, 0]
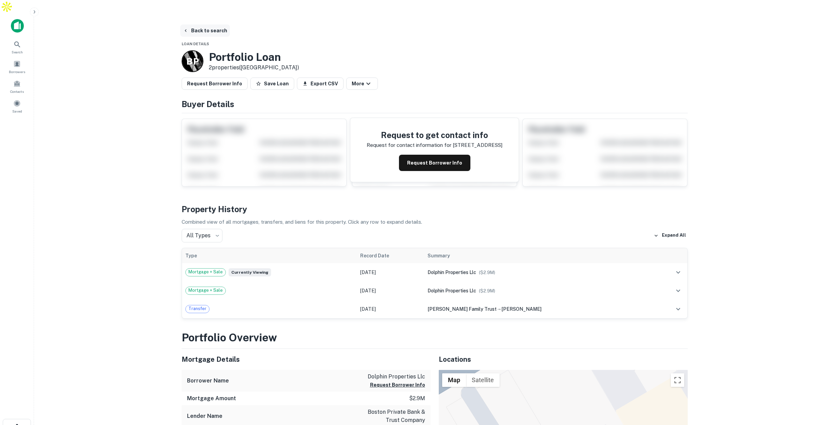
click at [209, 24] on button "Back to search" at bounding box center [205, 30] width 50 height 12
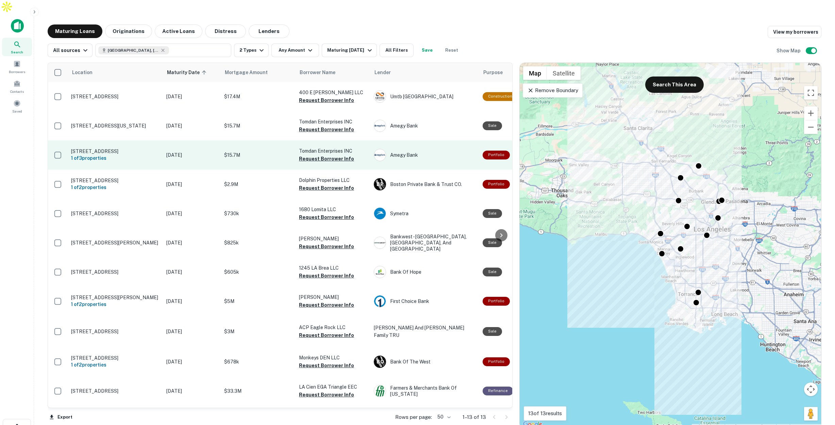
click at [250, 151] on p "$15.7M" at bounding box center [258, 154] width 68 height 7
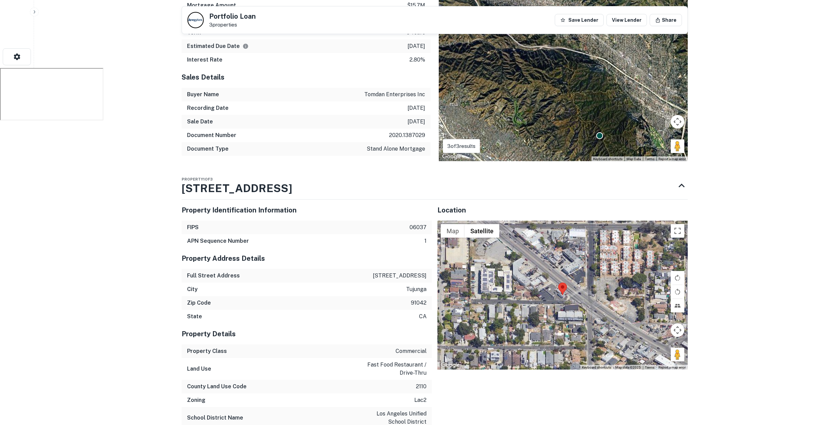
scroll to position [411, 0]
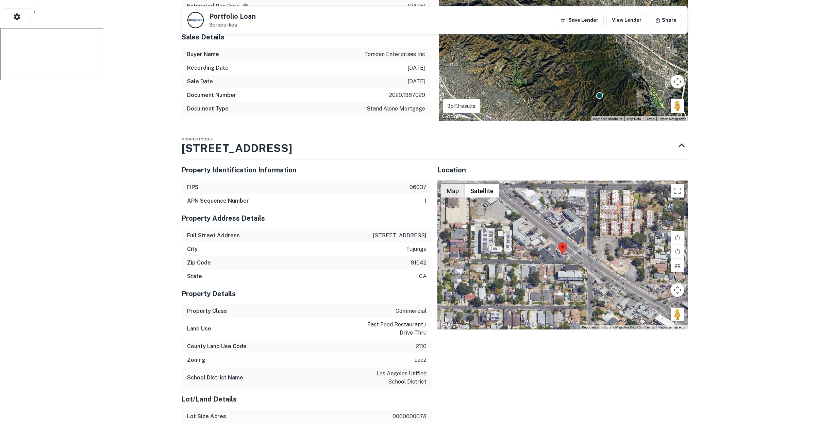
click at [453, 184] on button "Map" at bounding box center [453, 191] width 24 height 14
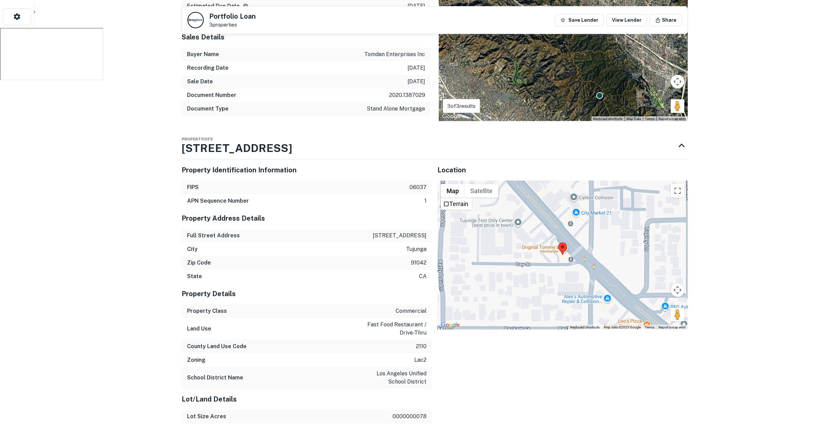
click at [453, 184] on button "Map" at bounding box center [453, 191] width 24 height 14
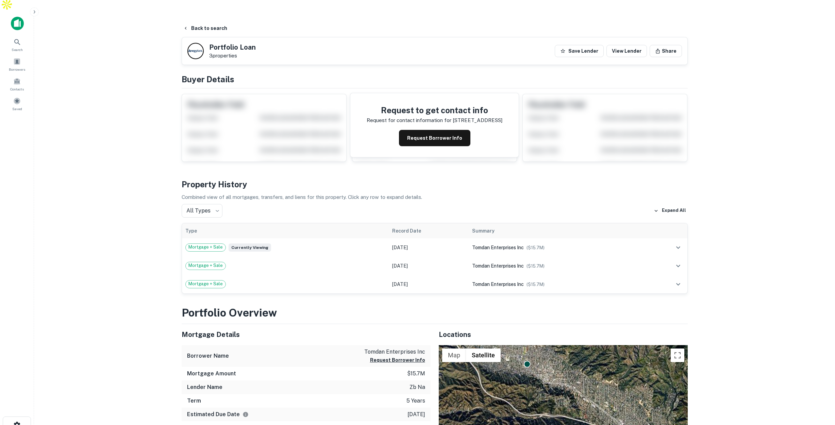
scroll to position [0, 0]
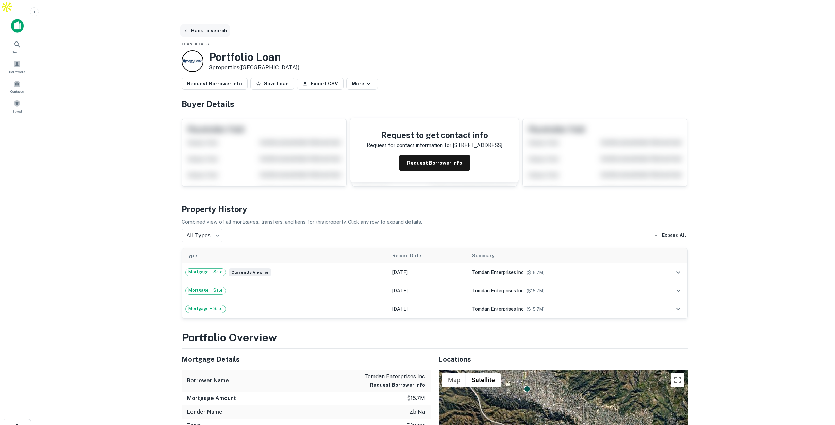
click at [211, 24] on button "Back to search" at bounding box center [205, 30] width 50 height 12
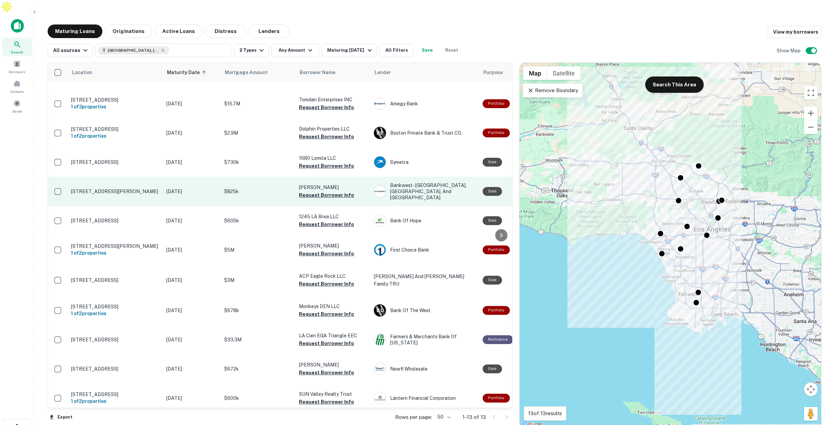
scroll to position [54, 0]
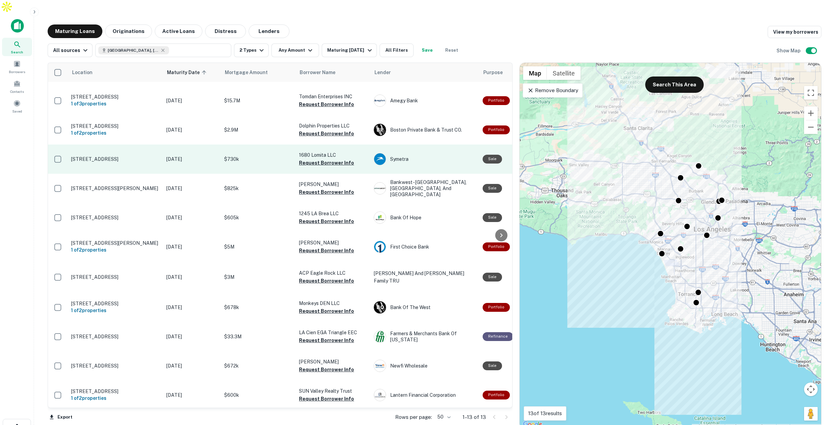
click at [255, 155] on p "$730k" at bounding box center [258, 158] width 68 height 7
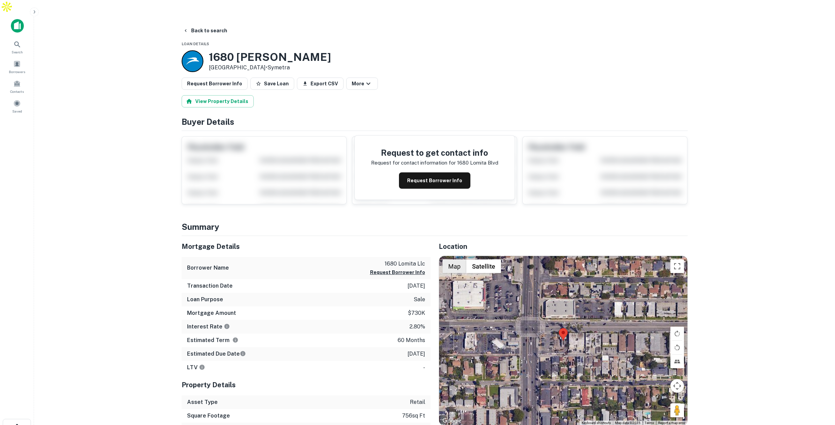
click at [453, 259] on button "Map" at bounding box center [454, 266] width 24 height 14
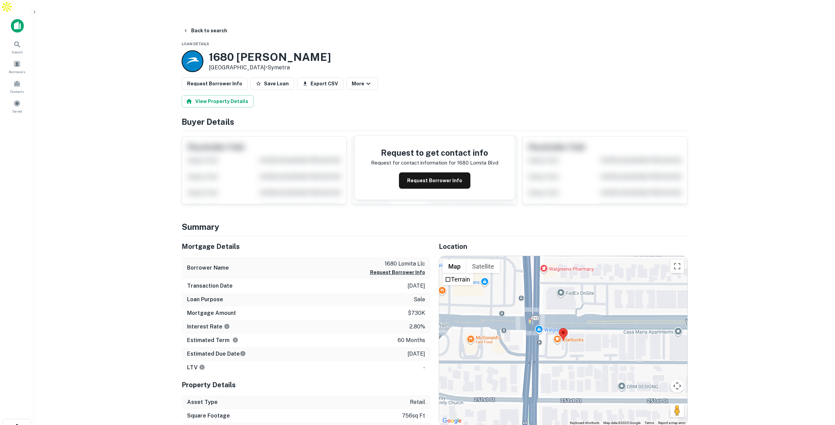
click at [453, 259] on button "Map" at bounding box center [454, 266] width 24 height 14
click at [211, 24] on button "Back to search" at bounding box center [205, 30] width 50 height 12
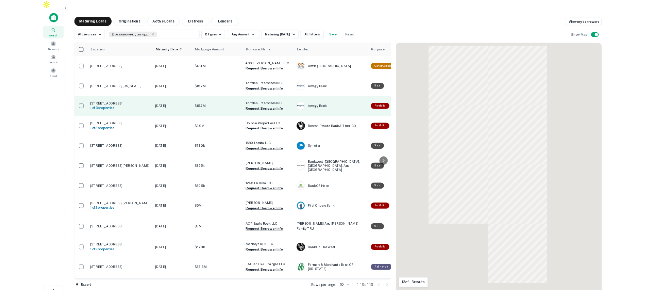
scroll to position [54, 0]
